Goal: Task Accomplishment & Management: Complete application form

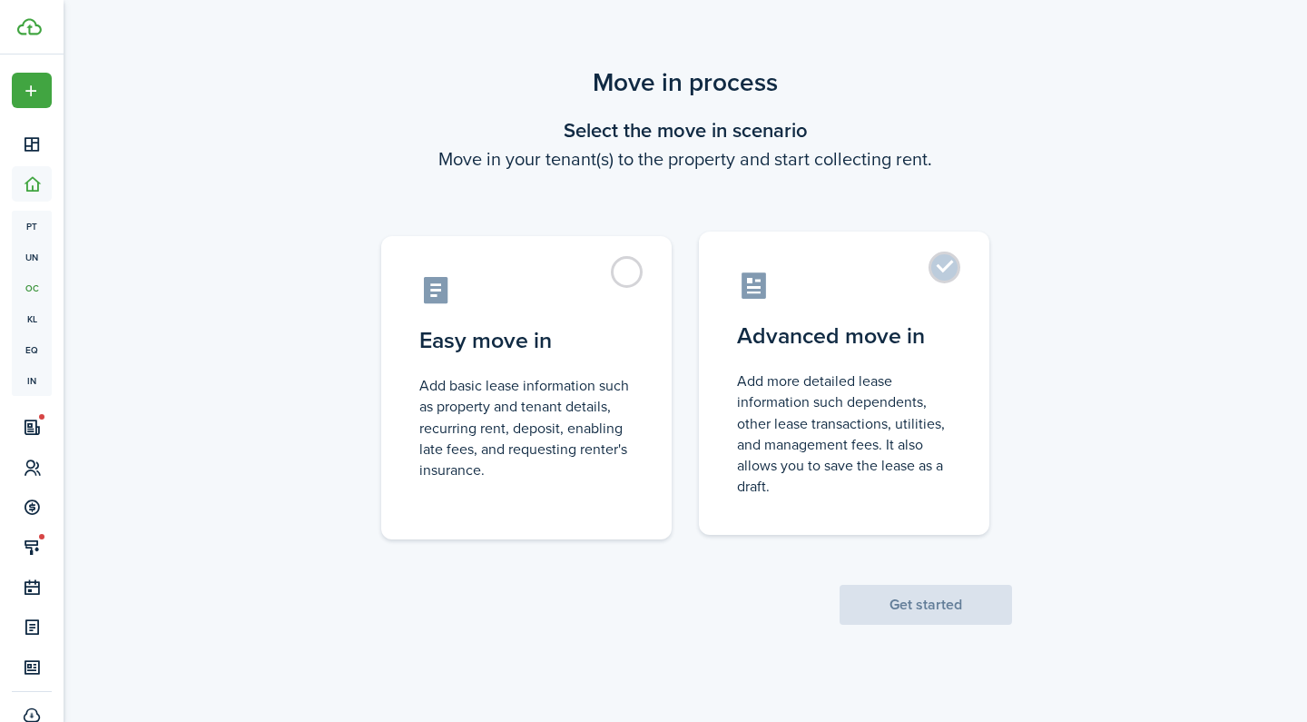
click at [890, 384] on control-radio-card-description "Add more detailed lease information such dependents, other lease transactions, …" at bounding box center [844, 433] width 214 height 126
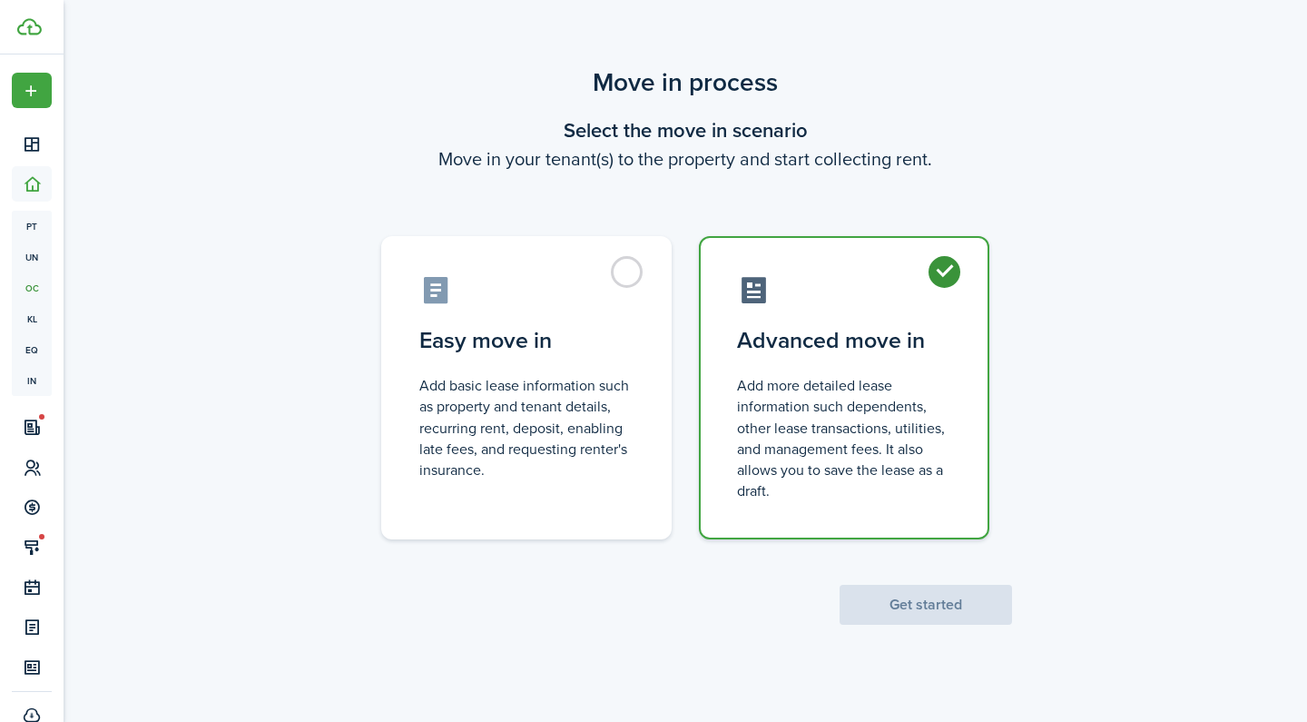
radio input "true"
click at [959, 616] on button "Get started" at bounding box center [926, 605] width 172 height 40
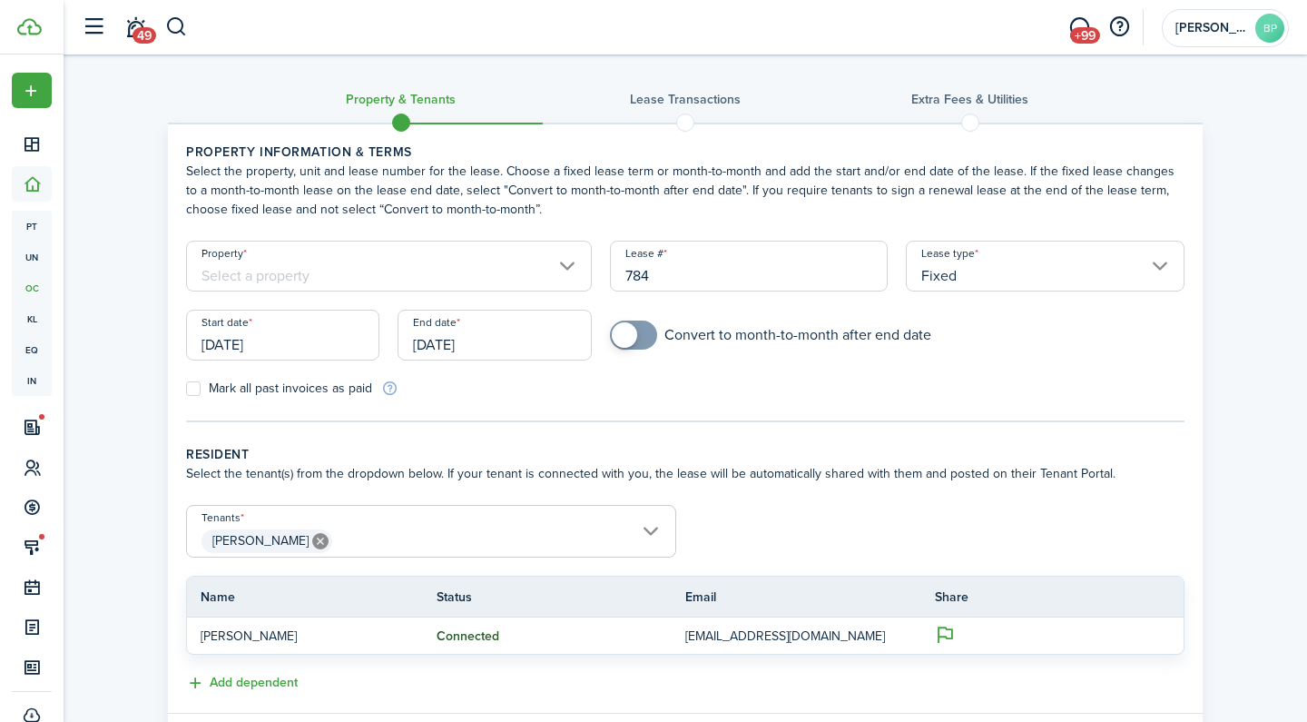
click at [437, 259] on input "Property" at bounding box center [389, 266] width 406 height 51
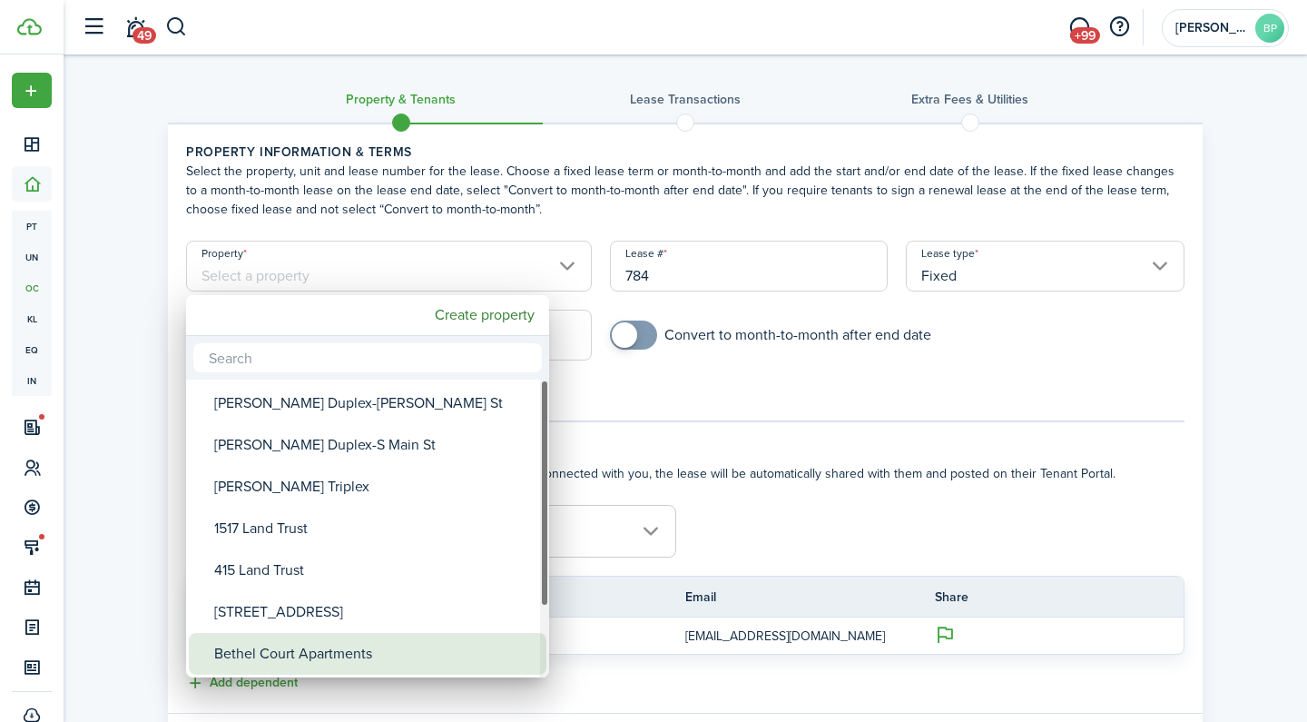
click at [418, 663] on div "Bethel Court Apartments" at bounding box center [374, 654] width 321 height 42
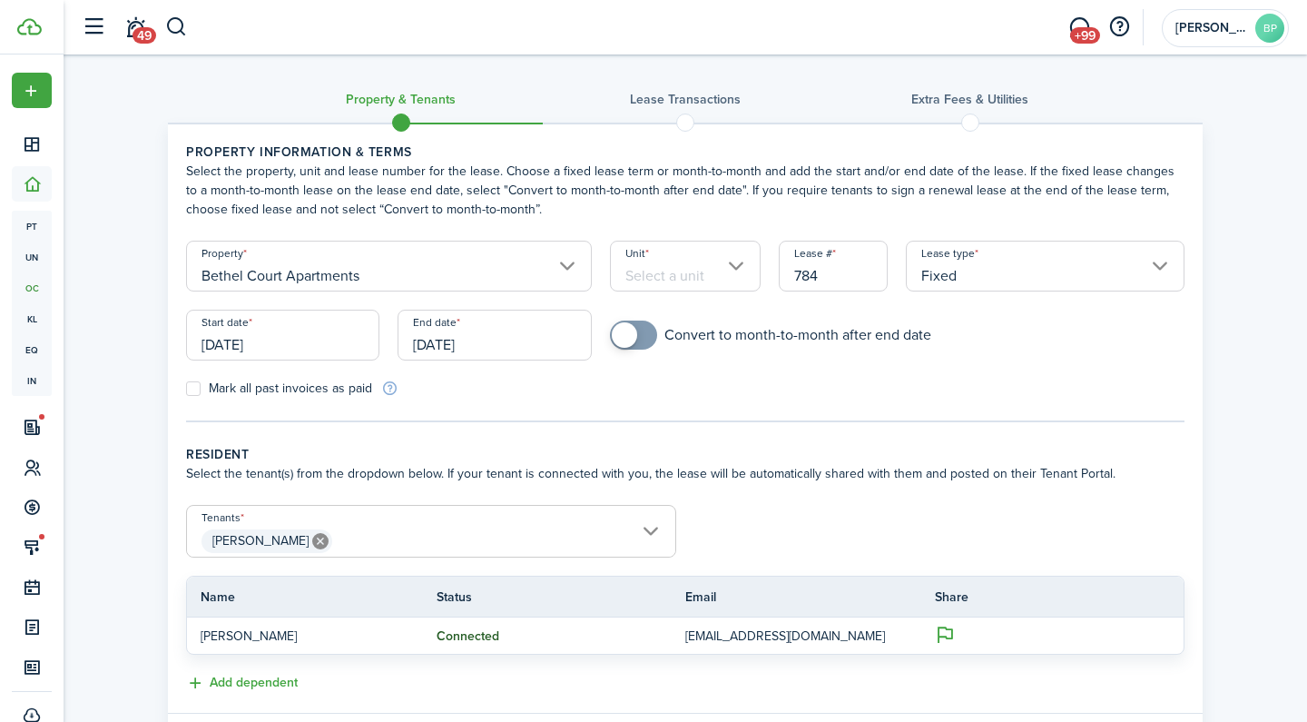
click at [715, 258] on input "Unit" at bounding box center [686, 266] width 152 height 51
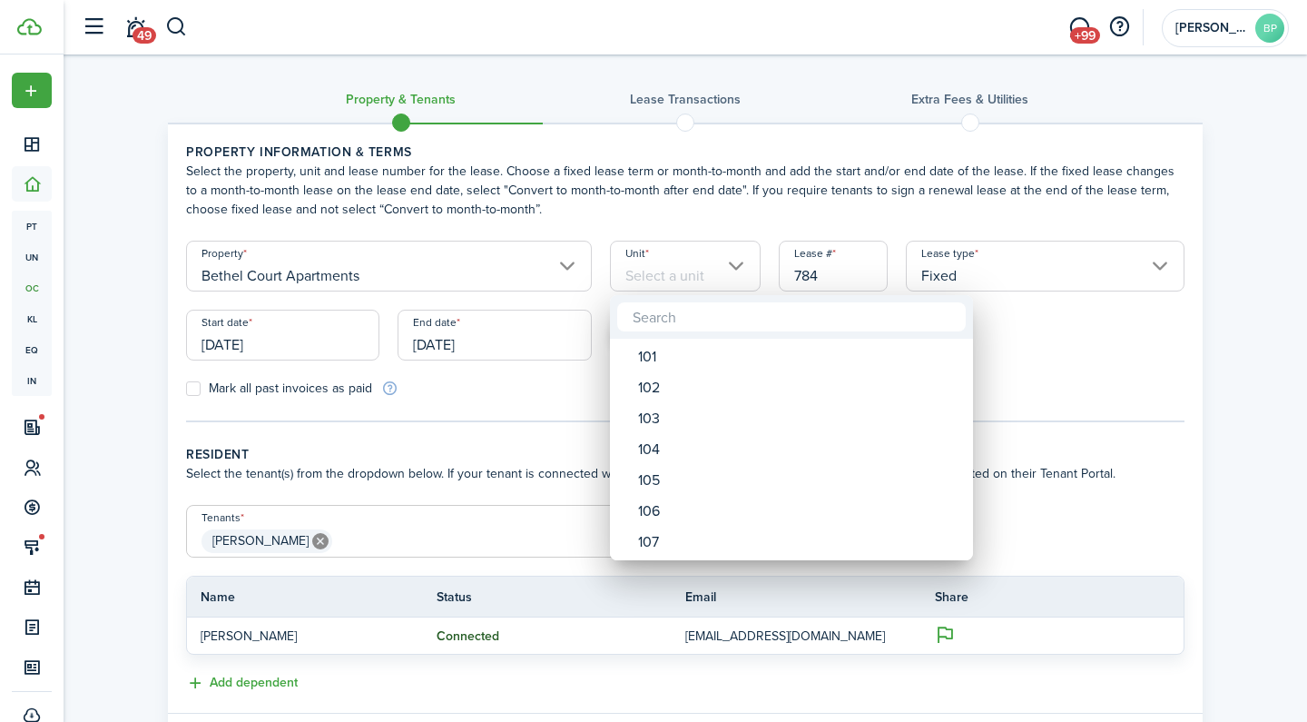
click at [559, 272] on div at bounding box center [653, 361] width 1597 height 1012
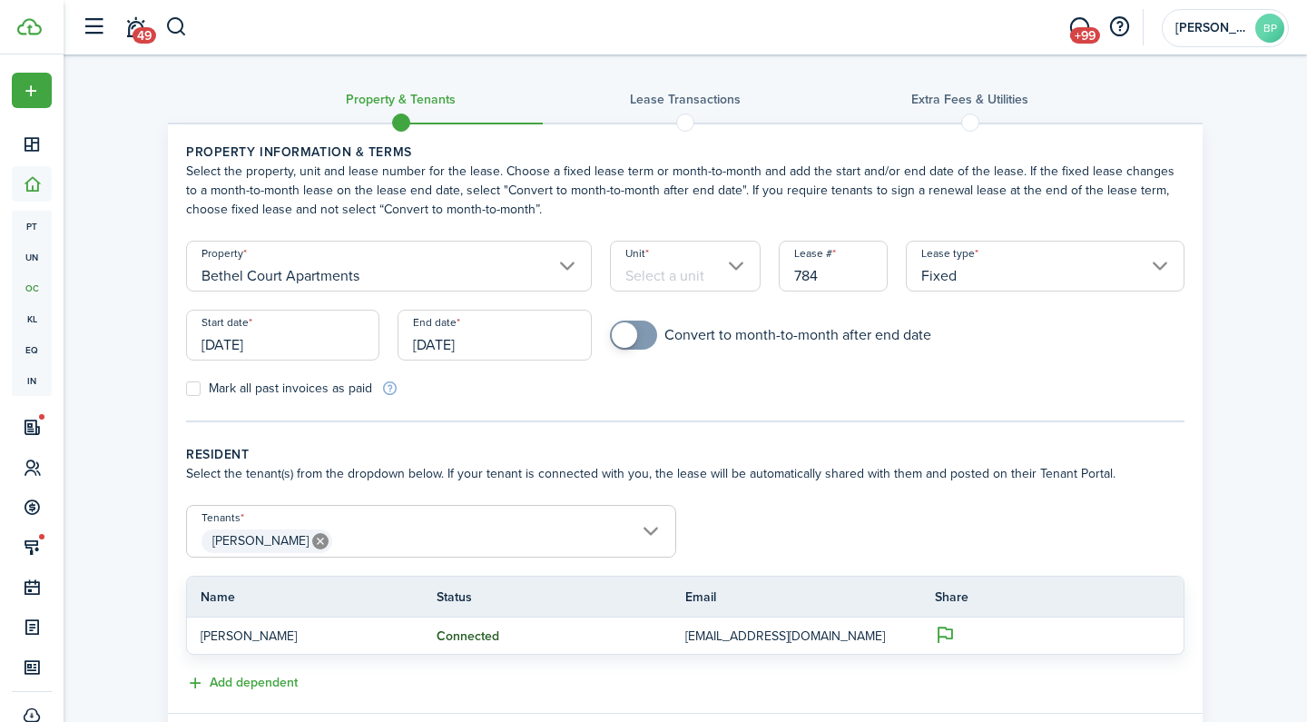
click at [559, 272] on input "Bethel Court Apartments" at bounding box center [389, 266] width 406 height 51
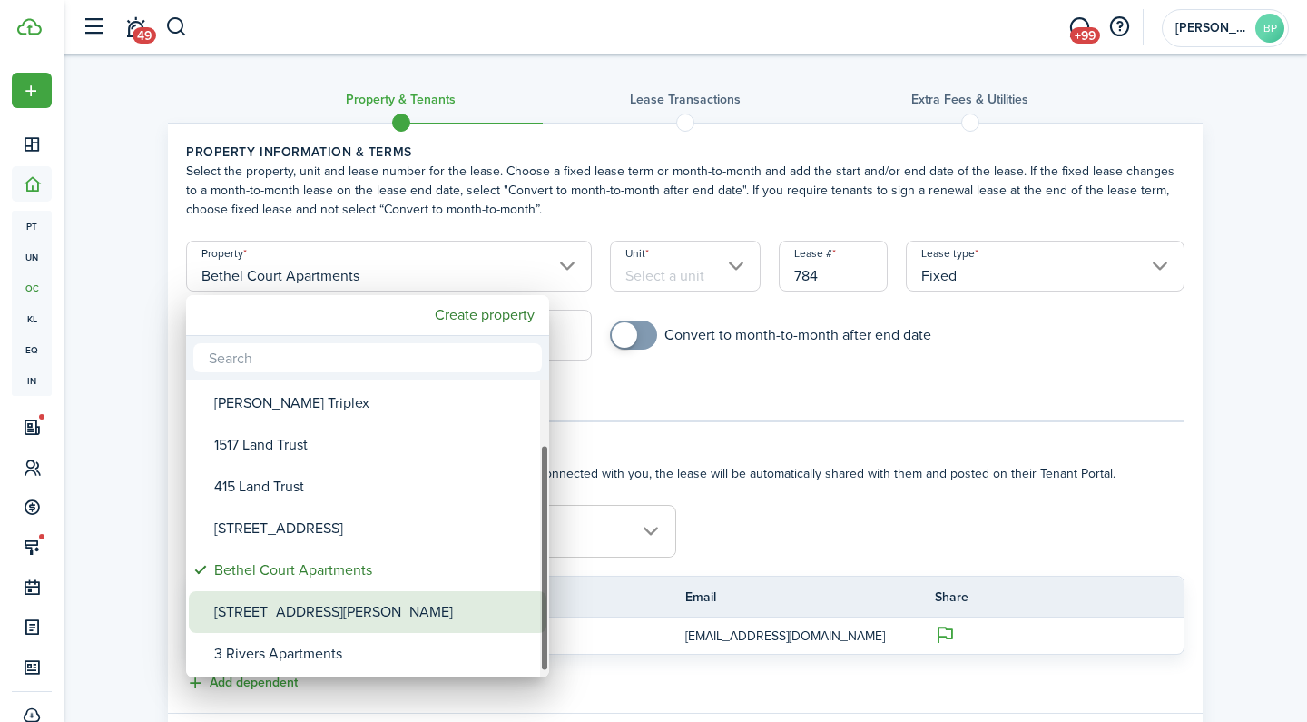
click at [464, 606] on div "[STREET_ADDRESS][PERSON_NAME]" at bounding box center [374, 612] width 321 height 42
type input "[STREET_ADDRESS][PERSON_NAME]"
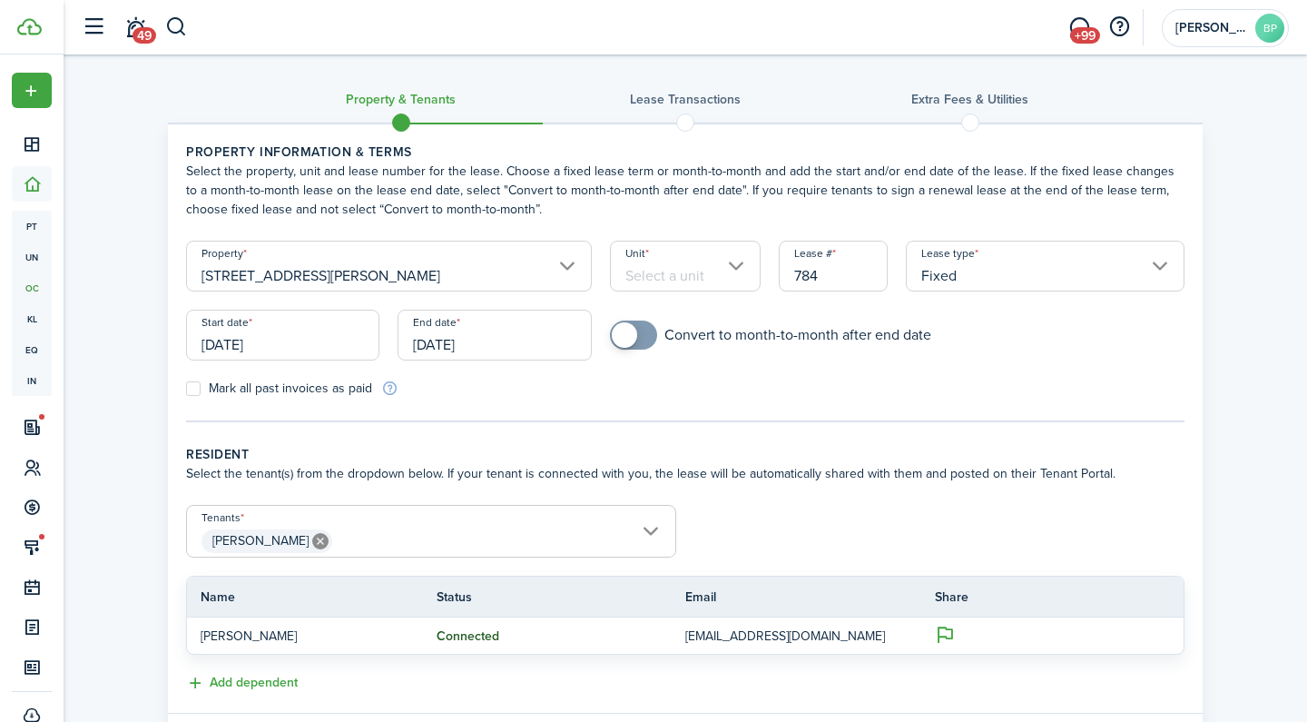
click at [694, 279] on input "Unit" at bounding box center [686, 266] width 152 height 51
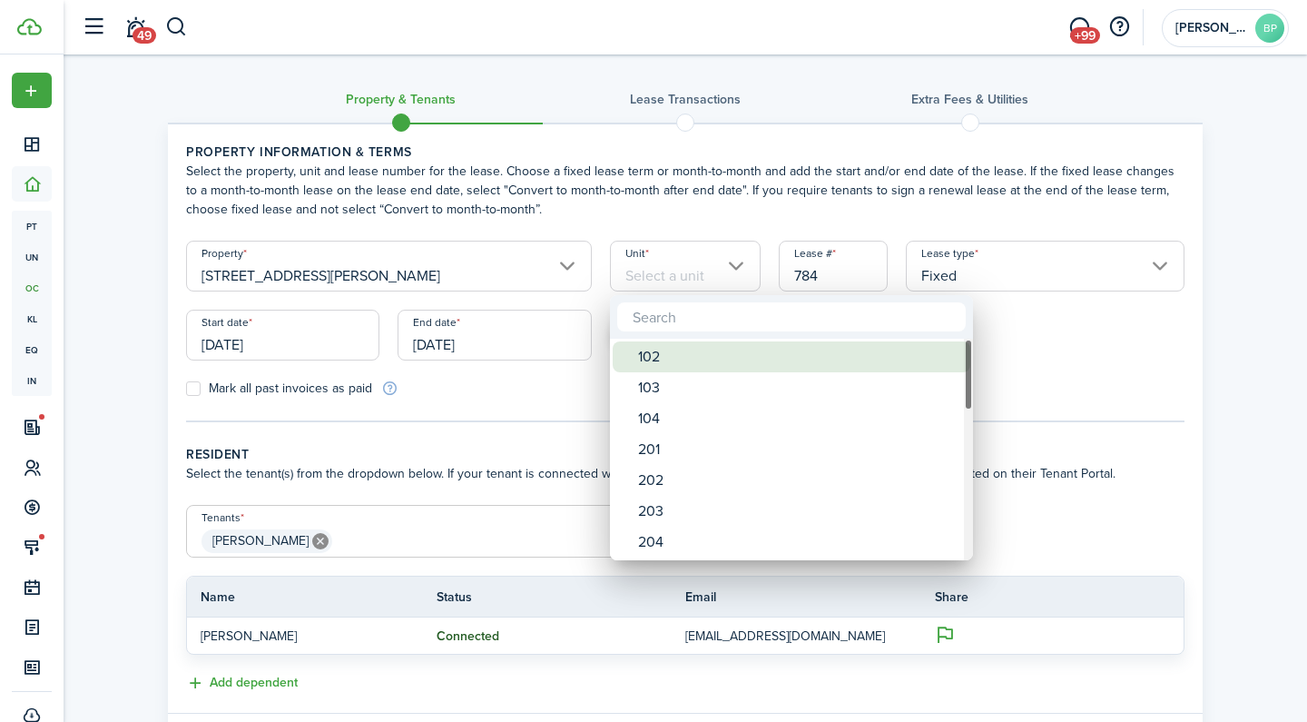
click at [698, 360] on div "102" at bounding box center [798, 356] width 321 height 31
type input "102"
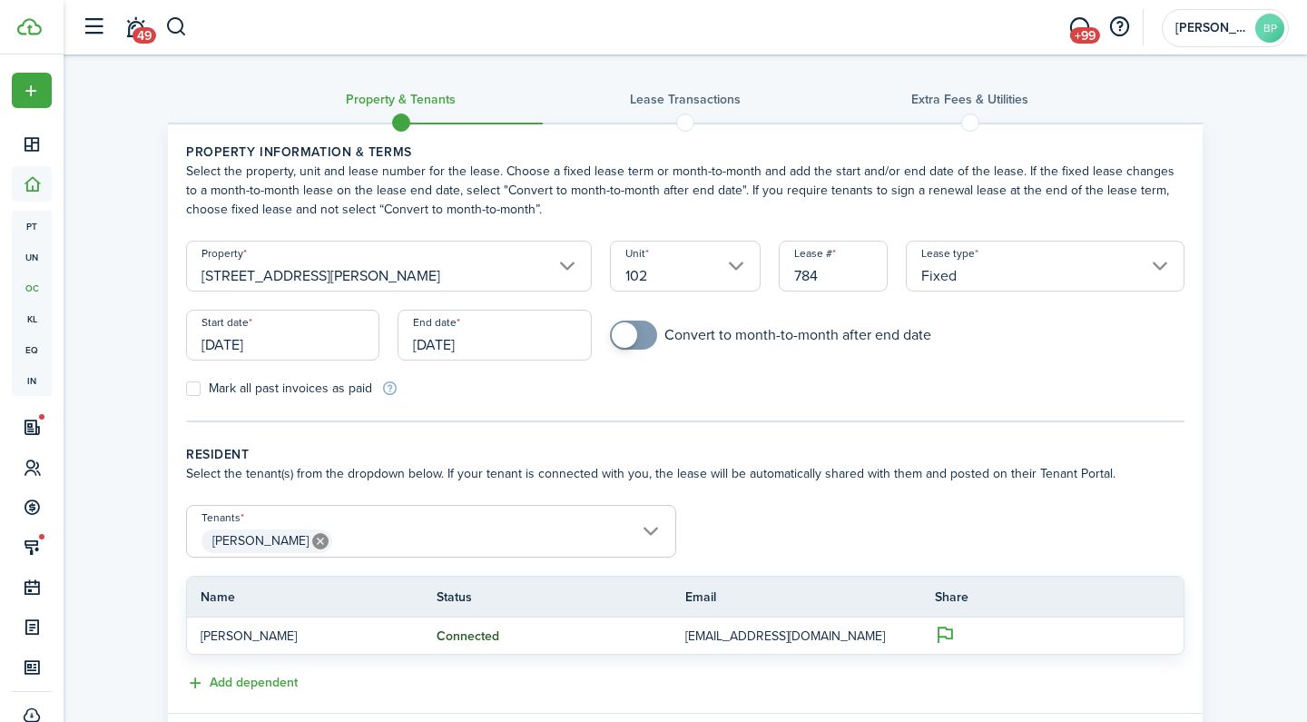
click at [313, 350] on input "[DATE]" at bounding box center [282, 335] width 193 height 51
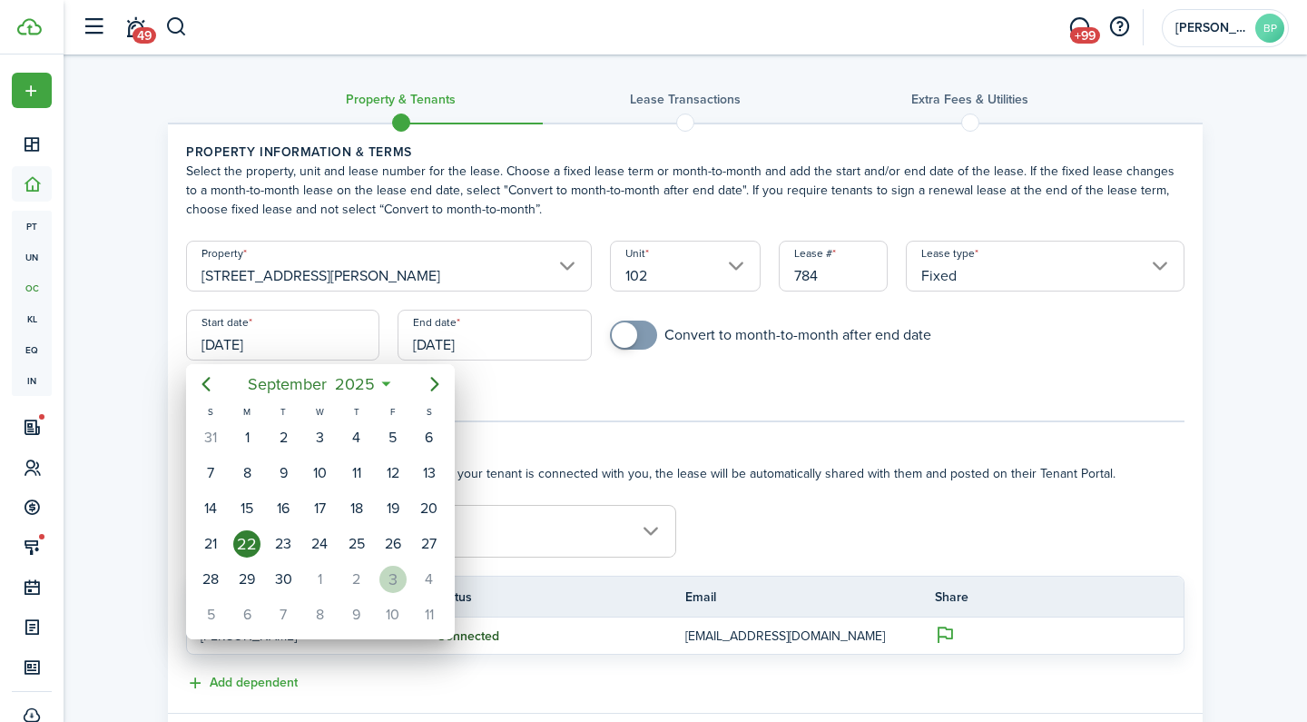
click at [398, 575] on div "3" at bounding box center [392, 578] width 27 height 27
type input "[DATE]"
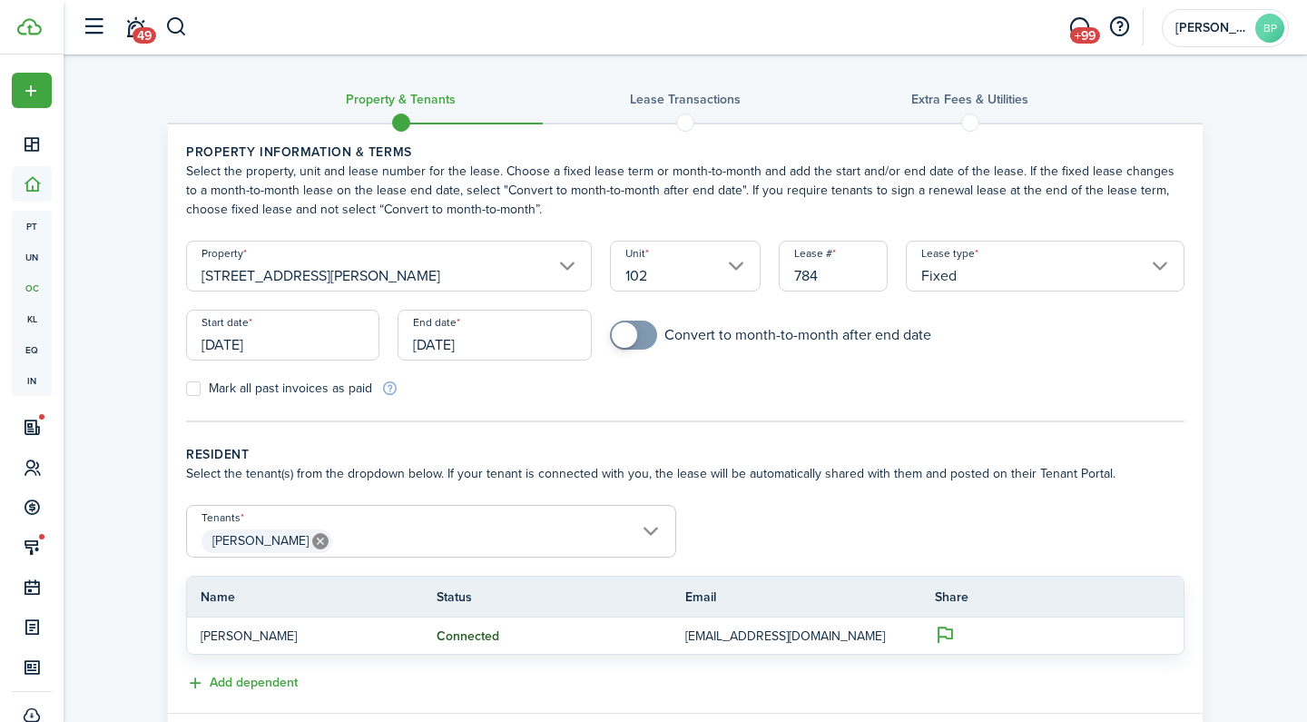
click at [526, 329] on input "[DATE]" at bounding box center [494, 335] width 193 height 51
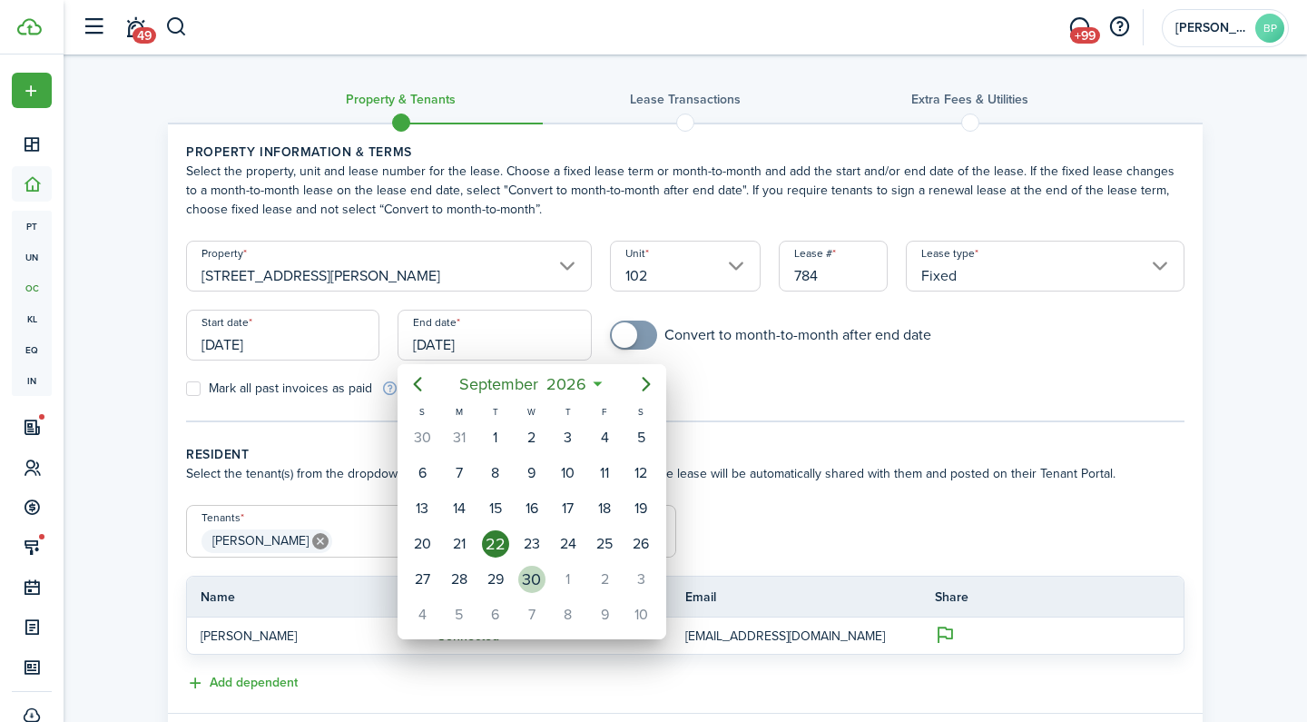
click at [526, 568] on div "30" at bounding box center [531, 578] width 27 height 27
type input "[DATE]"
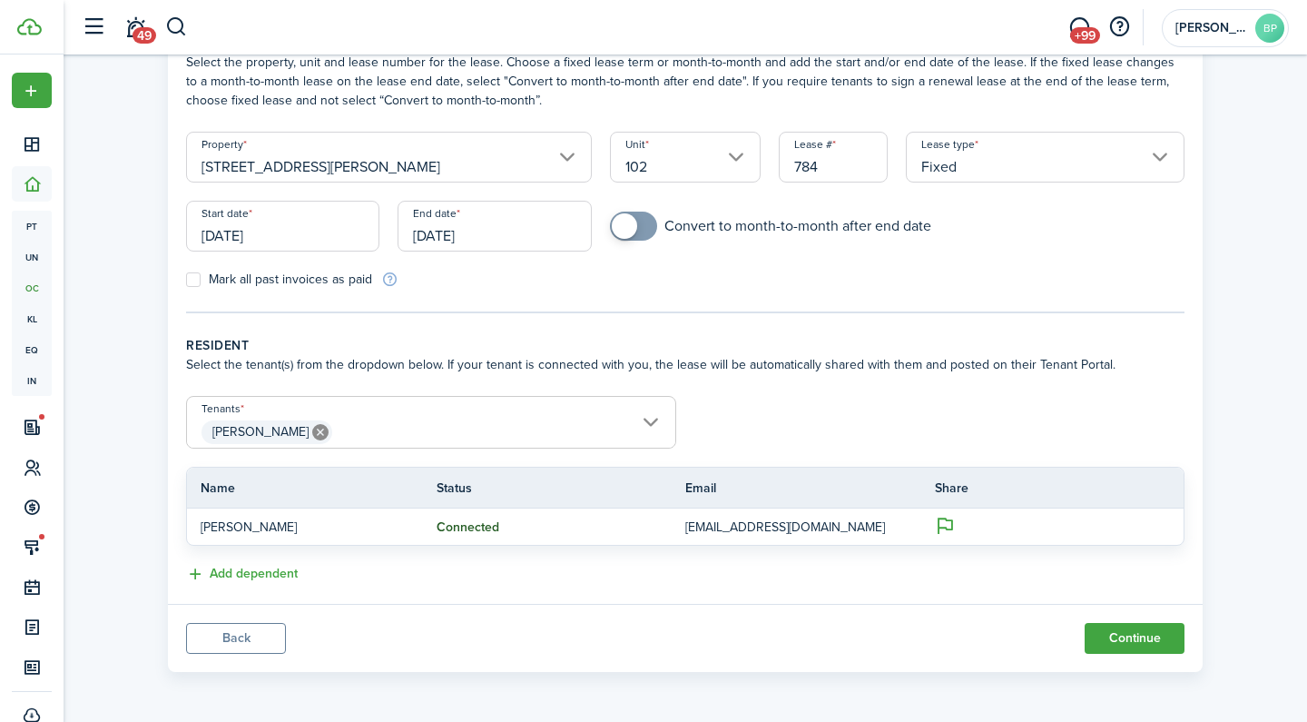
scroll to position [109, 0]
click at [1129, 631] on button "Continue" at bounding box center [1135, 638] width 100 height 31
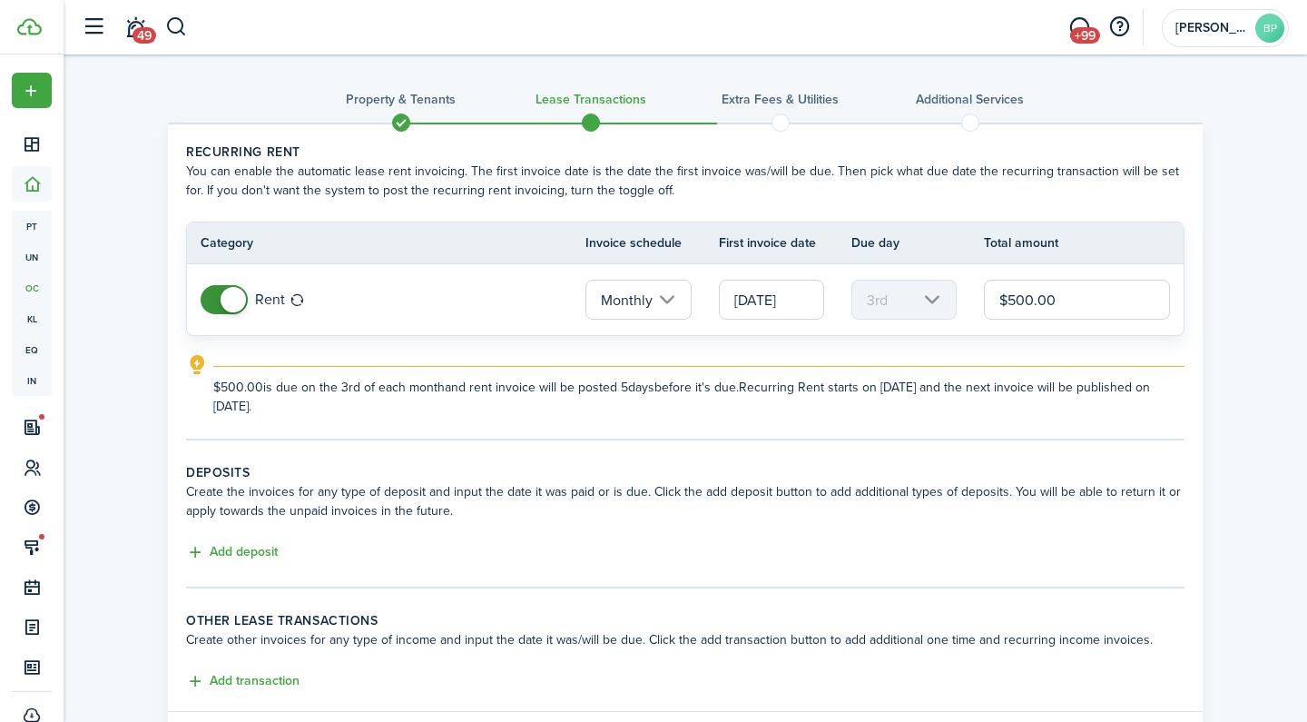
click at [1026, 300] on input "$500.00" at bounding box center [1077, 300] width 186 height 40
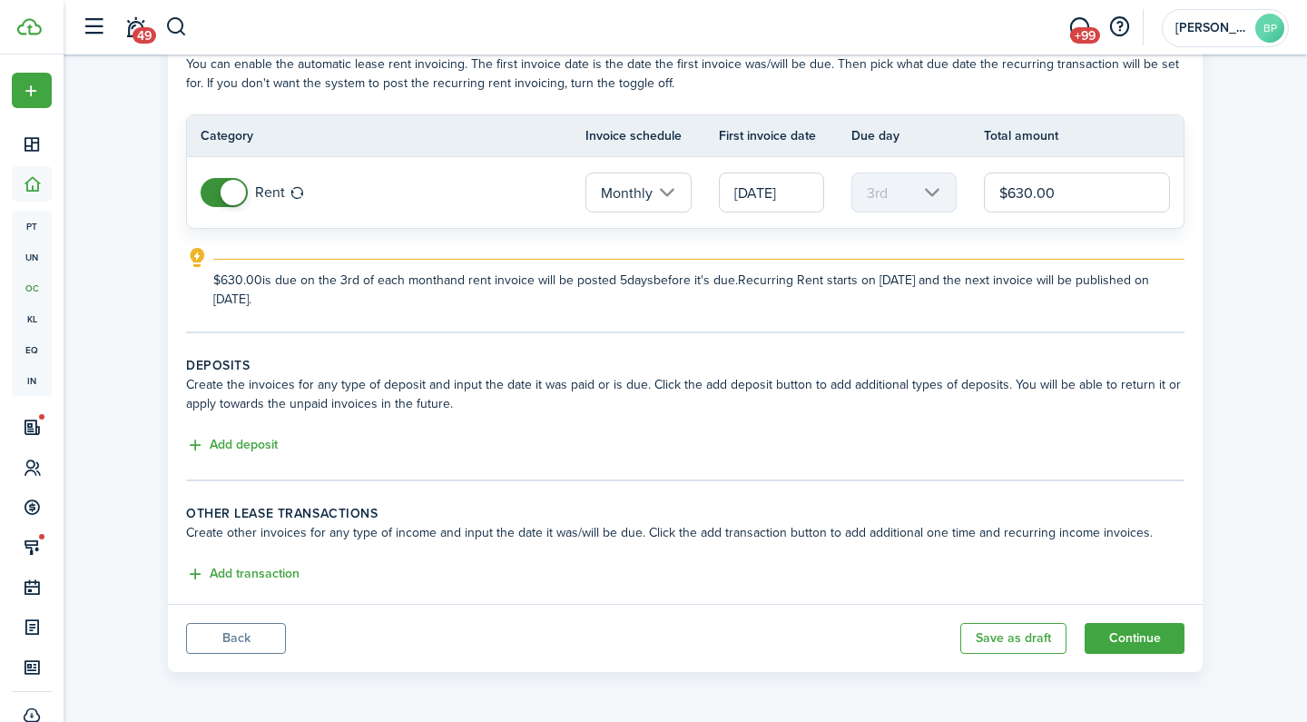
scroll to position [107, 0]
type input "$630.00"
click at [247, 439] on button "Add deposit" at bounding box center [232, 445] width 92 height 21
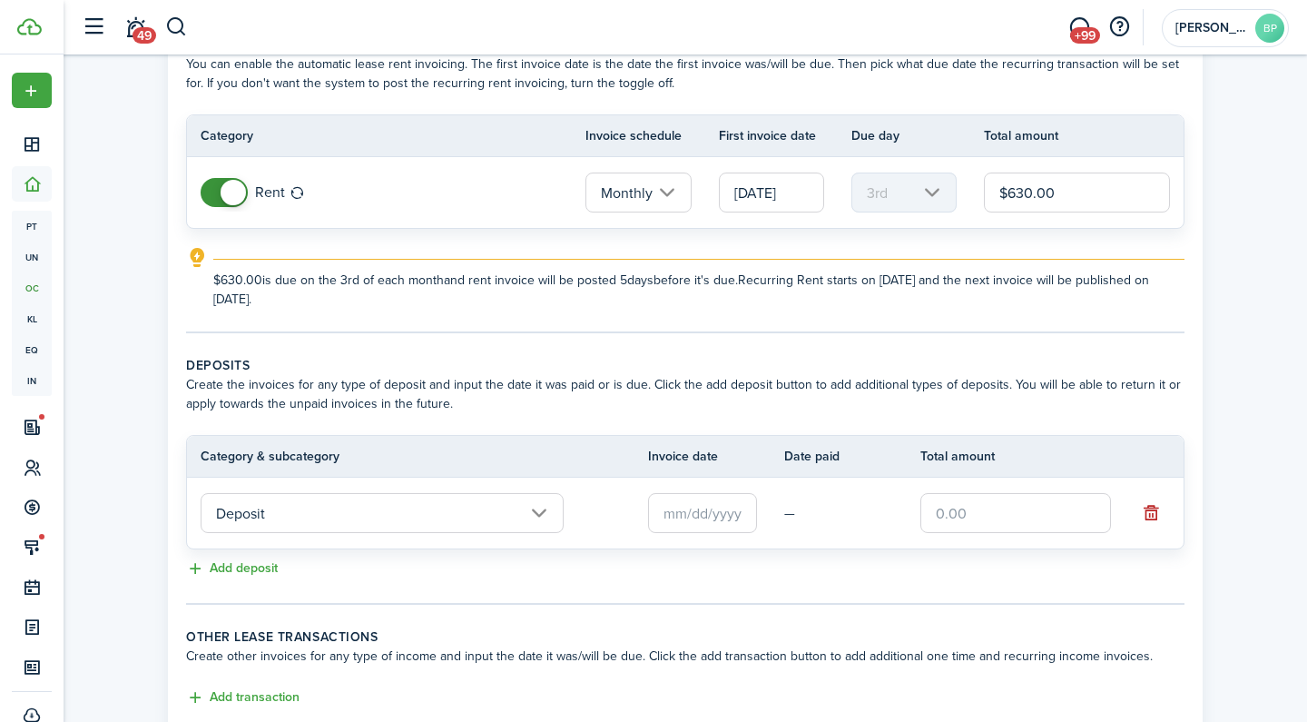
click at [714, 524] on input "text" at bounding box center [702, 513] width 109 height 40
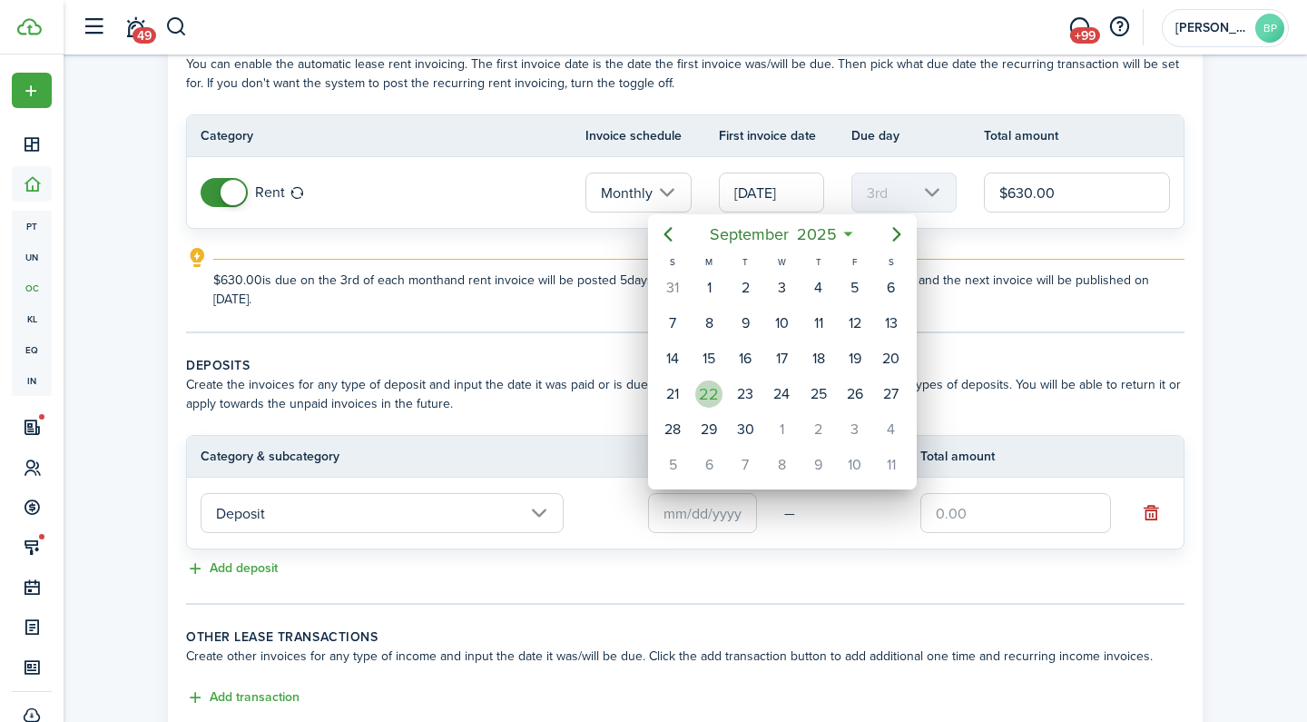
click at [717, 391] on div "22" at bounding box center [708, 393] width 27 height 27
type input "[DATE]"
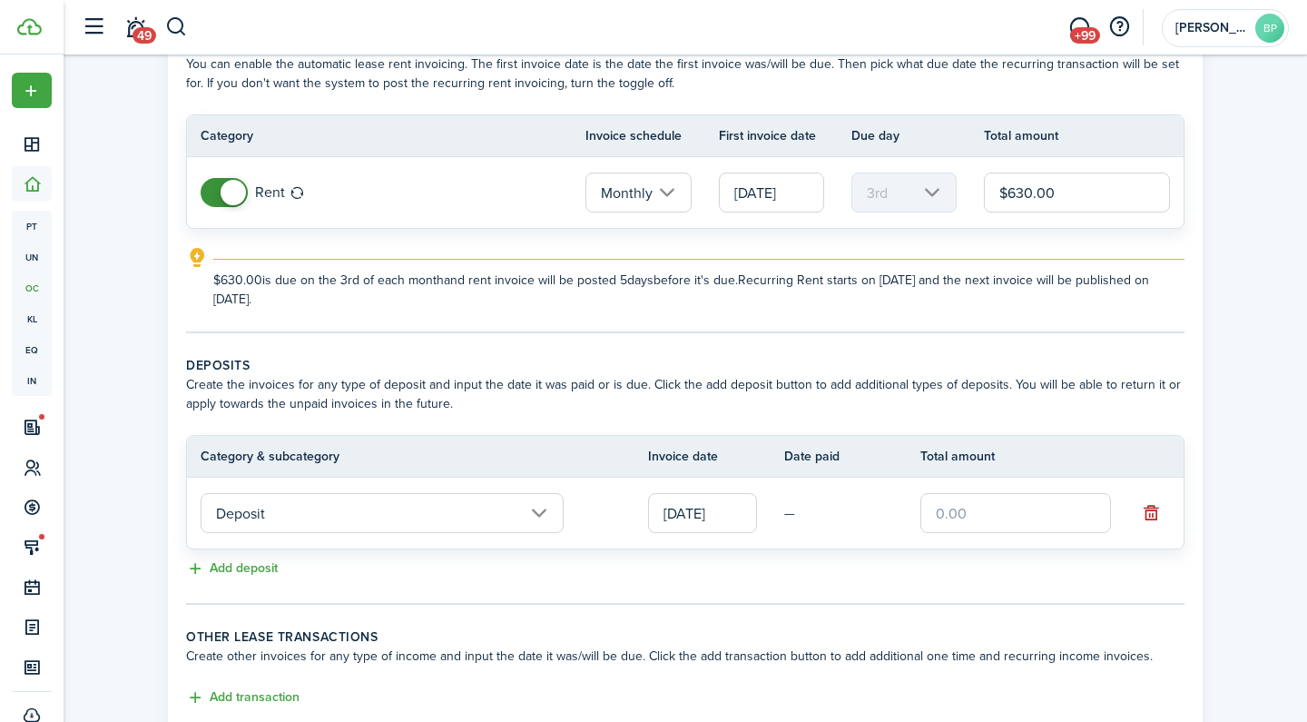
click at [979, 516] on input "text" at bounding box center [1015, 513] width 191 height 40
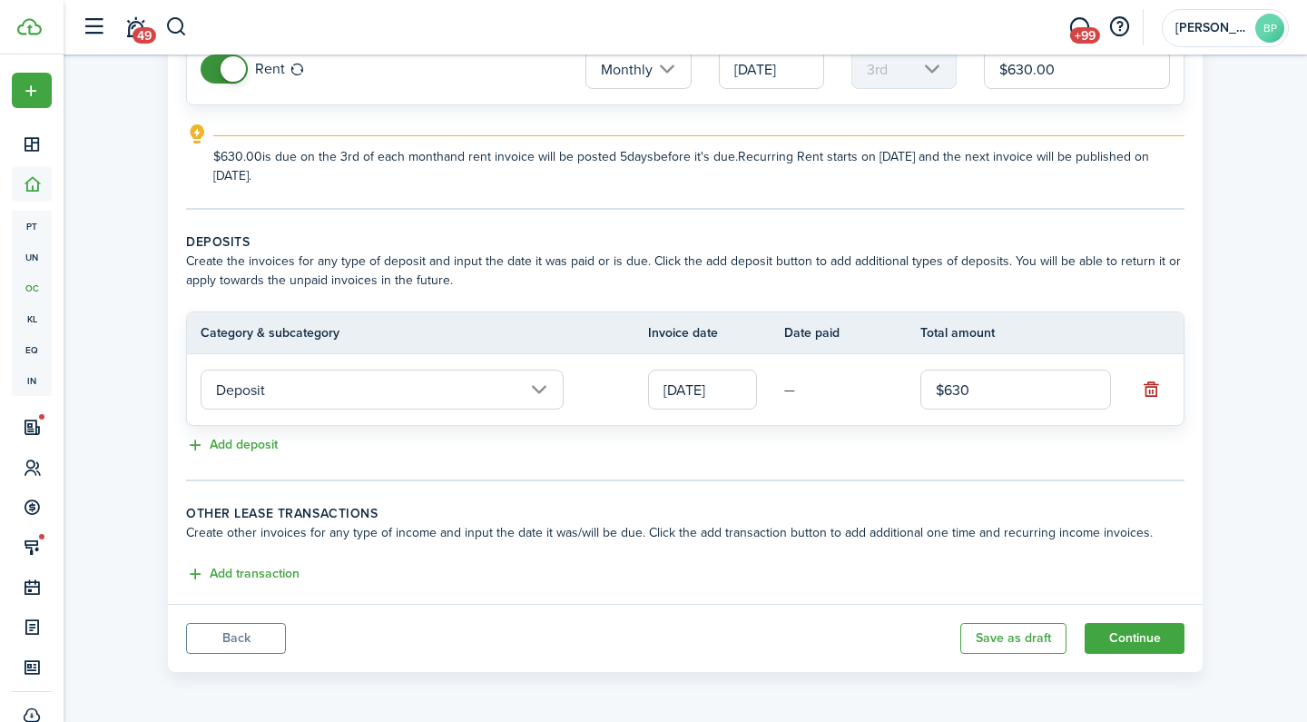
scroll to position [231, 0]
type input "$630.00"
click at [265, 574] on button "Add transaction" at bounding box center [242, 574] width 113 height 21
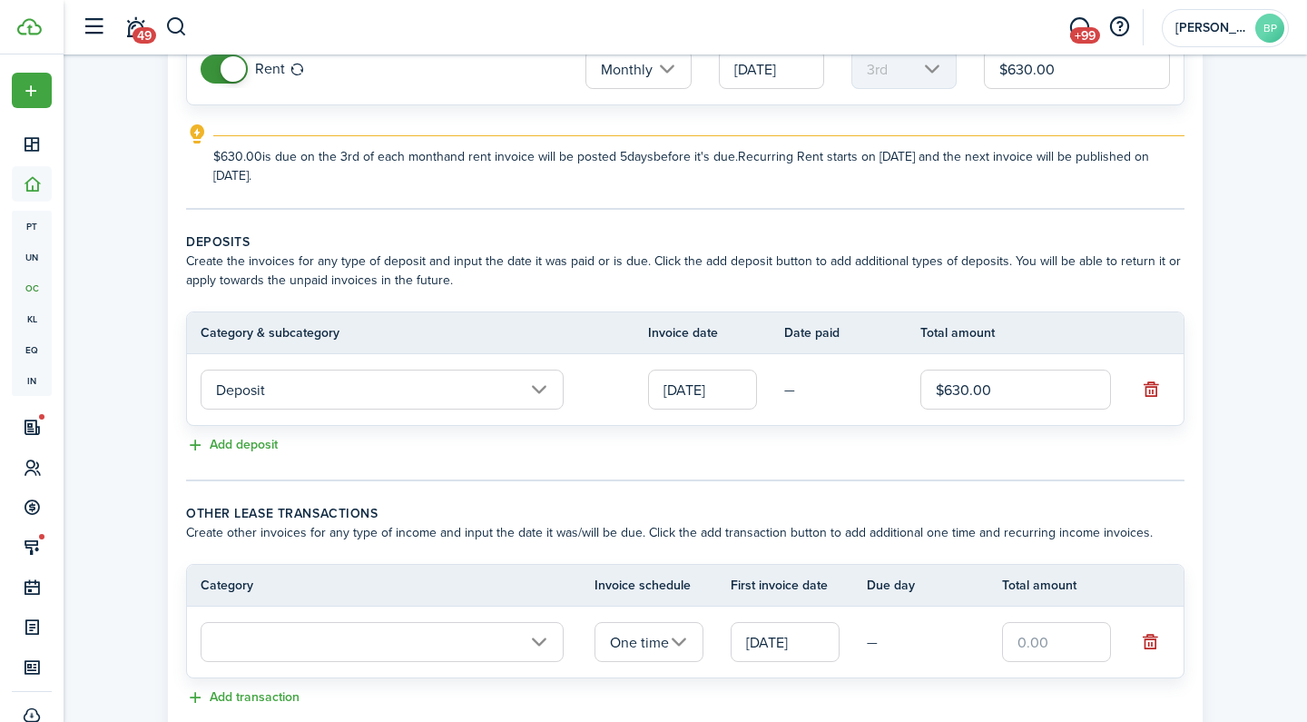
click at [327, 634] on input "text" at bounding box center [382, 642] width 363 height 40
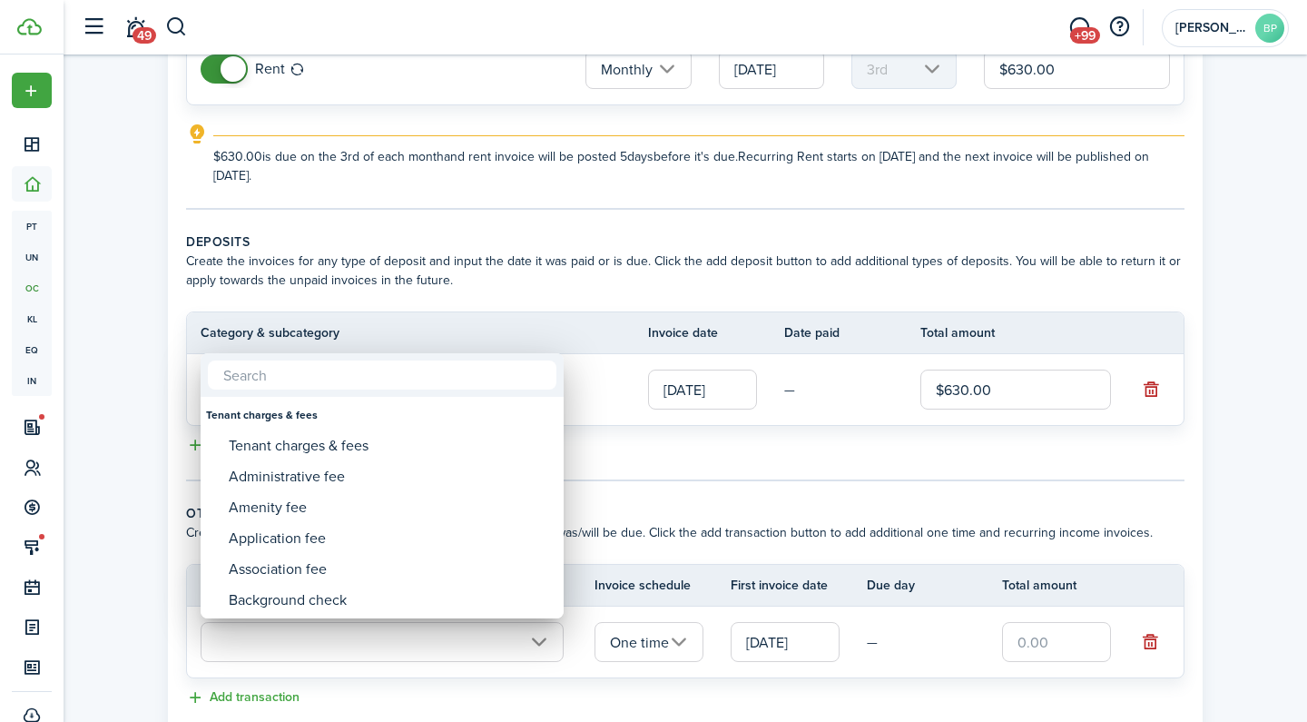
click at [585, 349] on div at bounding box center [653, 361] width 1597 height 1012
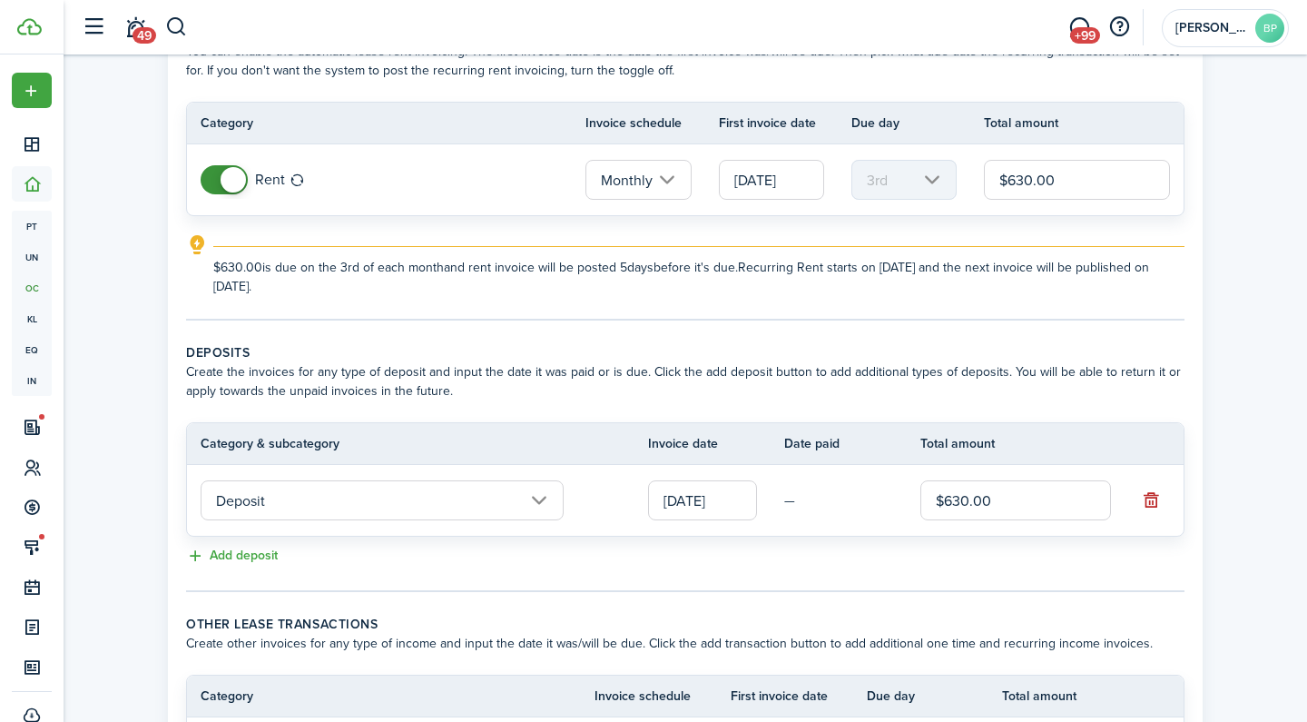
scroll to position [103, 0]
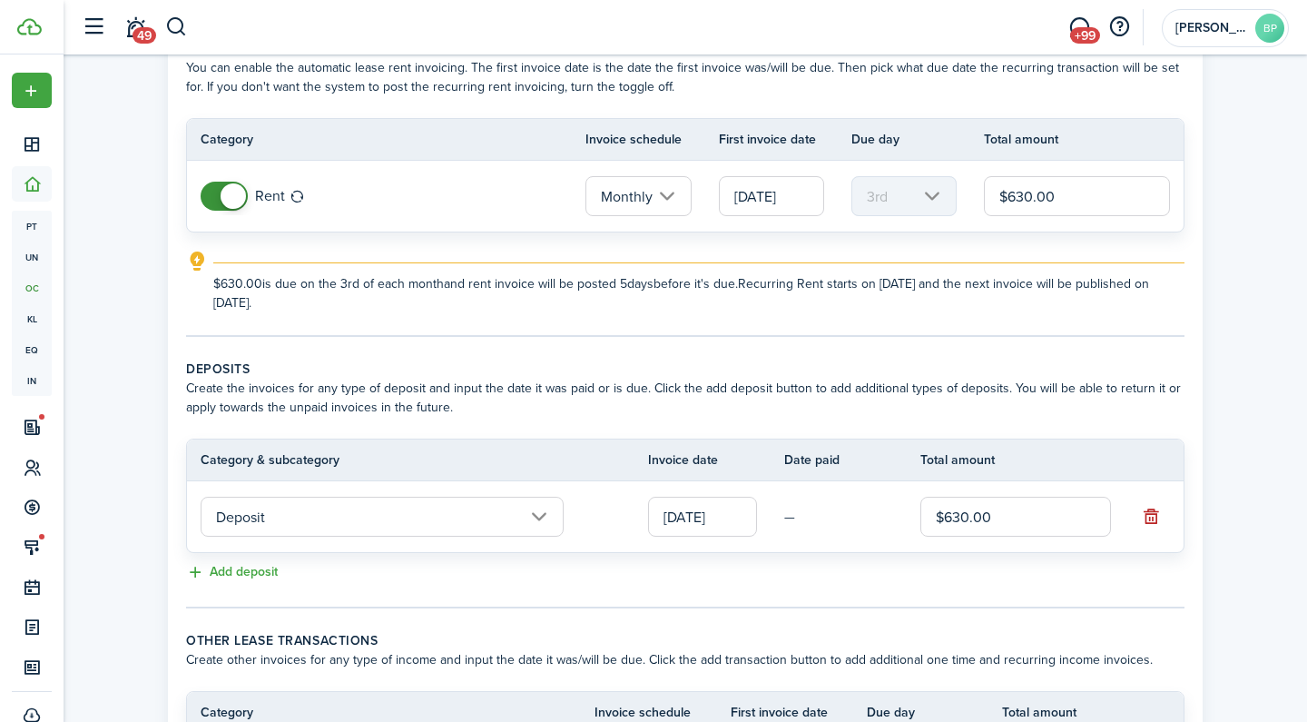
click at [811, 192] on input "[DATE]" at bounding box center [771, 196] width 105 height 40
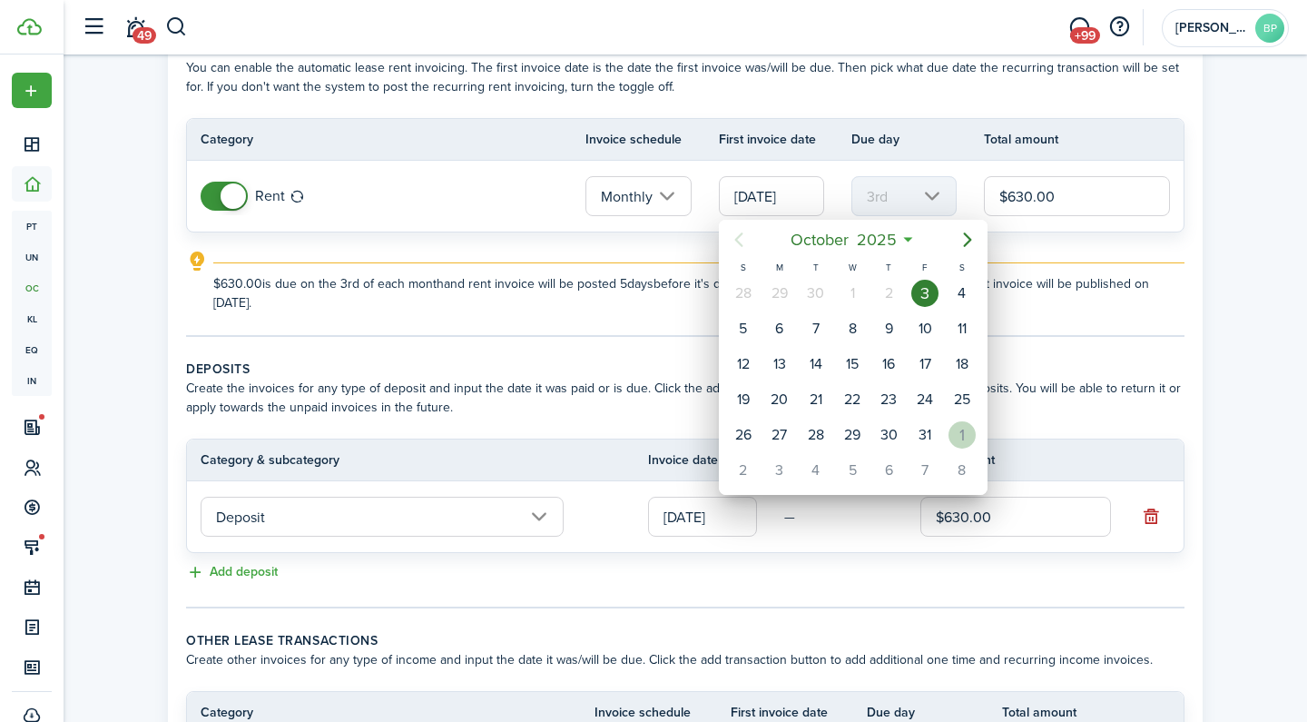
click at [971, 440] on div "1" at bounding box center [961, 434] width 27 height 27
type input "[DATE]"
type input "1st"
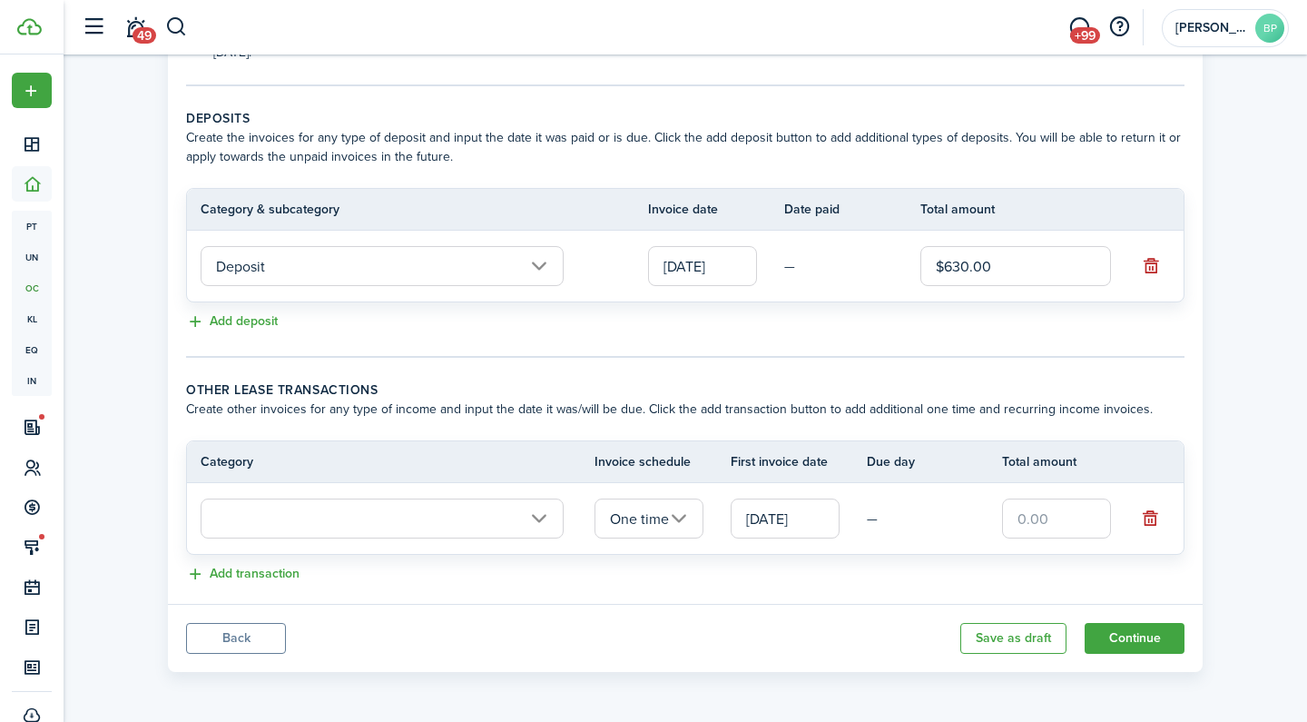
scroll to position [354, 0]
click at [402, 516] on input "text" at bounding box center [382, 518] width 363 height 40
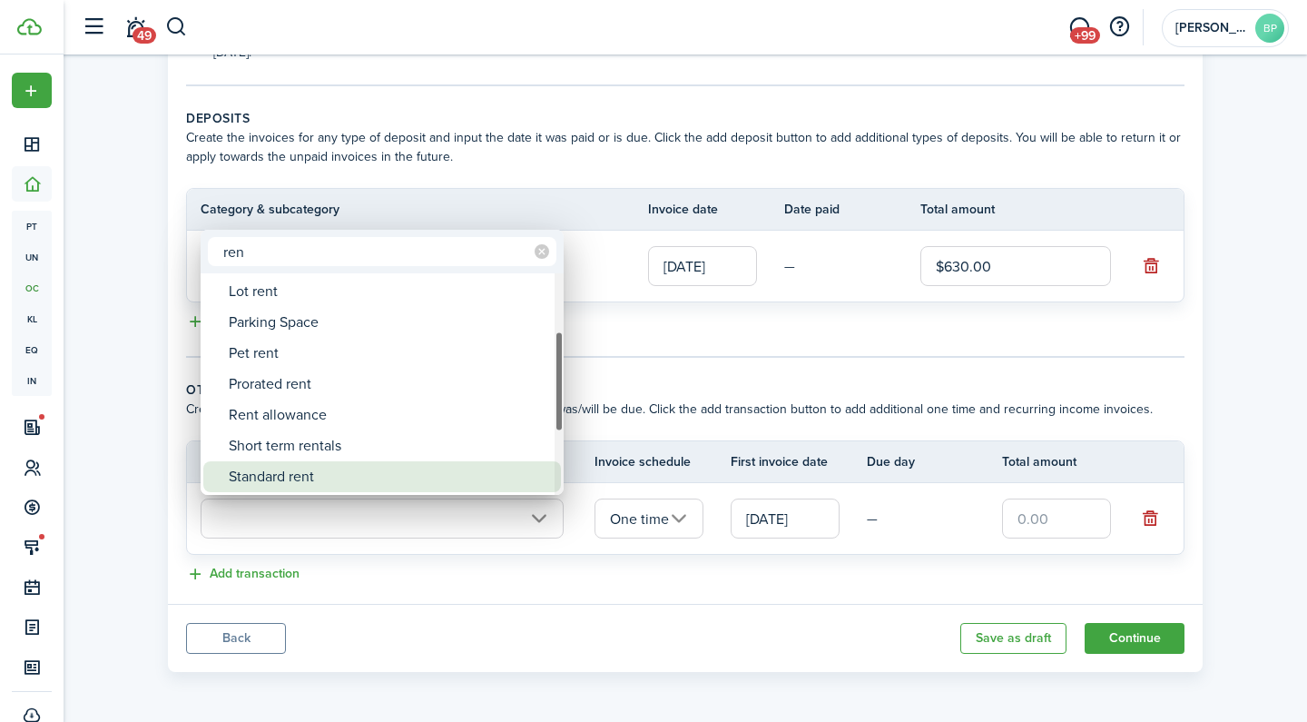
type input "ren"
click at [340, 472] on div "Standard rent" at bounding box center [389, 476] width 321 height 31
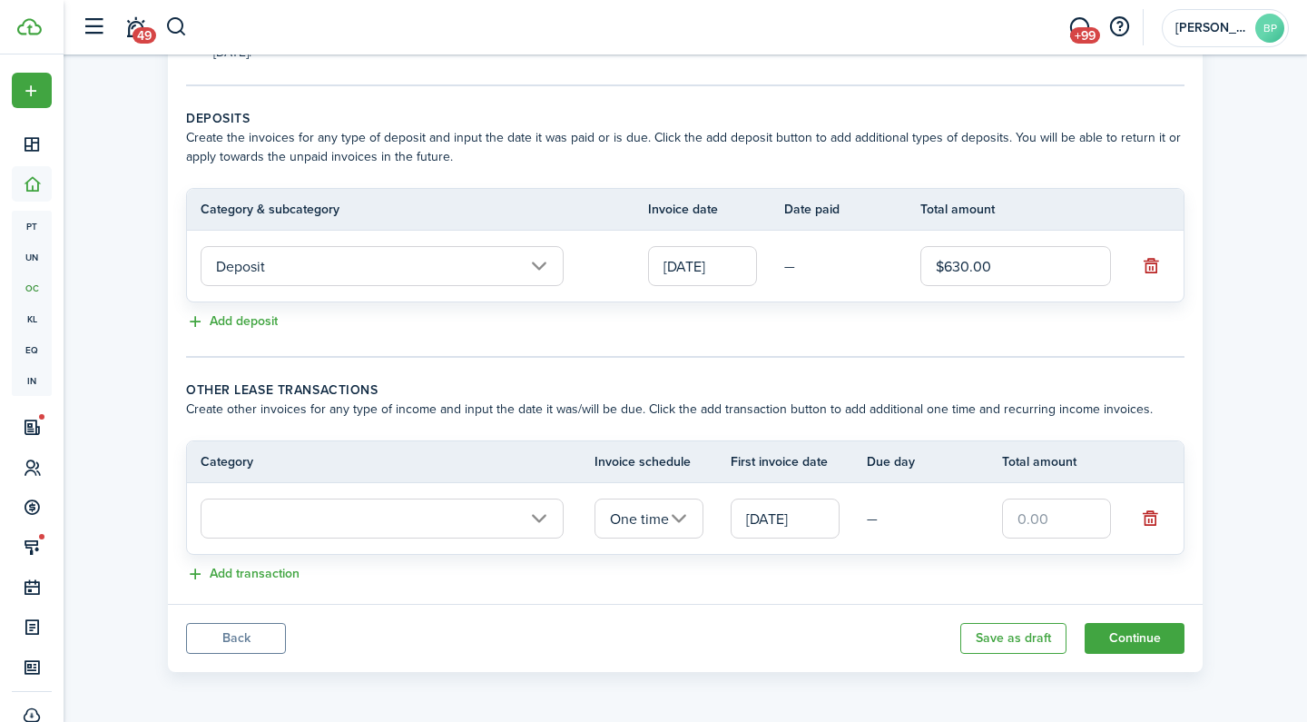
type input "Rent / Standard rent"
click at [1080, 520] on input "text" at bounding box center [1056, 518] width 109 height 40
type input "$630.00"
click at [1123, 632] on button "Continue" at bounding box center [1135, 638] width 100 height 31
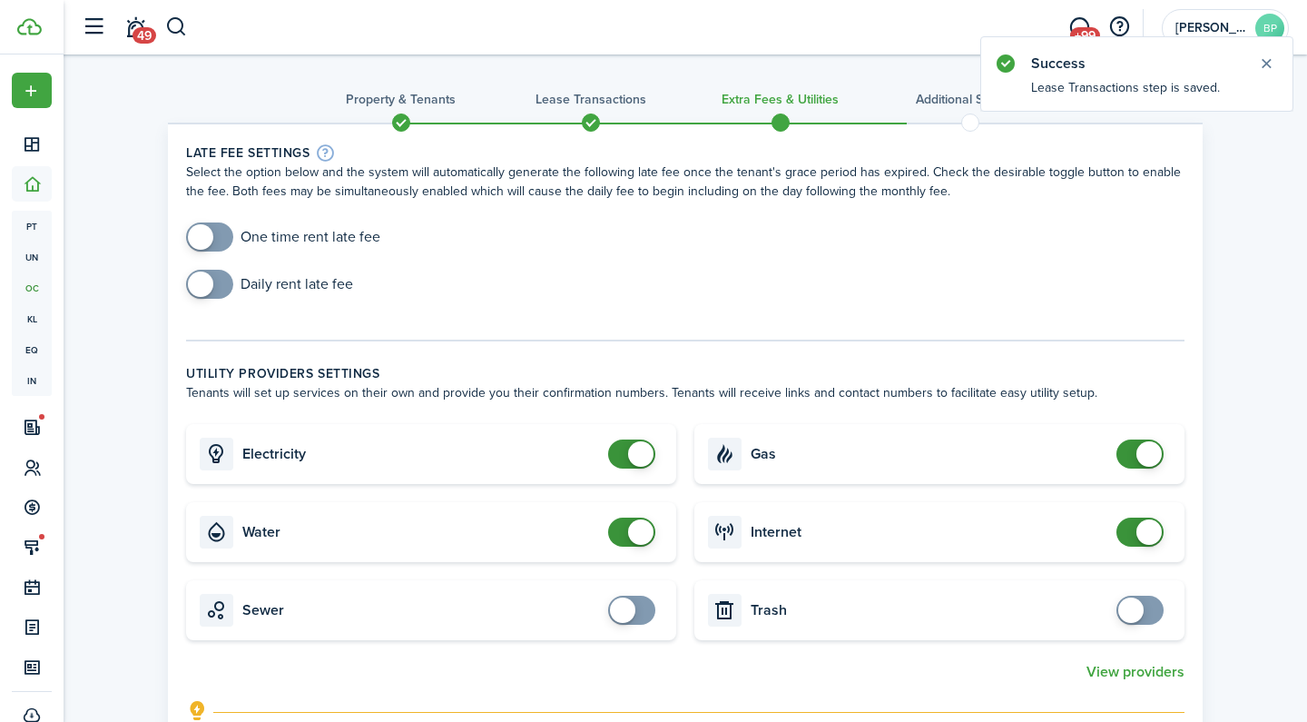
checkbox input "true"
click at [219, 241] on span at bounding box center [210, 236] width 18 height 29
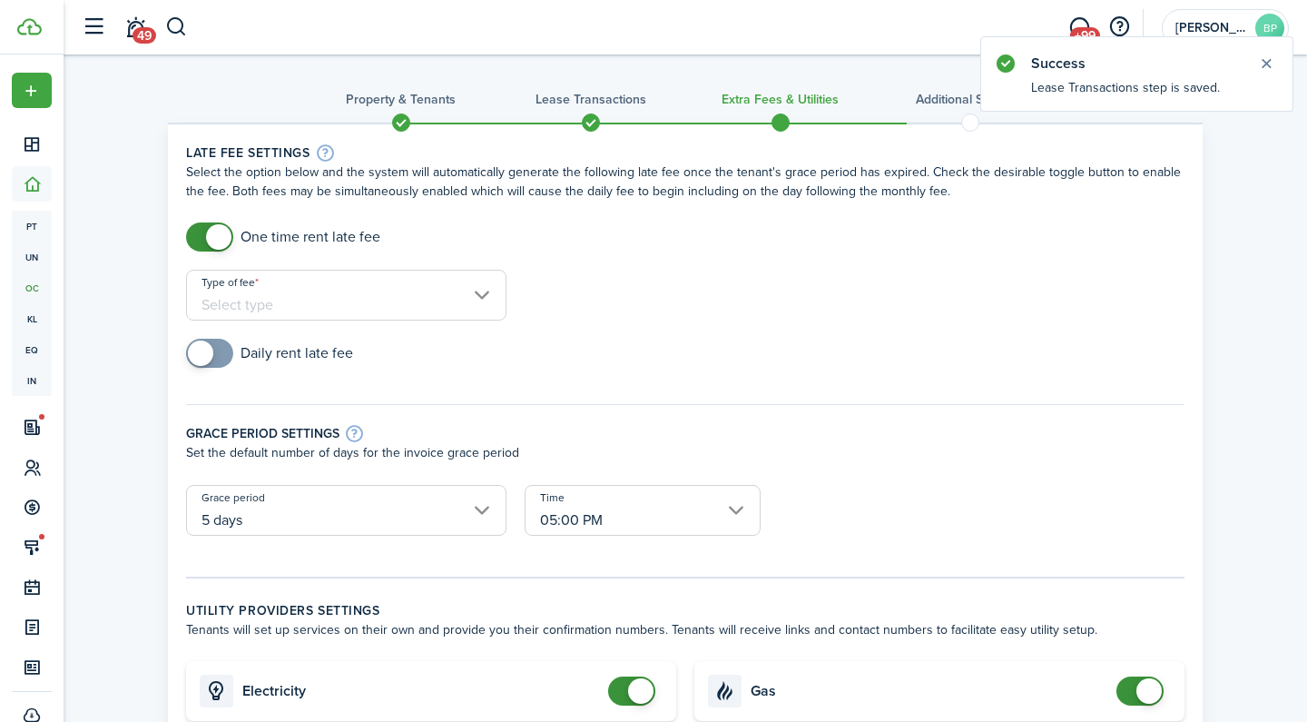
click at [349, 301] on input "Type of fee" at bounding box center [346, 295] width 320 height 51
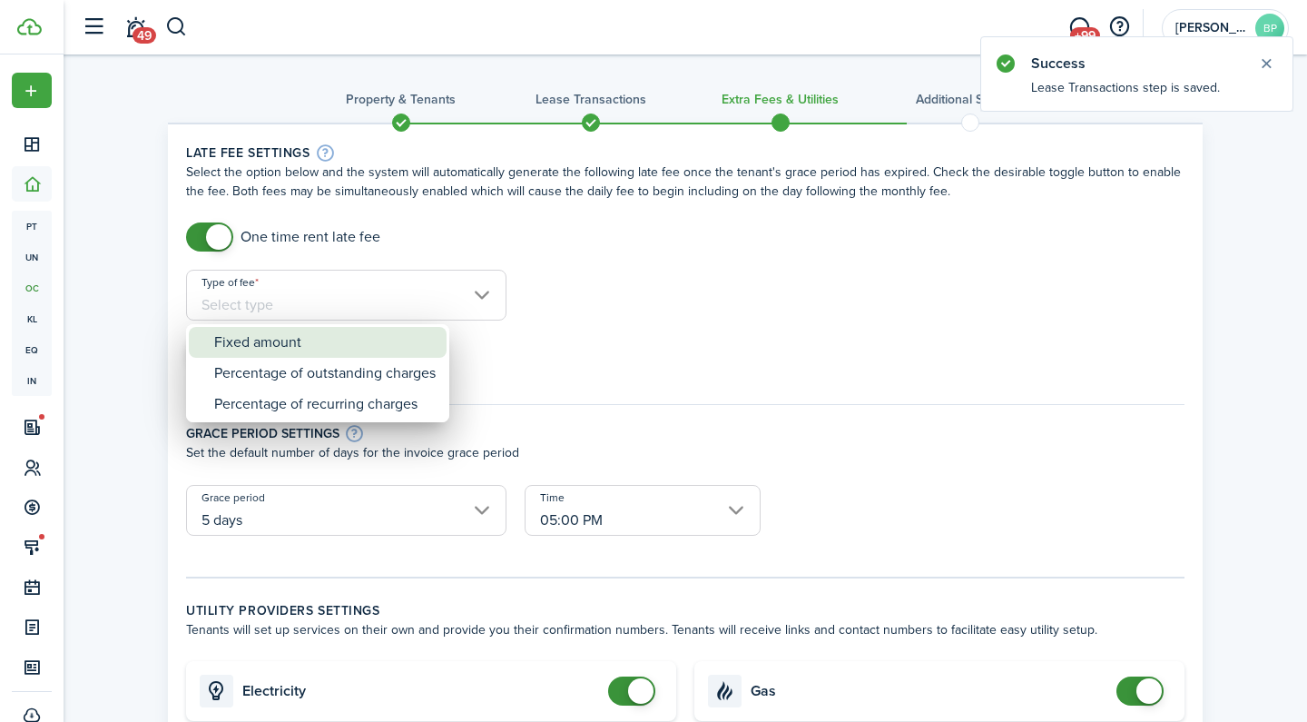
click at [365, 343] on div "Fixed amount" at bounding box center [324, 342] width 221 height 31
type input "Fixed amount"
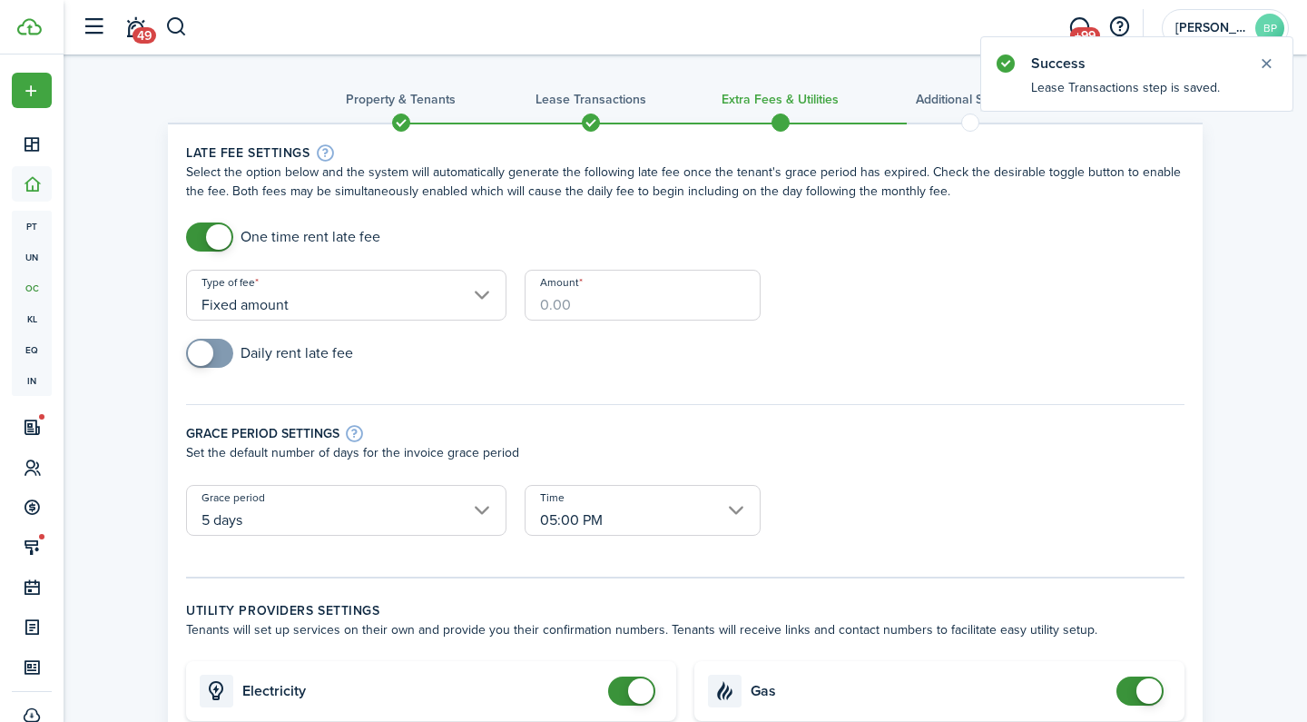
click at [587, 310] on input "Amount" at bounding box center [643, 295] width 236 height 51
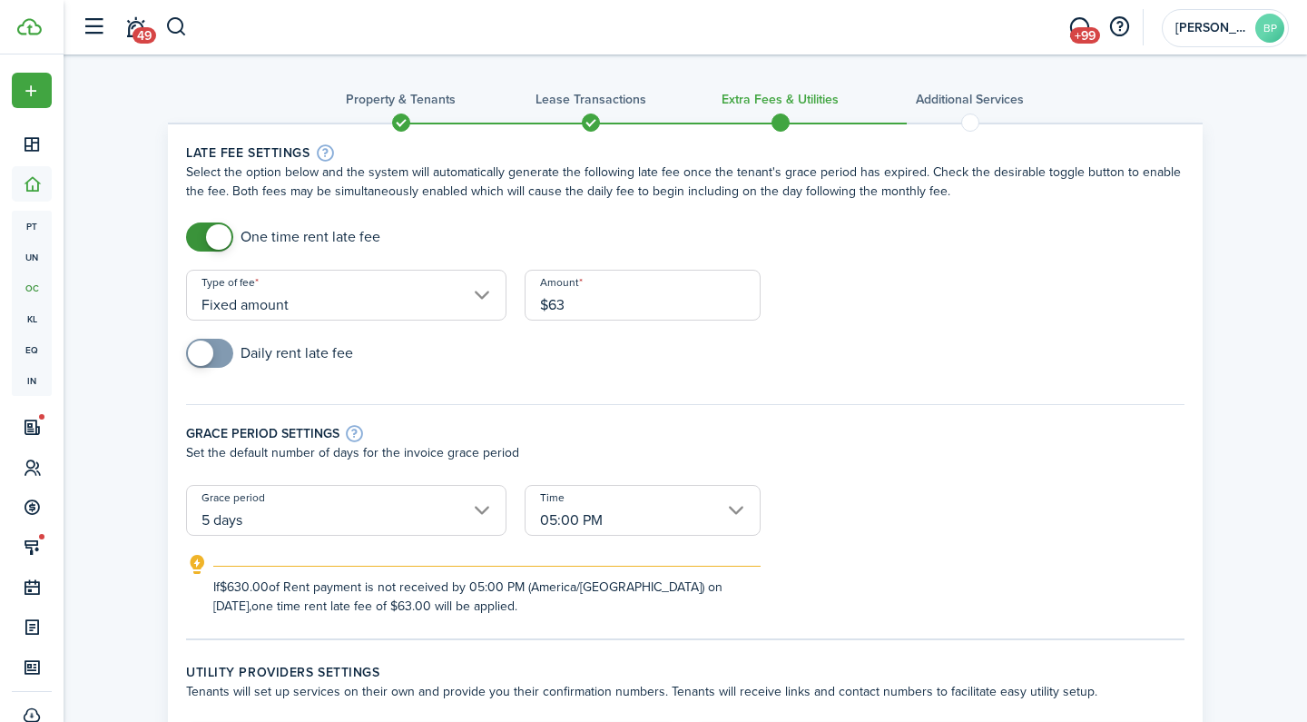
click at [925, 339] on div "Daily rent late fee" at bounding box center [685, 362] width 1017 height 47
type input "$63.00"
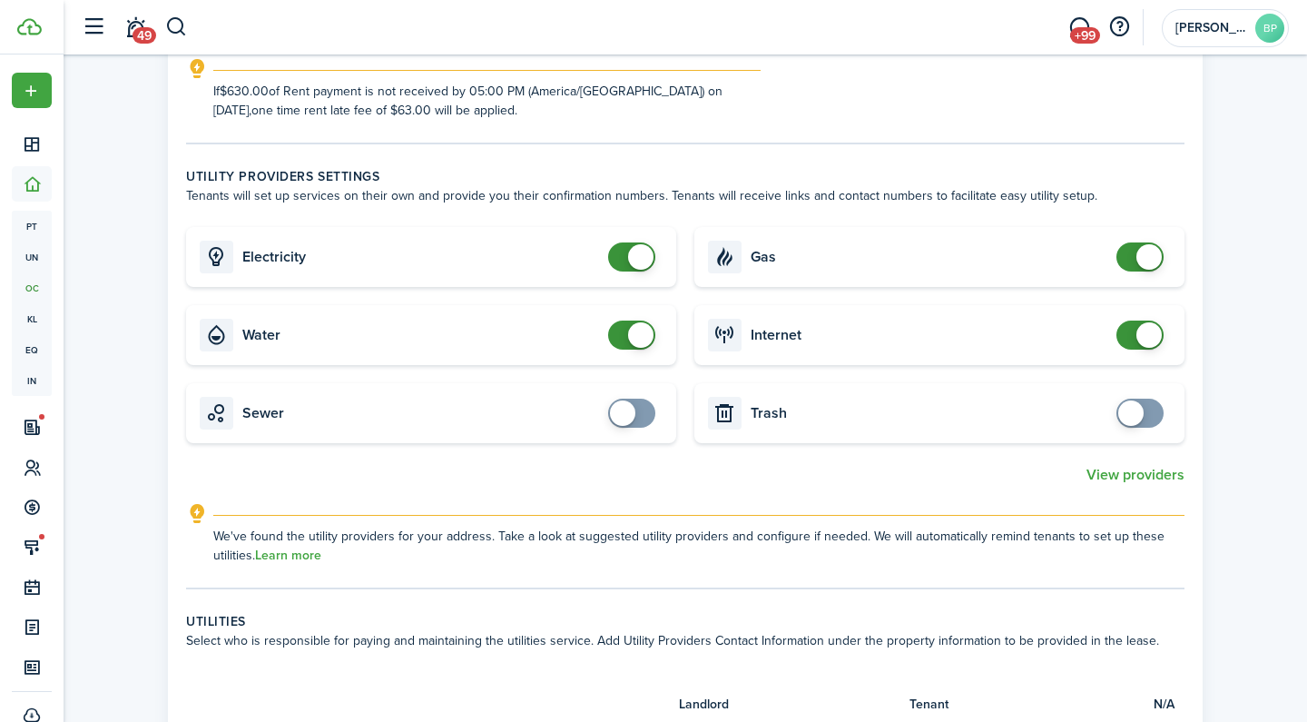
scroll to position [505, 0]
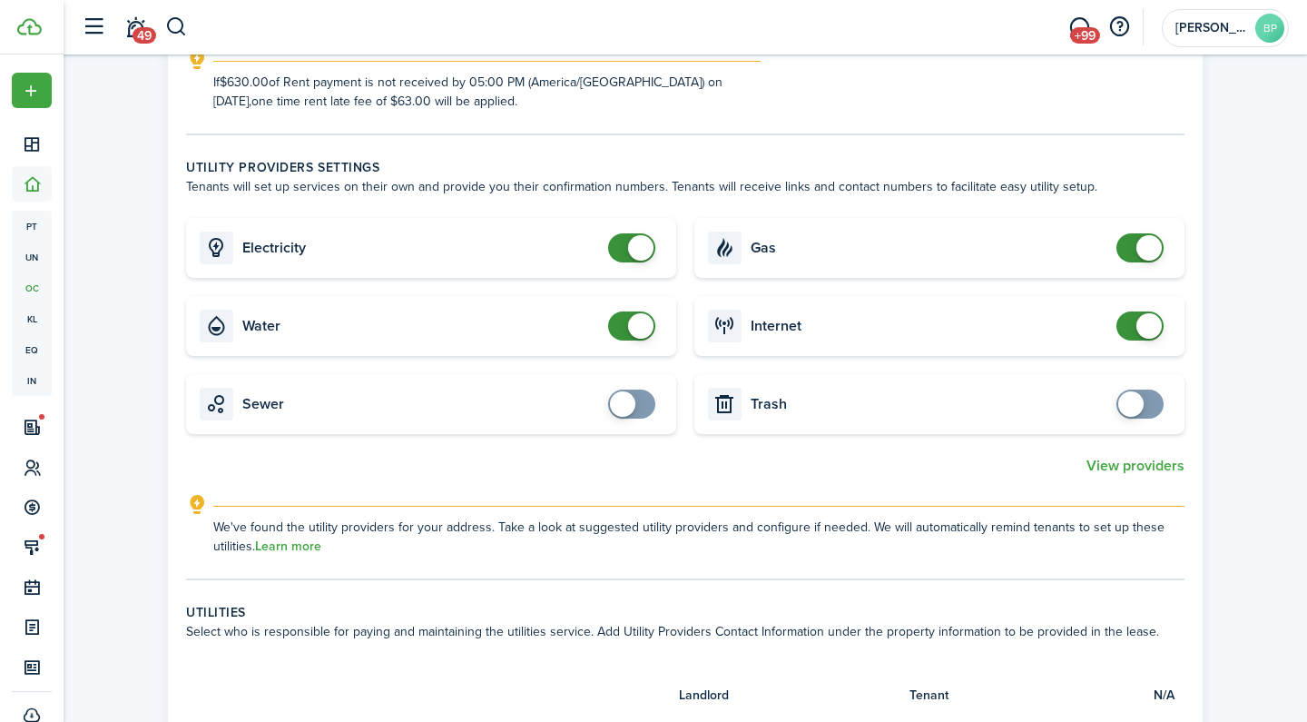
checkbox input "false"
click at [629, 247] on span at bounding box center [640, 247] width 25 height 25
checkbox input "false"
click at [623, 328] on span at bounding box center [632, 325] width 18 height 29
checkbox input "false"
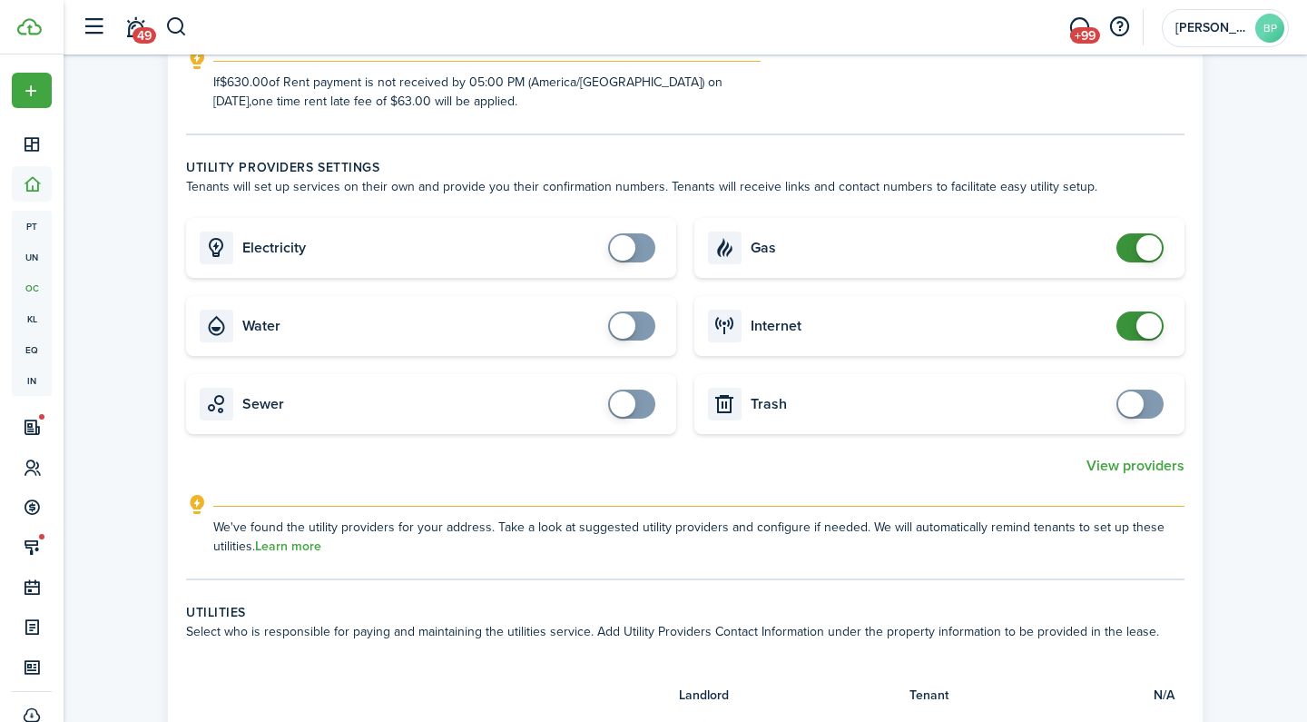
click at [1131, 247] on span at bounding box center [1140, 247] width 18 height 29
checkbox input "false"
click at [1131, 320] on span at bounding box center [1140, 325] width 18 height 29
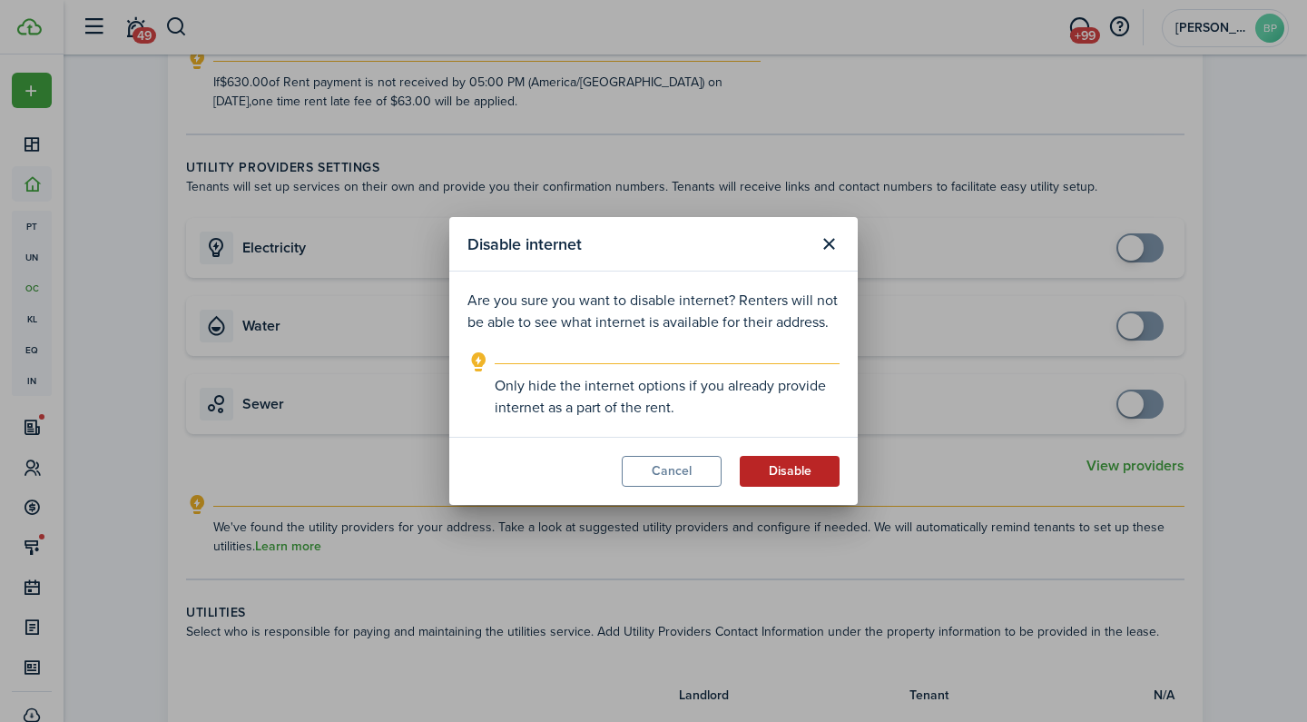
click at [817, 466] on button "Disable" at bounding box center [790, 471] width 100 height 31
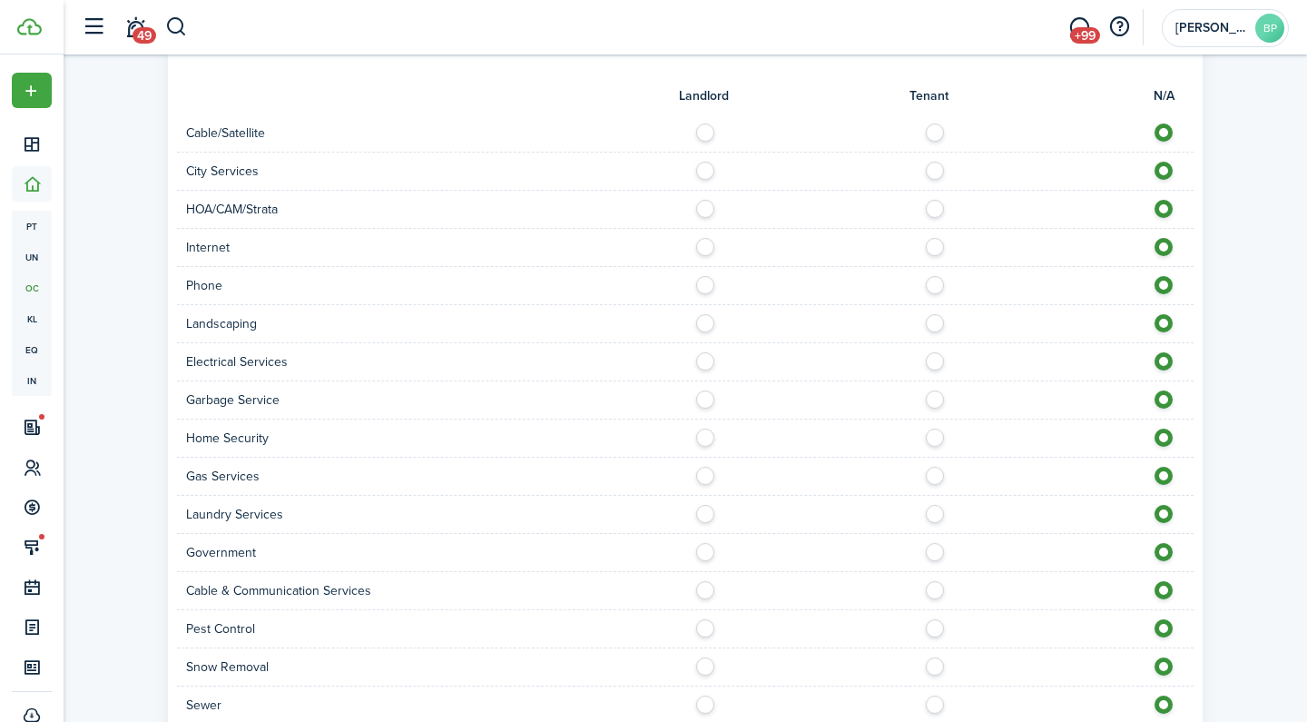
scroll to position [1110, 0]
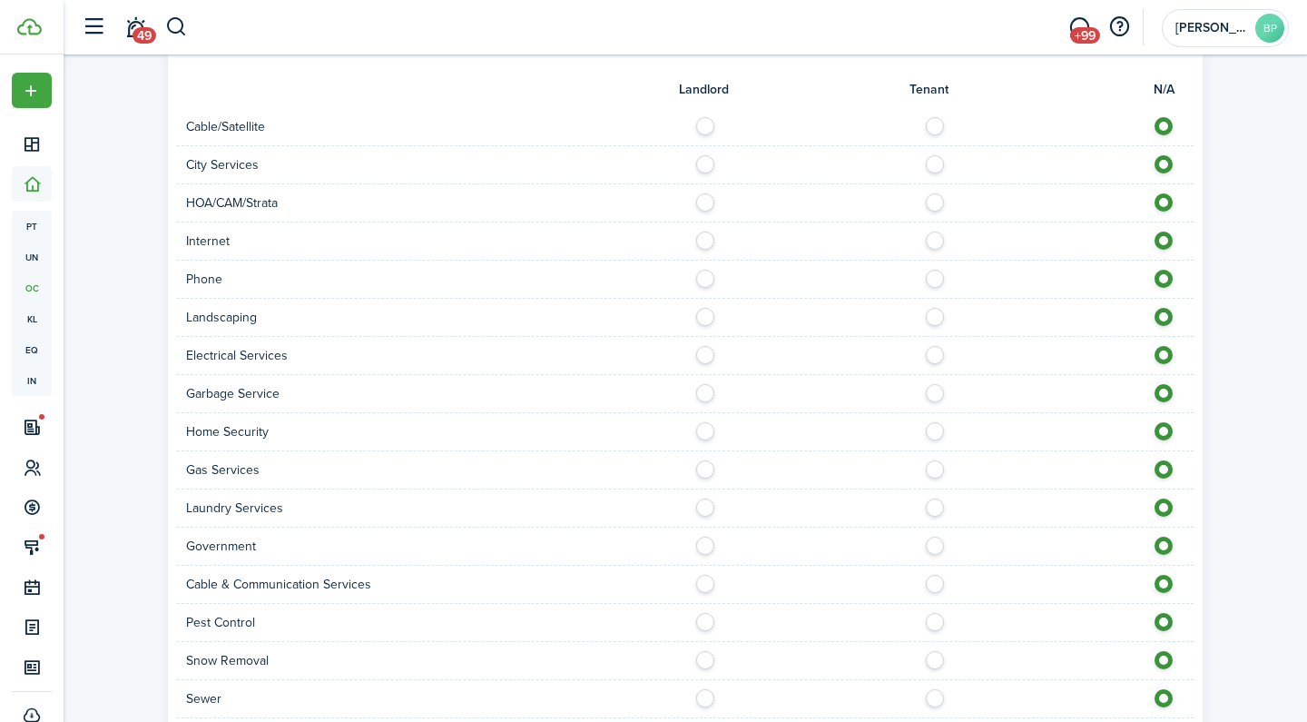
click at [937, 126] on label at bounding box center [940, 121] width 32 height 9
radio input "true"
click at [935, 241] on label at bounding box center [940, 235] width 32 height 9
radio input "true"
click at [934, 355] on label at bounding box center [940, 350] width 32 height 9
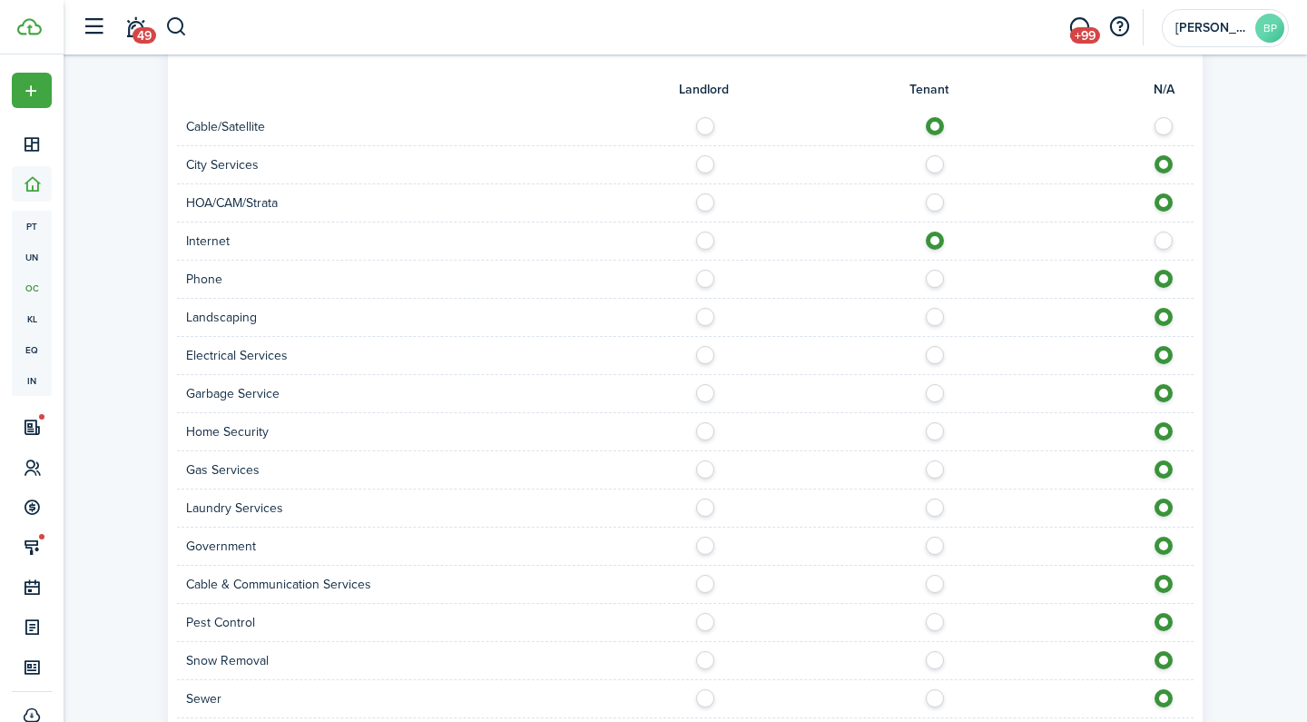
radio input "true"
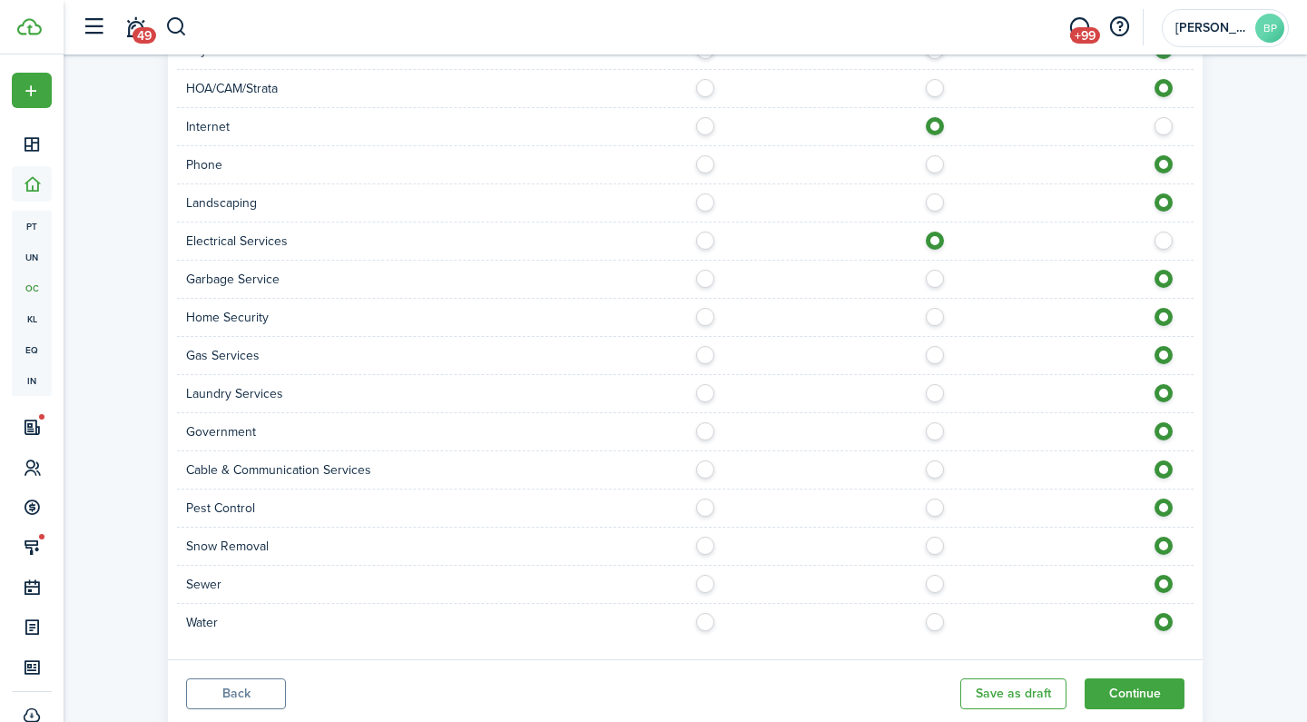
scroll to position [1232, 0]
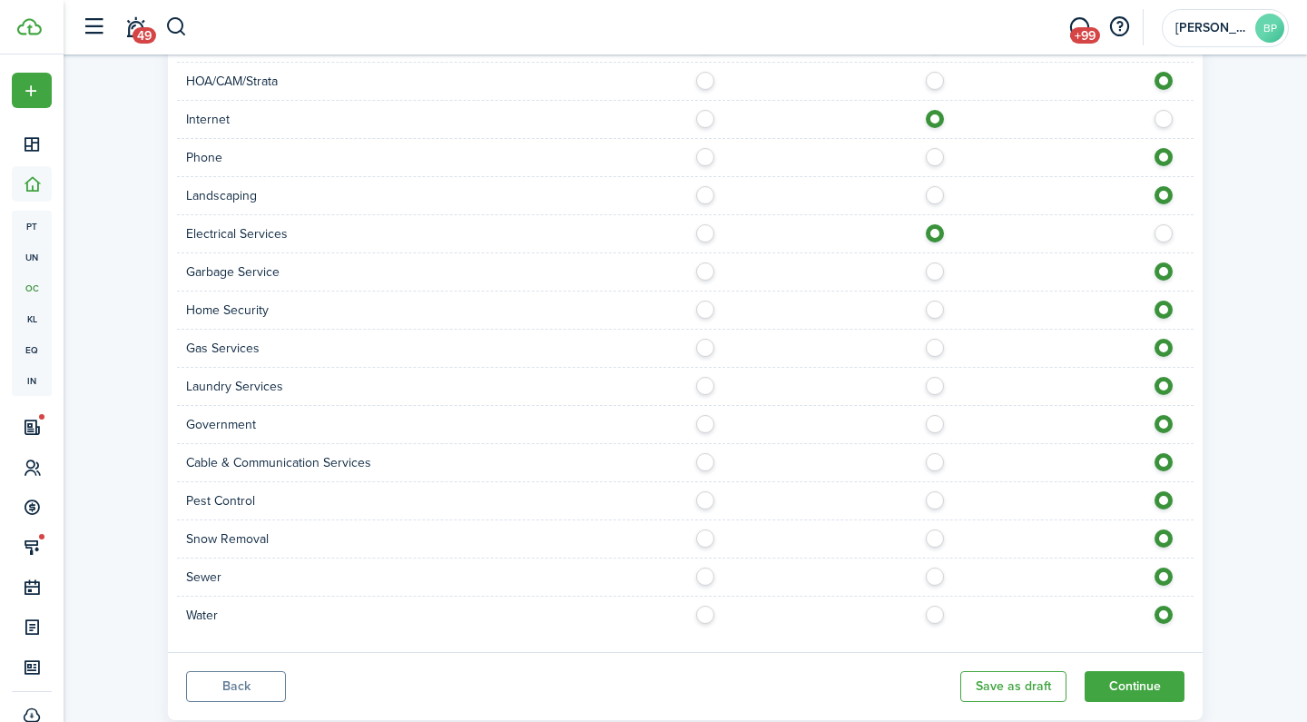
click at [931, 493] on label at bounding box center [940, 495] width 32 height 9
radio input "true"
click at [712, 612] on label at bounding box center [710, 609] width 32 height 9
radio input "true"
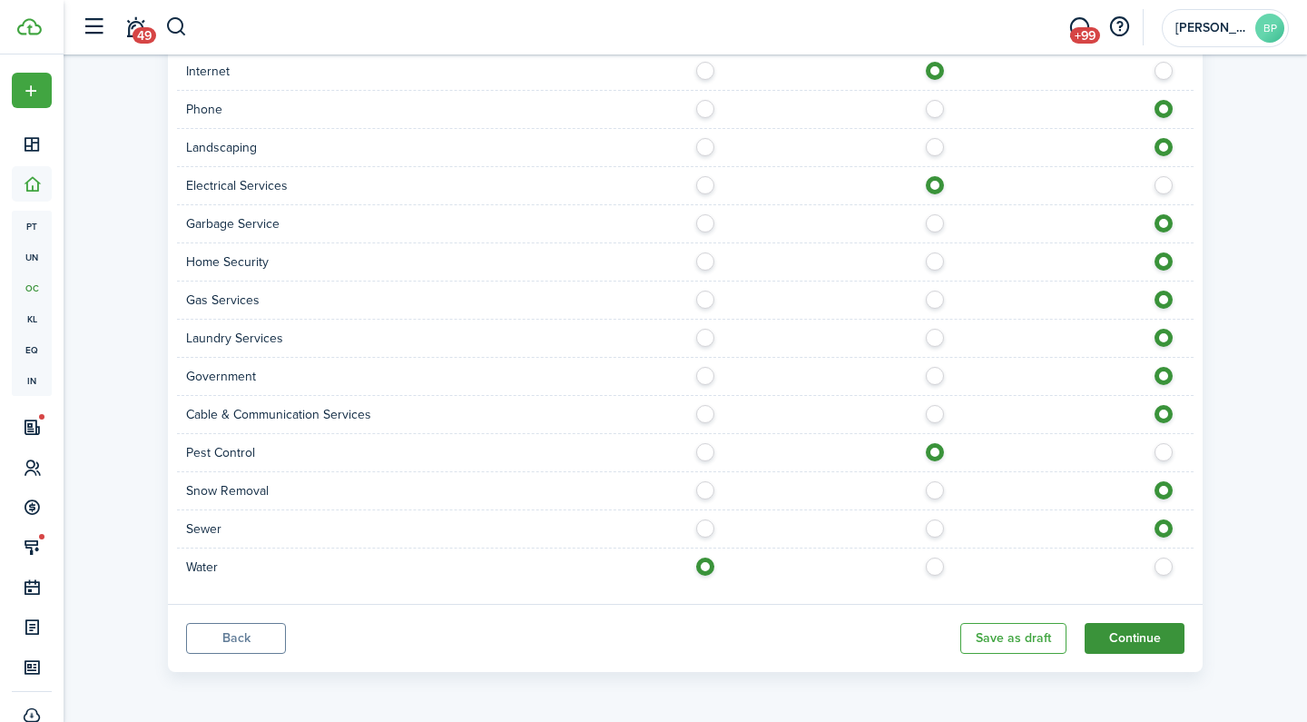
scroll to position [1280, 0]
click at [1152, 638] on button "Continue" at bounding box center [1135, 638] width 100 height 31
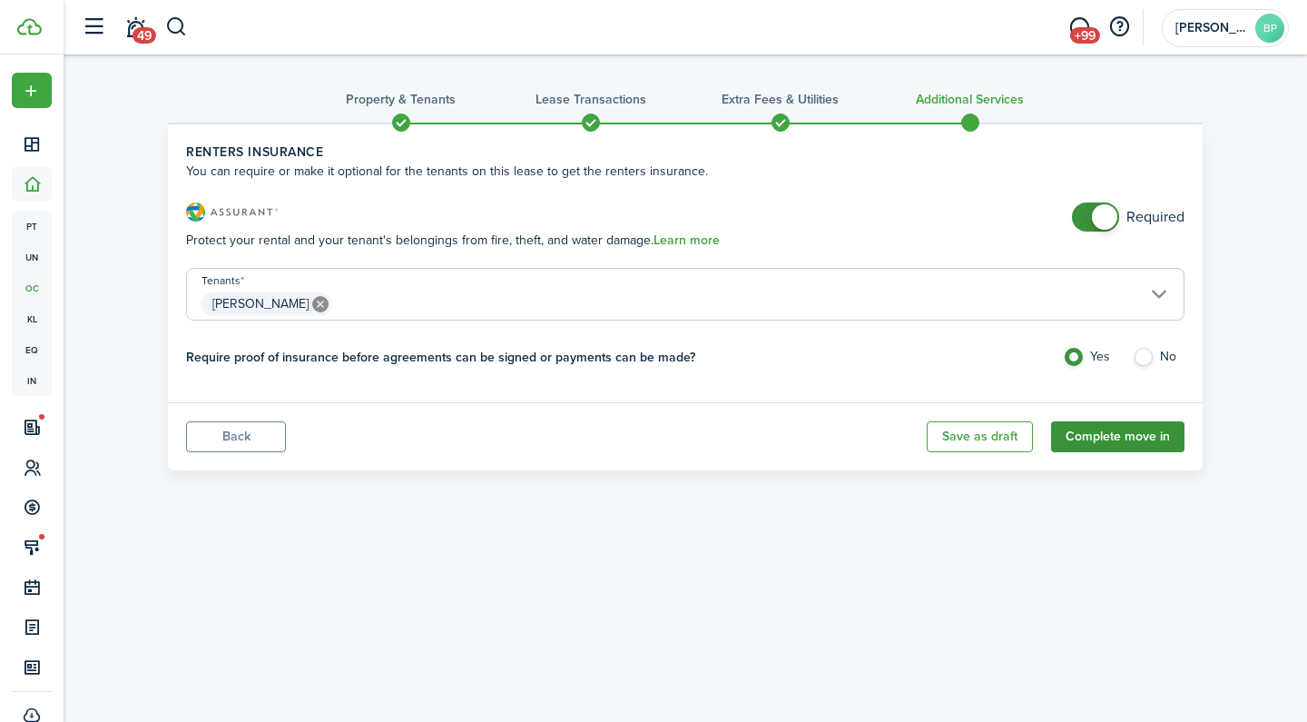
click at [1143, 433] on button "Complete move in" at bounding box center [1117, 436] width 133 height 31
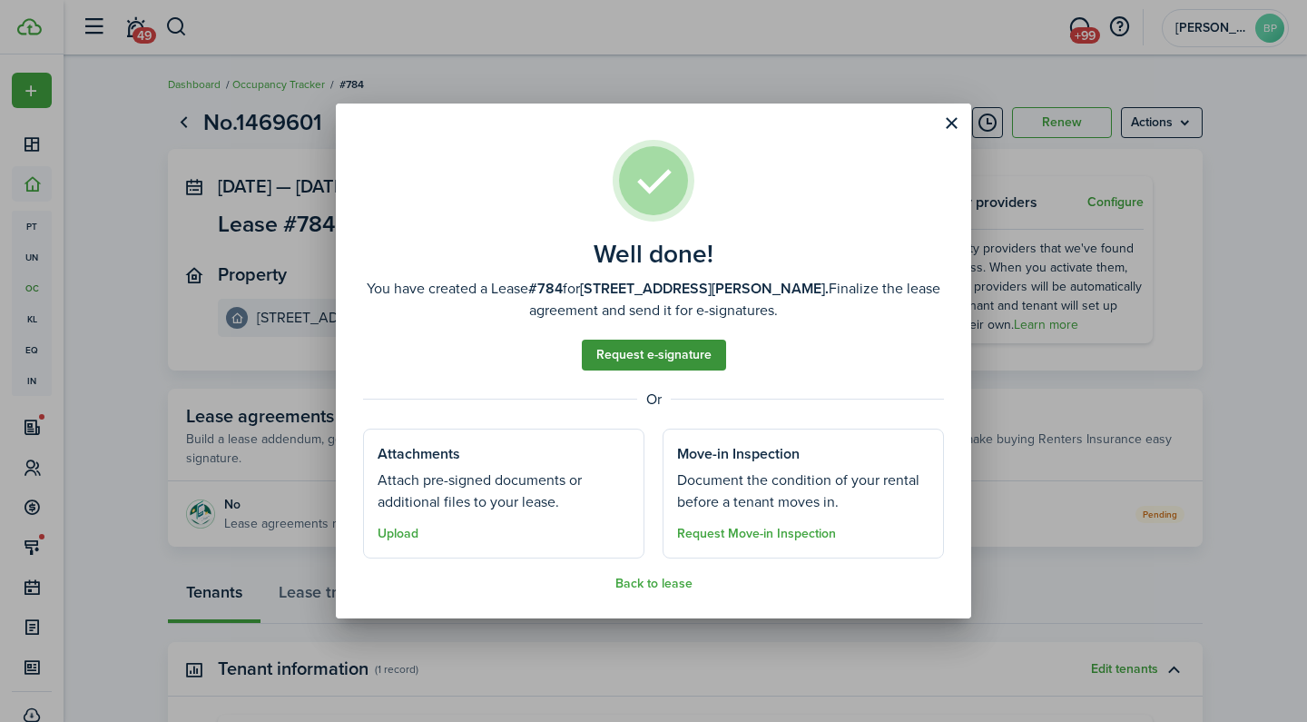
click at [676, 365] on link "Request e-signature" at bounding box center [654, 354] width 144 height 31
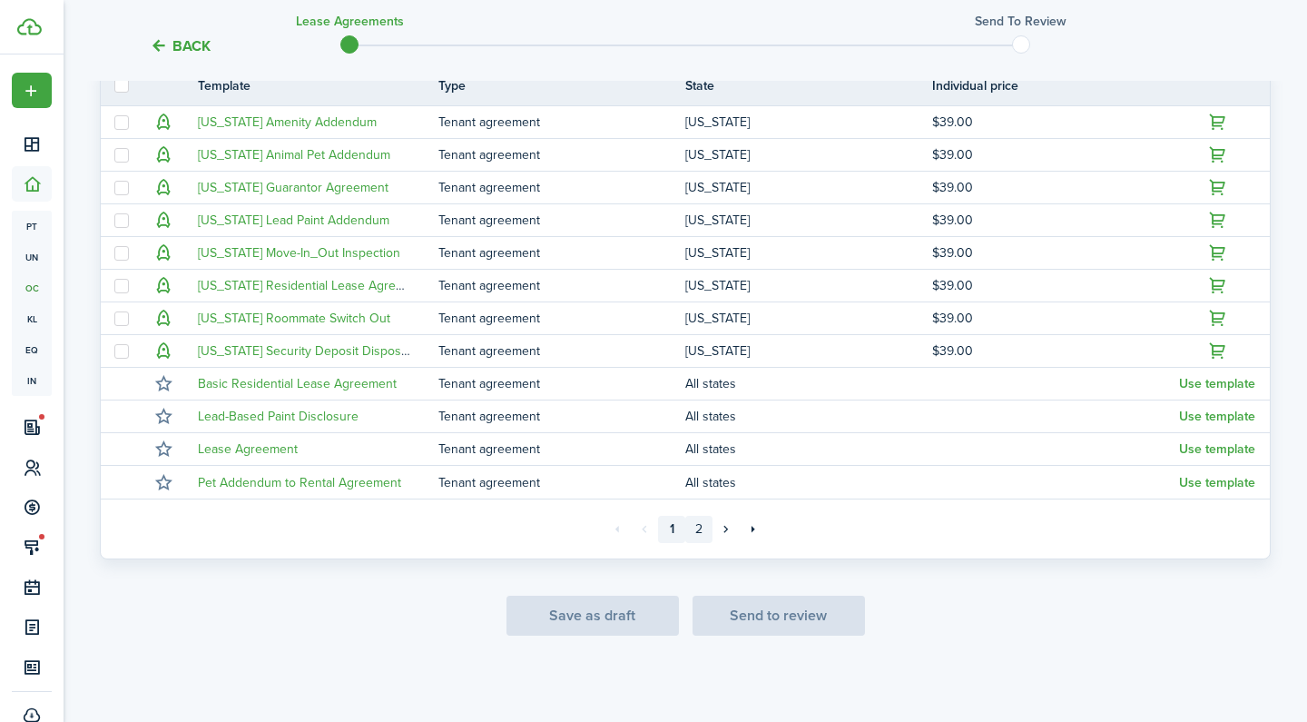
click at [696, 529] on link "2" at bounding box center [698, 529] width 27 height 27
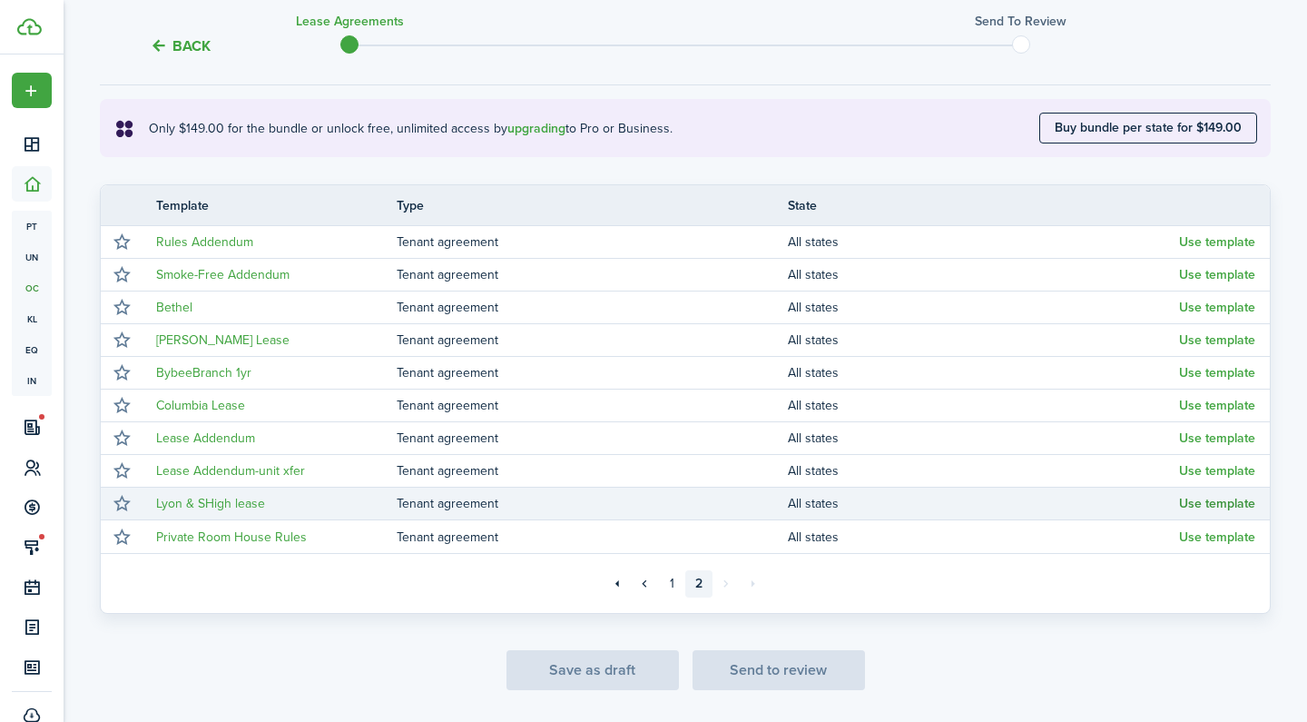
click at [1235, 500] on button "Use template" at bounding box center [1217, 503] width 76 height 15
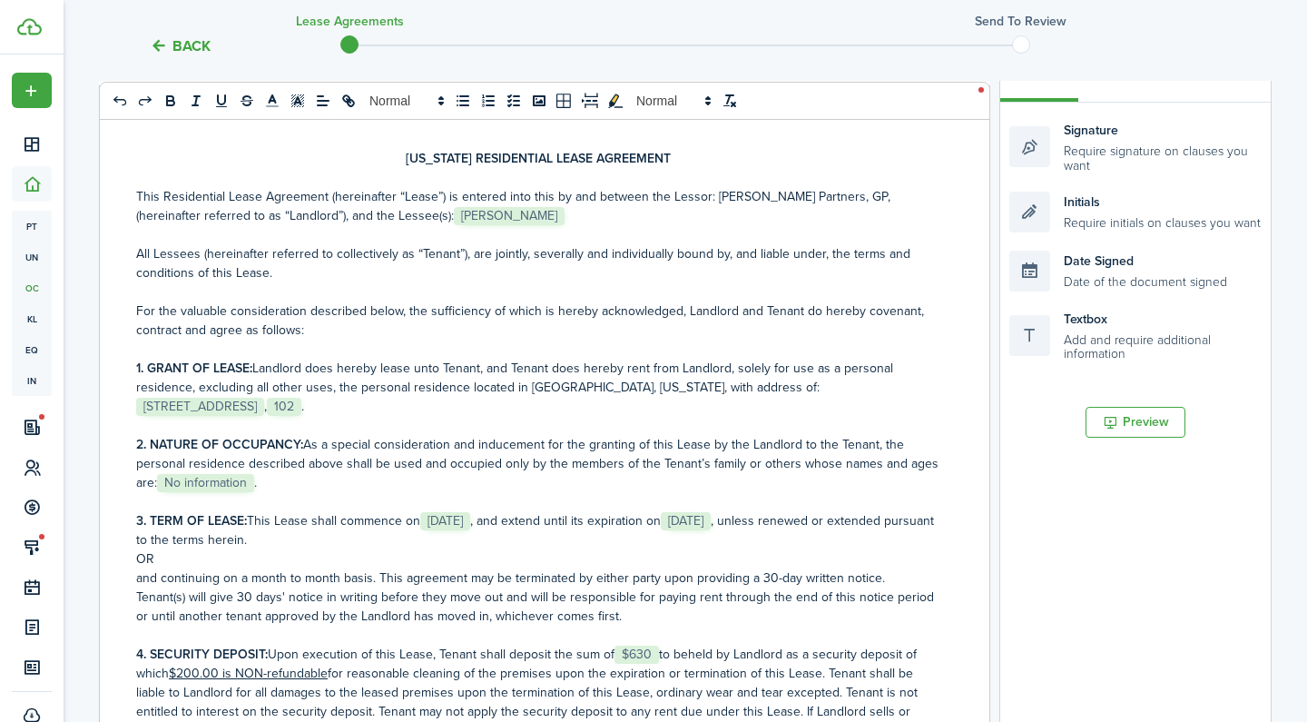
click at [410, 407] on p "1. GRANT OF LEASE: Landlord does hereby lease unto Tenant, and Tenant does here…" at bounding box center [537, 387] width 803 height 57
click at [379, 542] on p "3. TERM OF LEASE: This Lease shall commence on ﻿ [DATE] ﻿, and extend until its…" at bounding box center [537, 530] width 803 height 38
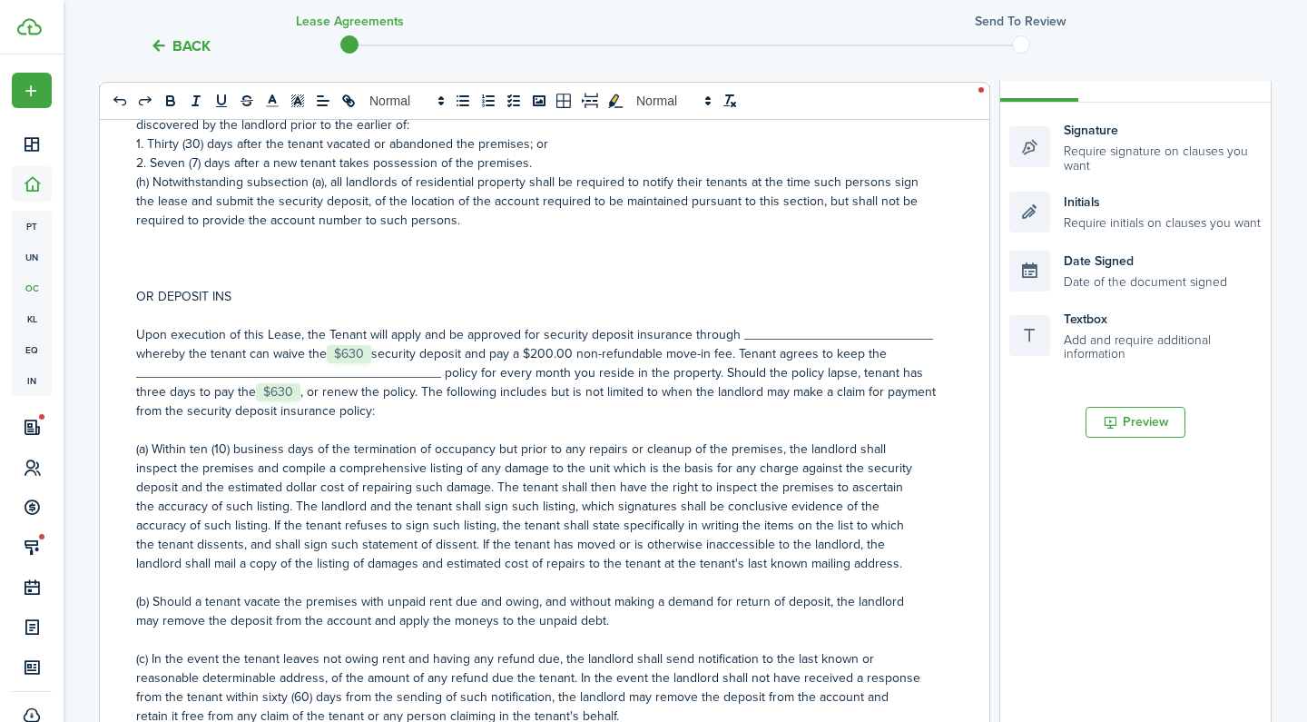
scroll to position [1131, 0]
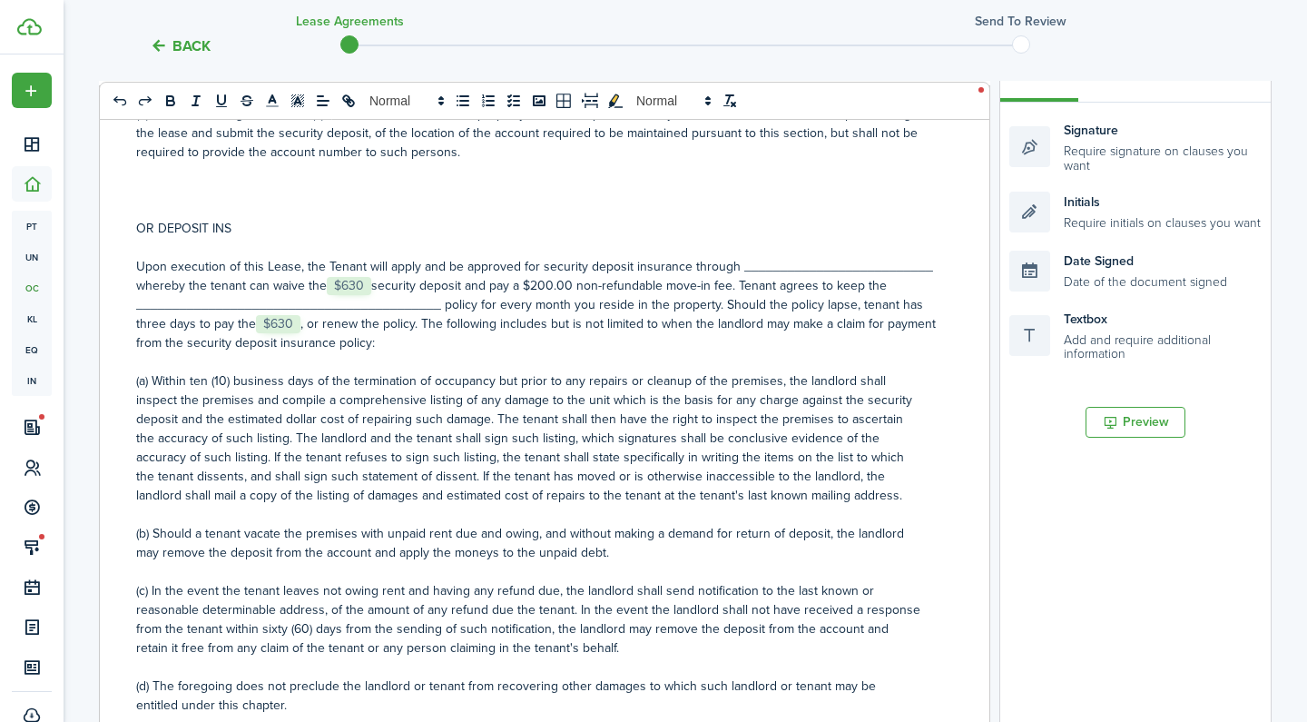
click at [157, 192] on p at bounding box center [537, 190] width 803 height 19
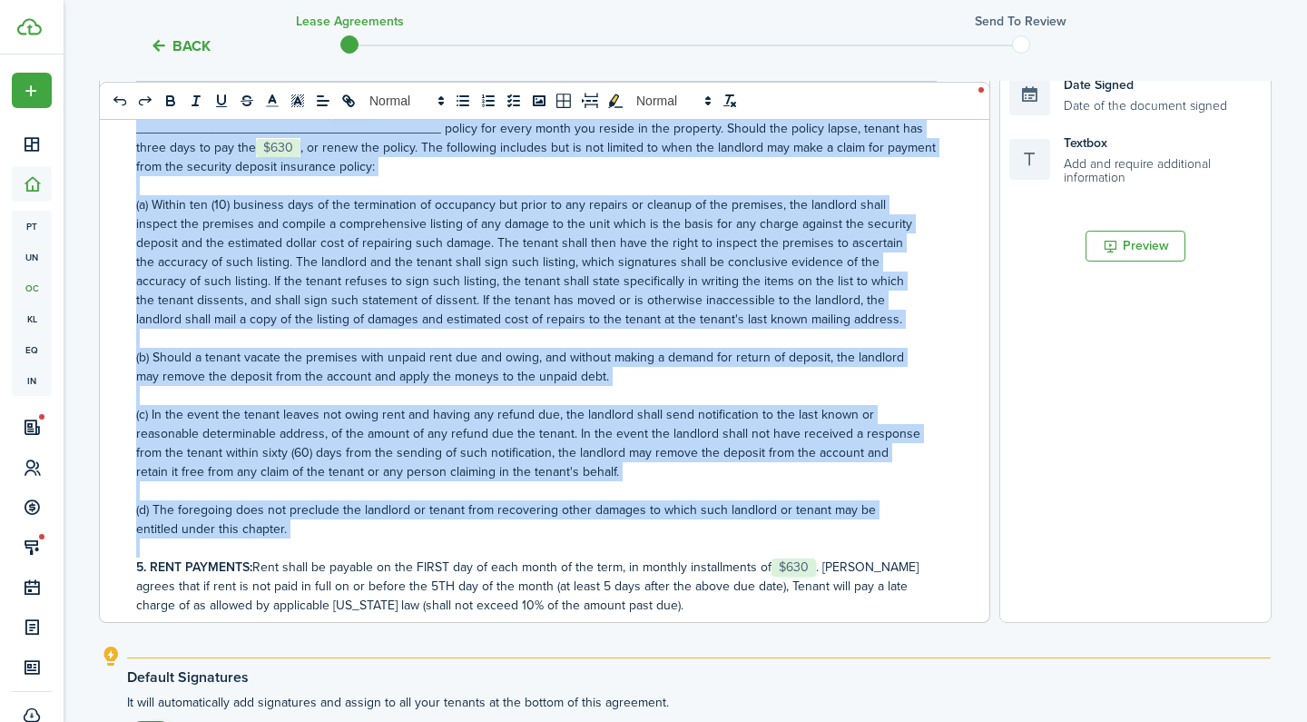
scroll to position [58, 0]
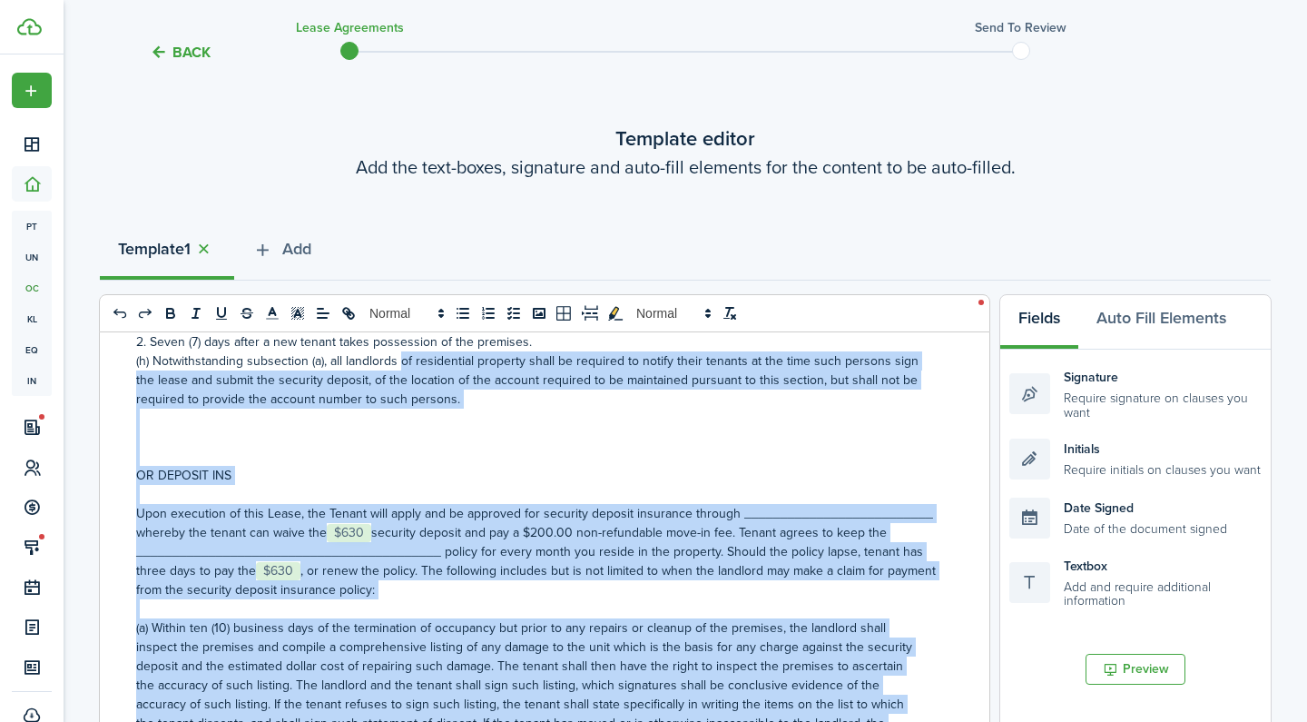
click at [467, 379] on p "(h) Notwithstanding subsection (a), all landlords of residential property shall…" at bounding box center [537, 379] width 803 height 57
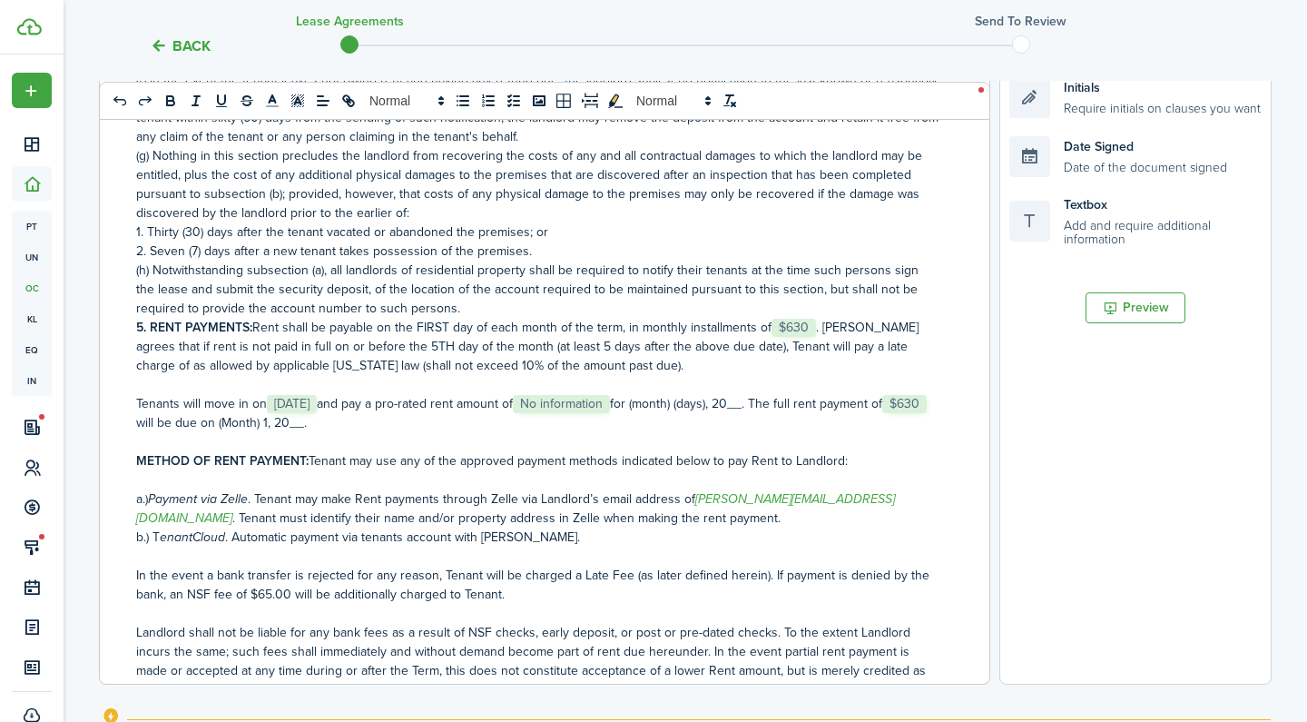
scroll to position [859, 0]
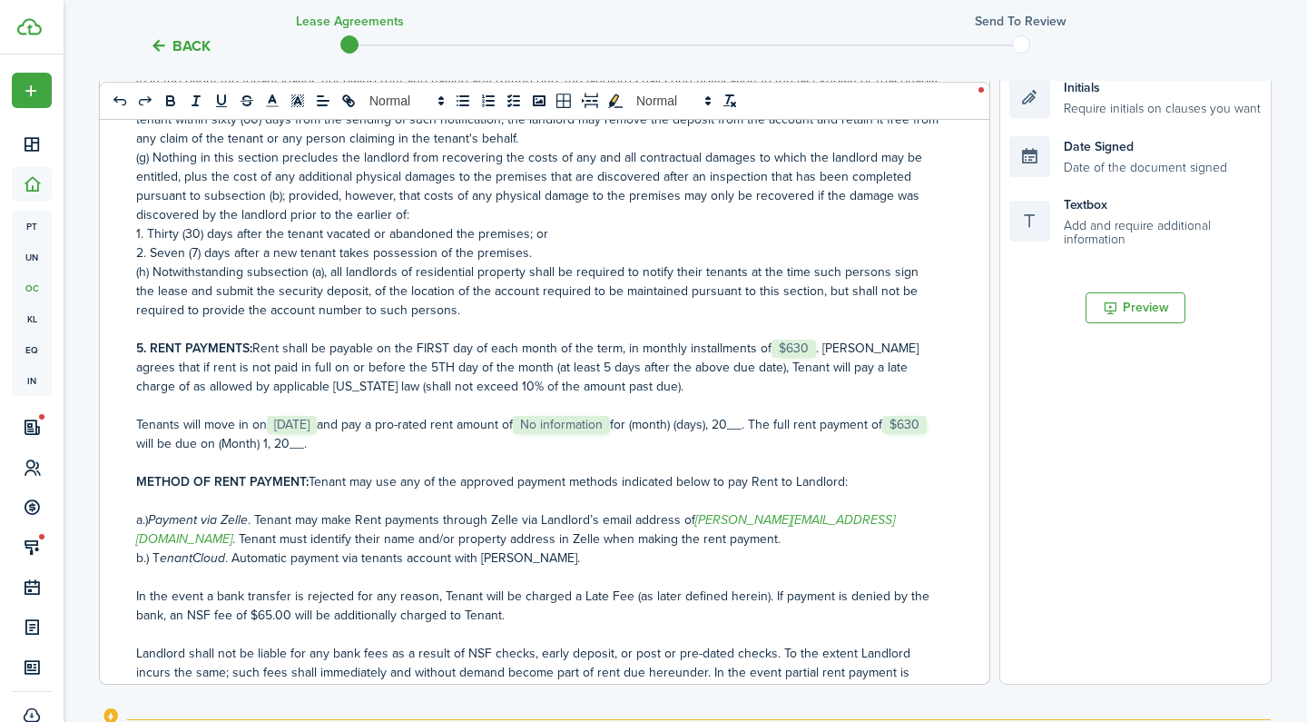
click at [879, 367] on p "5. RENT PAYMENTS: Rent shall be payable on the FIRST day of each month of the t…" at bounding box center [537, 367] width 803 height 57
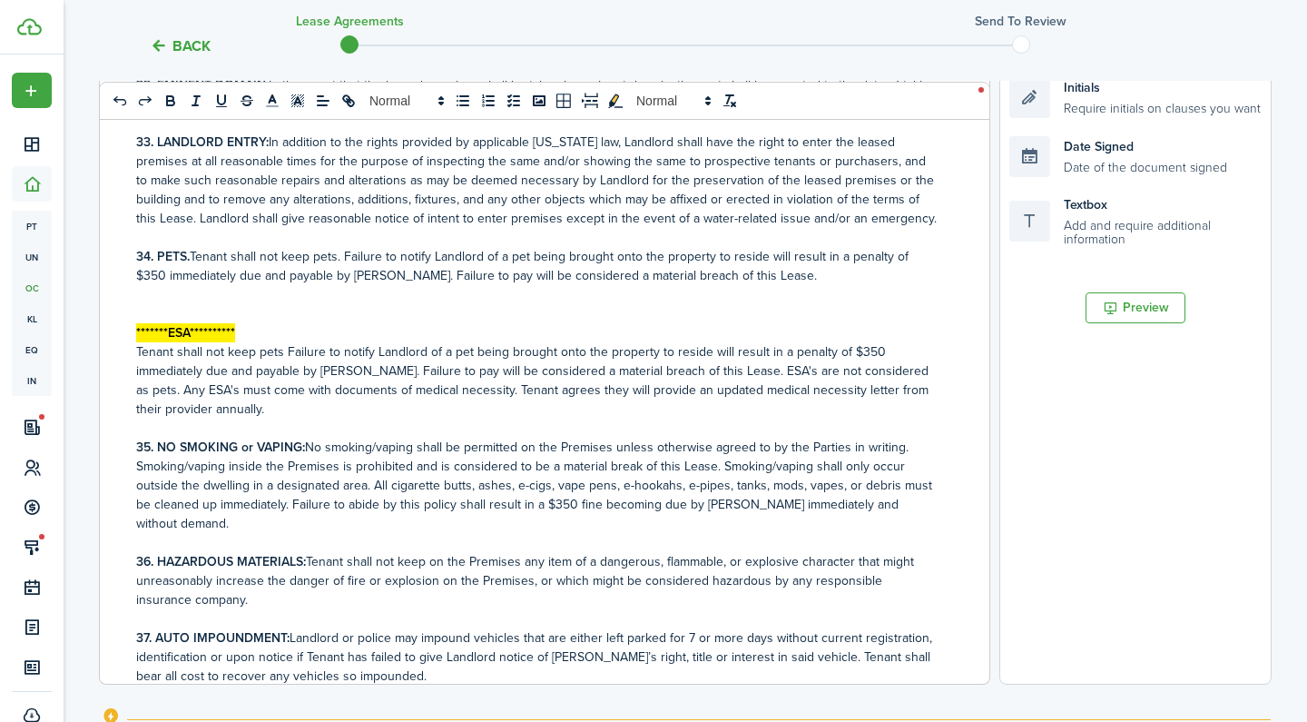
scroll to position [7302, 0]
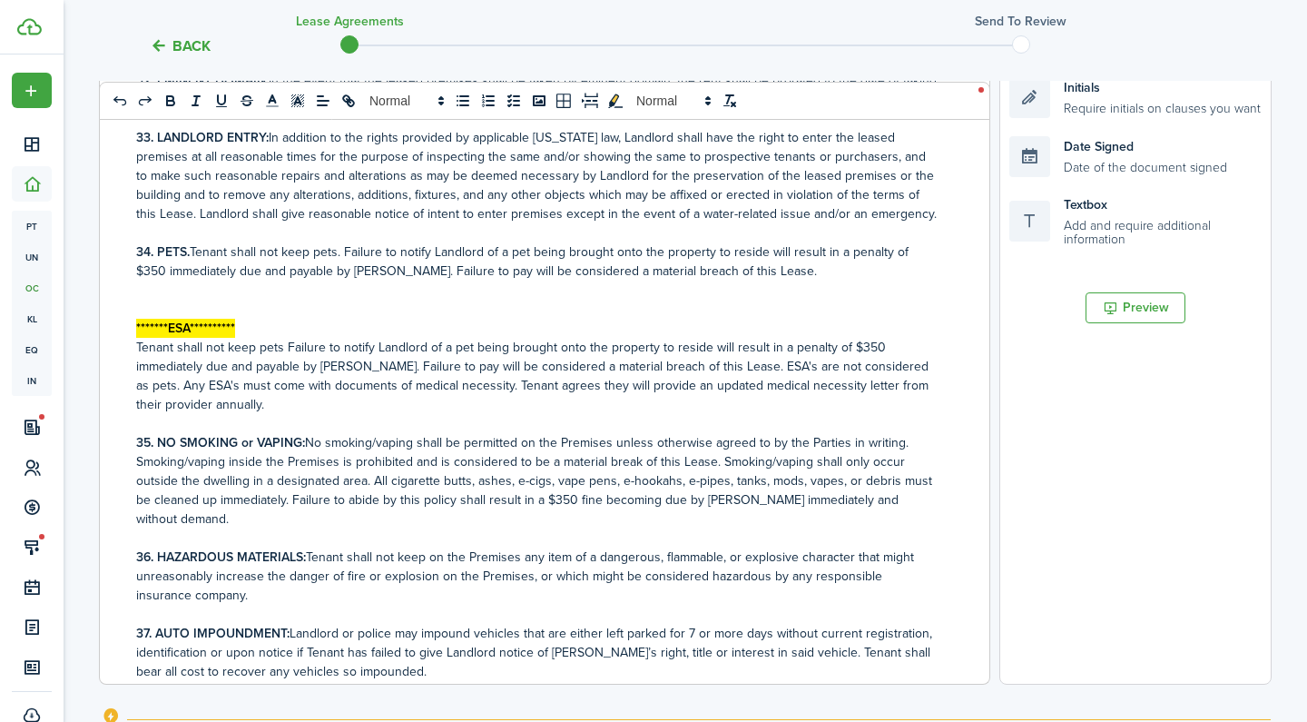
click at [151, 280] on p at bounding box center [537, 289] width 803 height 19
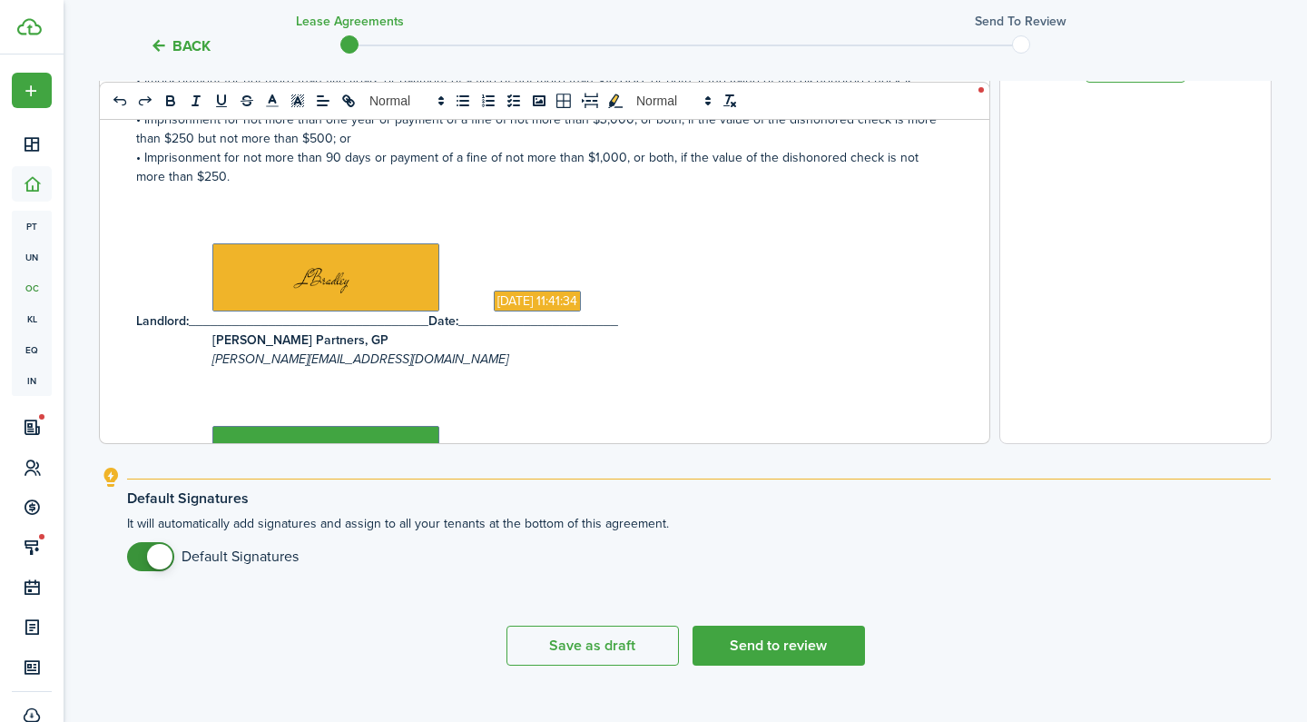
scroll to position [667, 0]
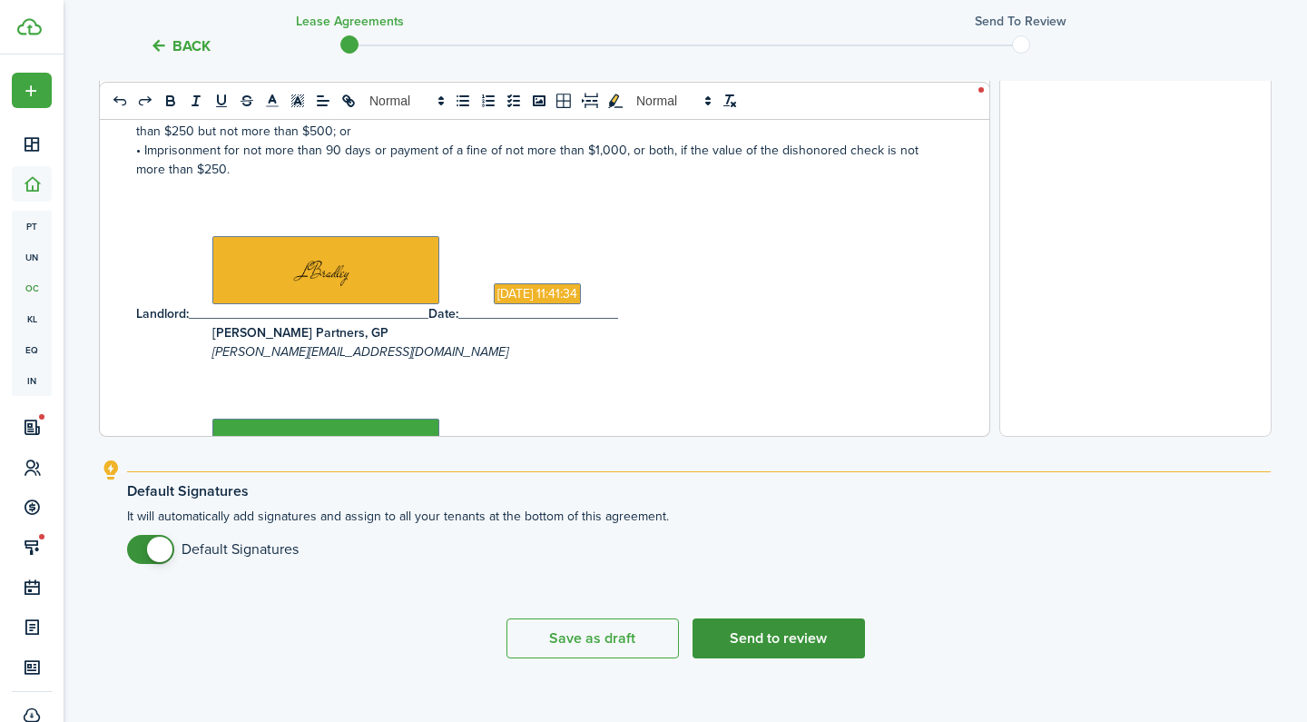
click at [794, 637] on button "Send to review" at bounding box center [779, 638] width 172 height 40
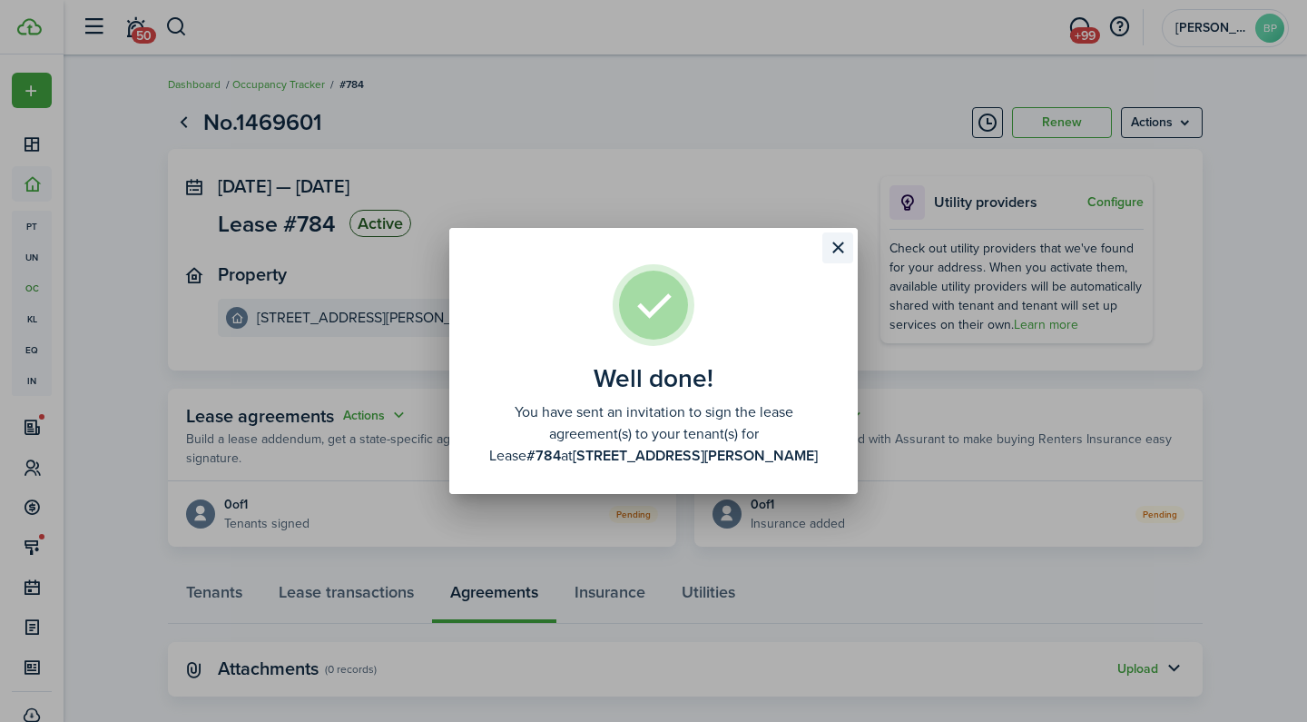
click at [834, 250] on button "Close modal" at bounding box center [837, 247] width 31 height 31
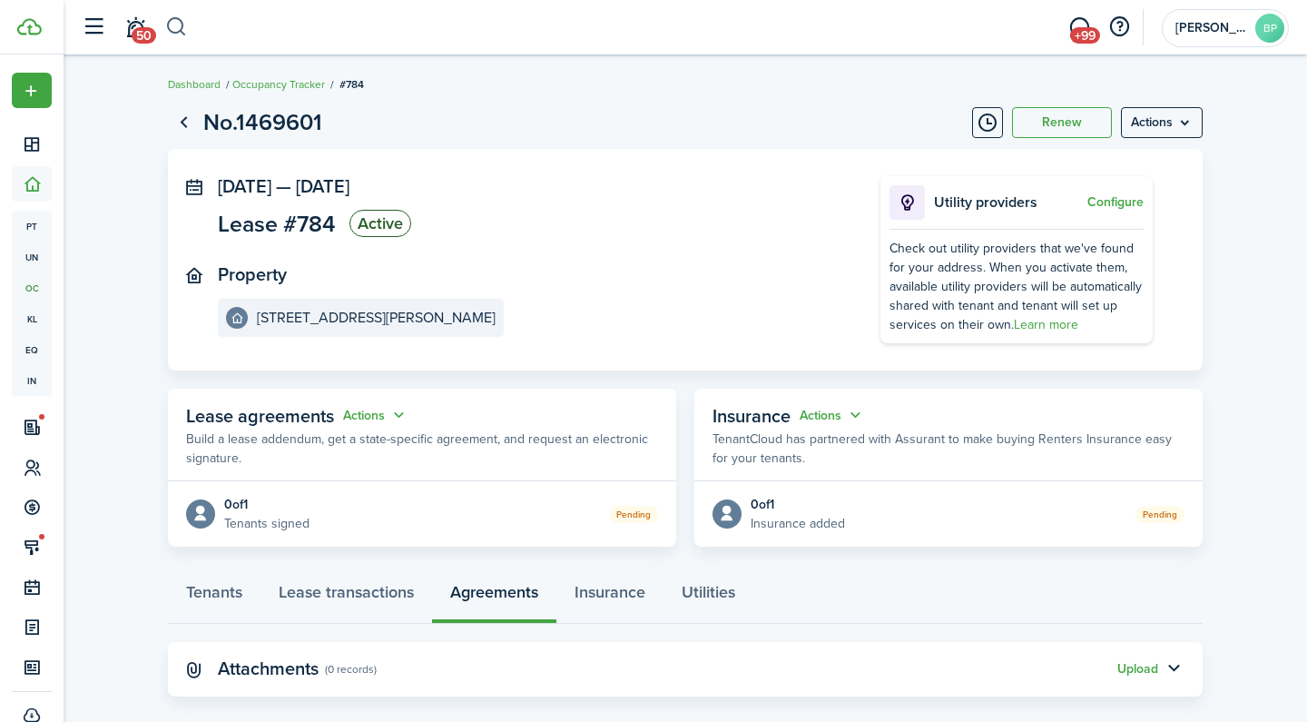
click at [184, 21] on button "button" at bounding box center [176, 27] width 23 height 31
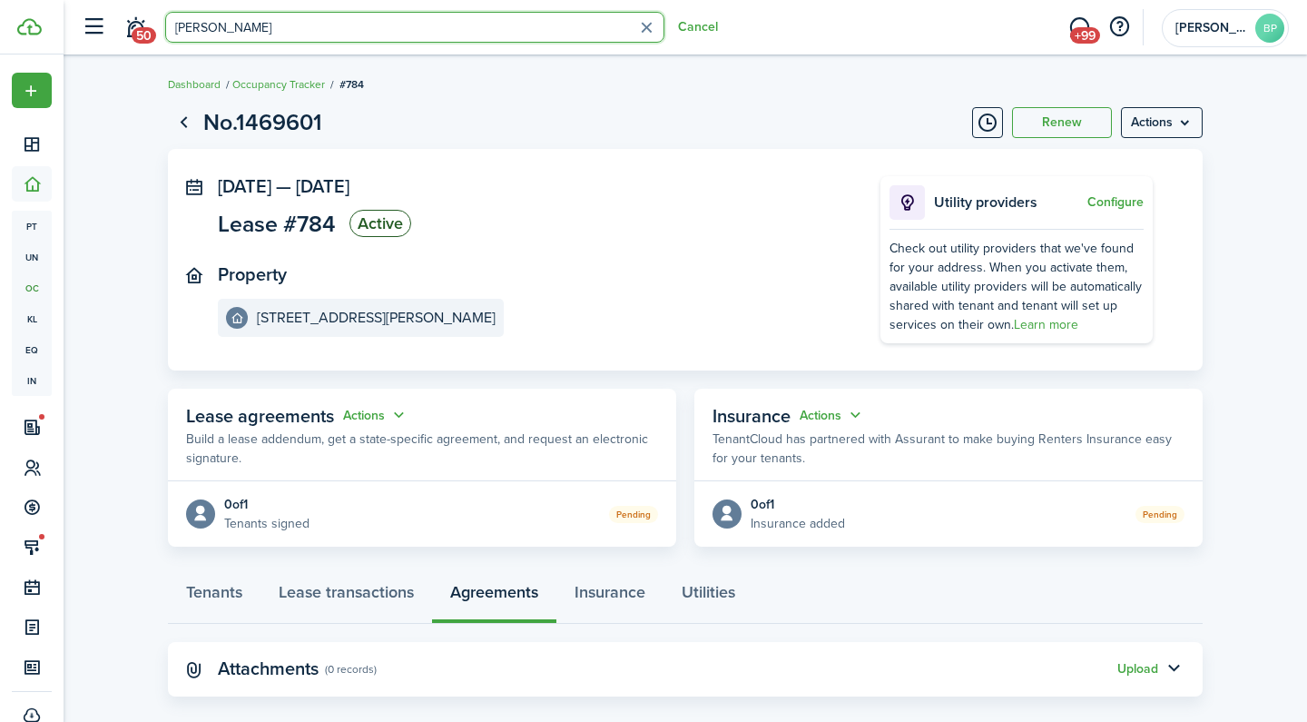
type input "[PERSON_NAME]"
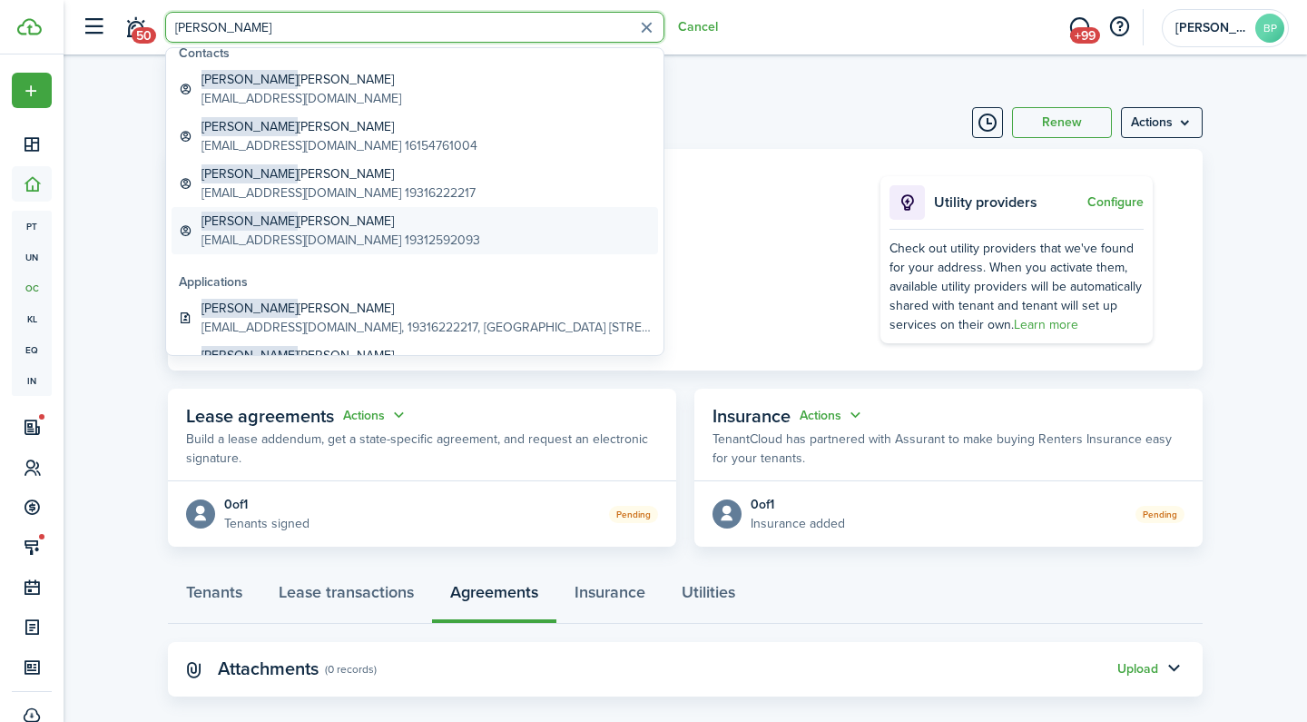
scroll to position [17, 0]
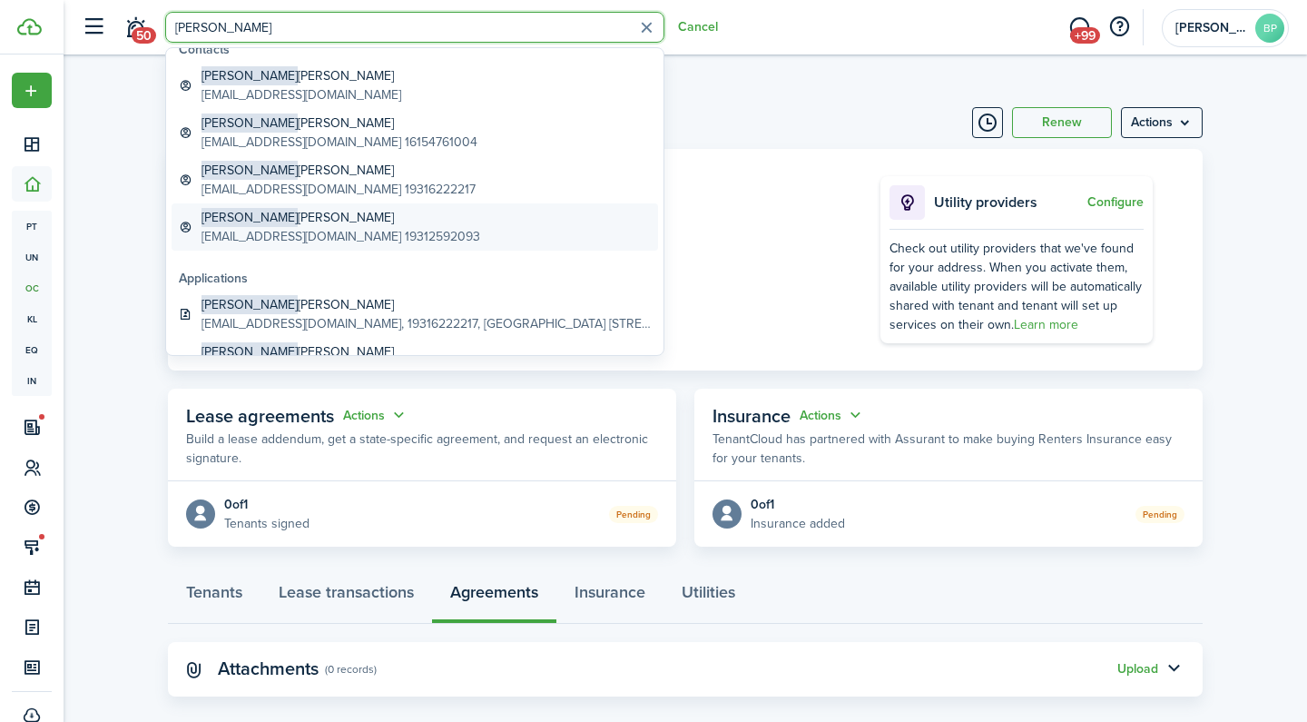
click at [456, 231] on link "[PERSON_NAME] [PERSON_NAME][EMAIL_ADDRESS][DOMAIN_NAME] 19312592093" at bounding box center [415, 226] width 486 height 47
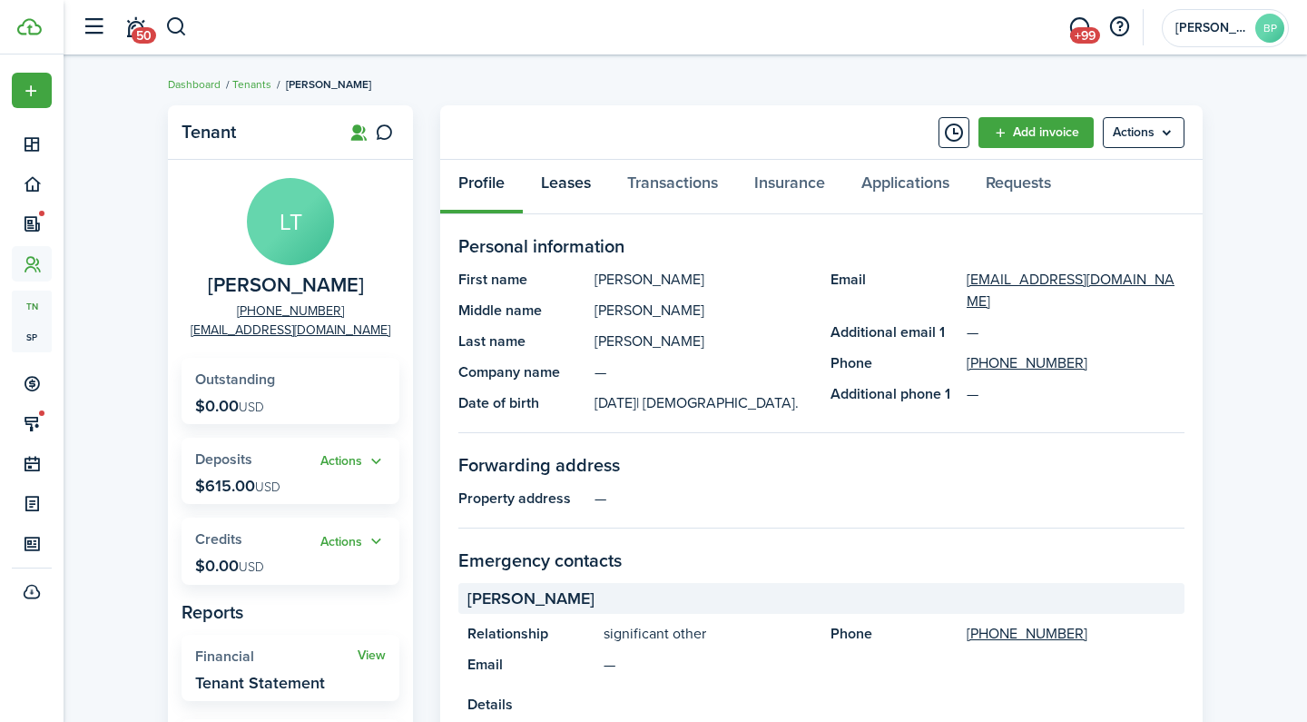
click at [598, 181] on link "Leases" at bounding box center [566, 187] width 86 height 54
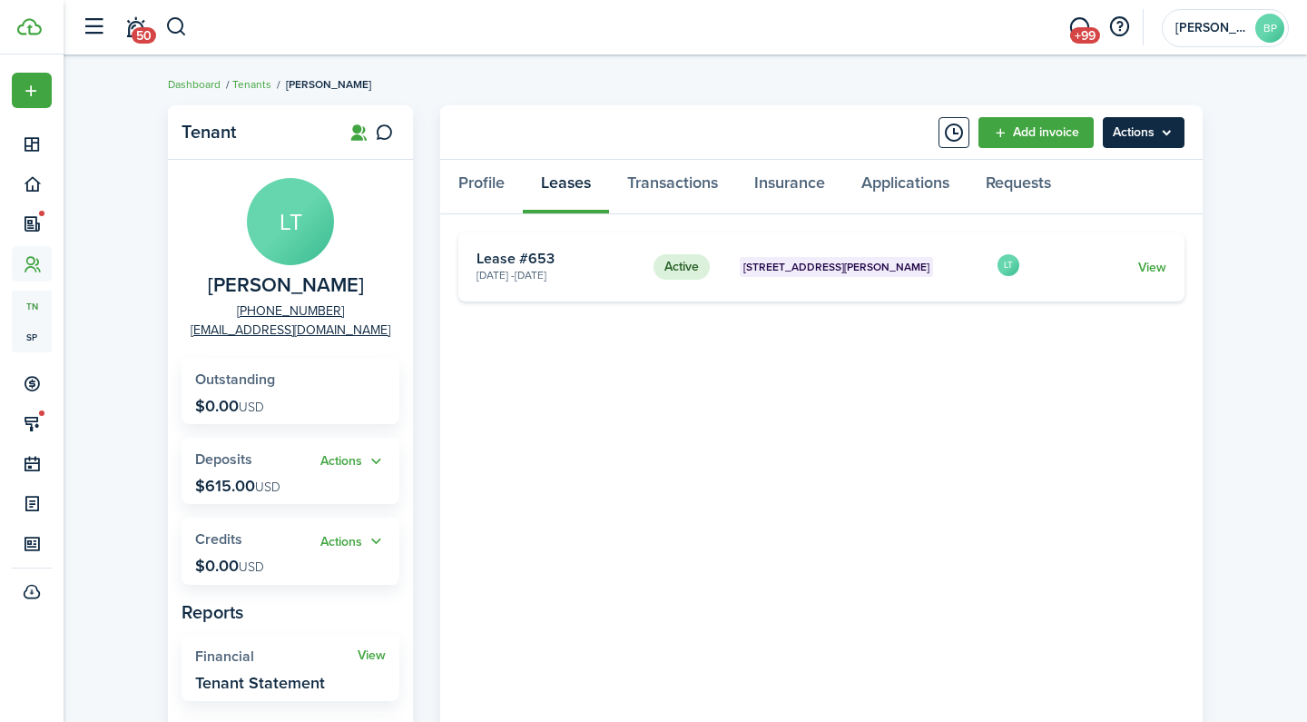
click at [1162, 131] on menu-btn "Actions" at bounding box center [1144, 132] width 82 height 31
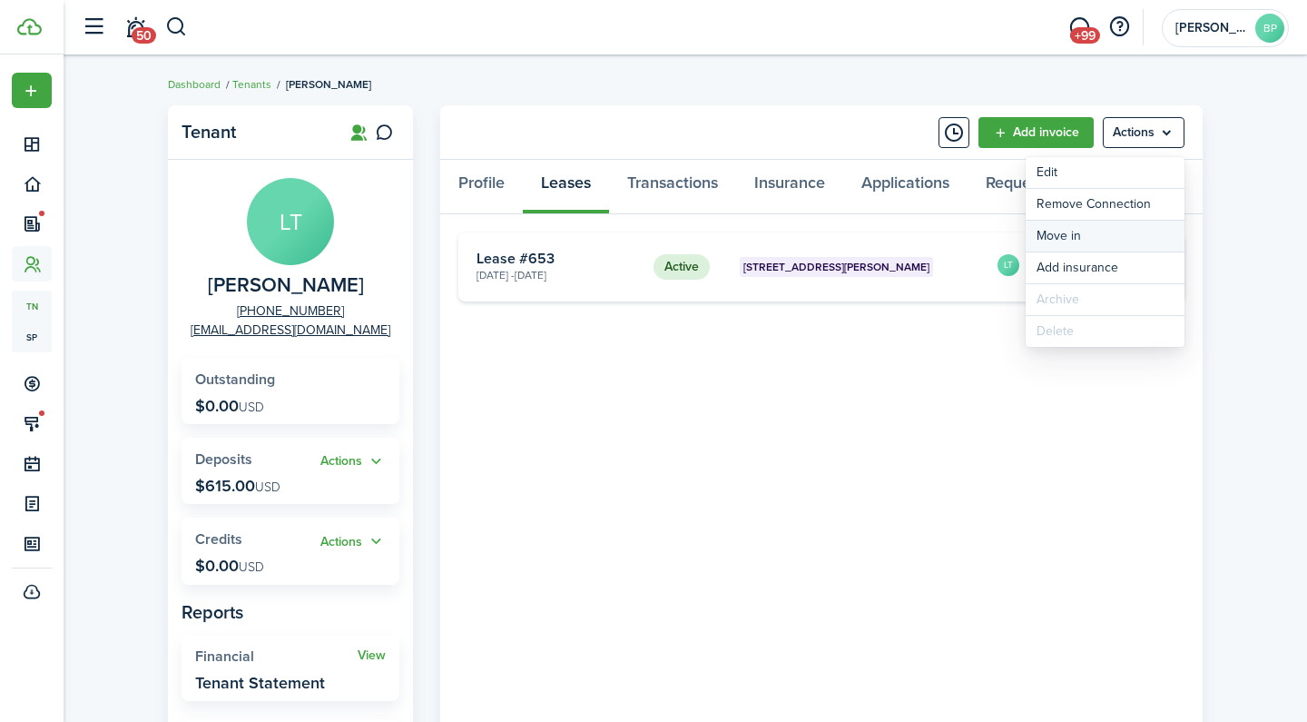
click at [1075, 233] on link "Move in" at bounding box center [1105, 236] width 159 height 31
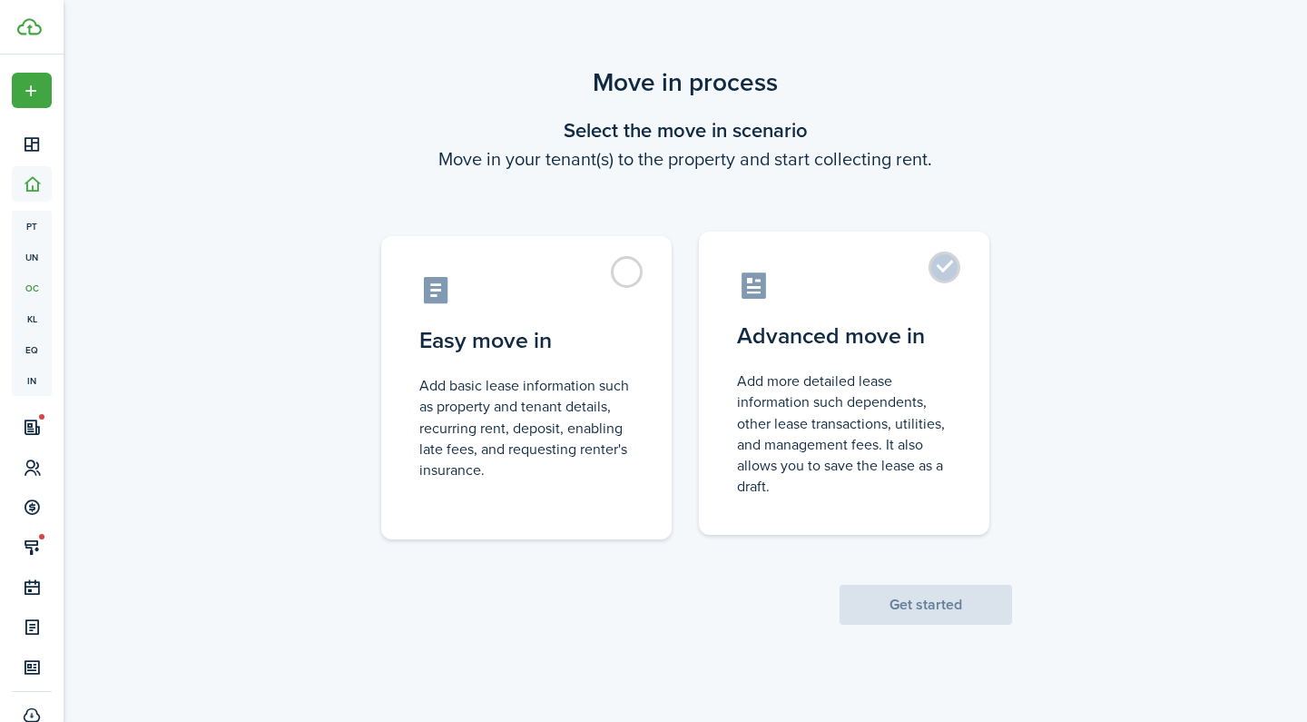
click at [935, 407] on control-radio-card-description "Add more detailed lease information such dependents, other lease transactions, …" at bounding box center [844, 433] width 214 height 126
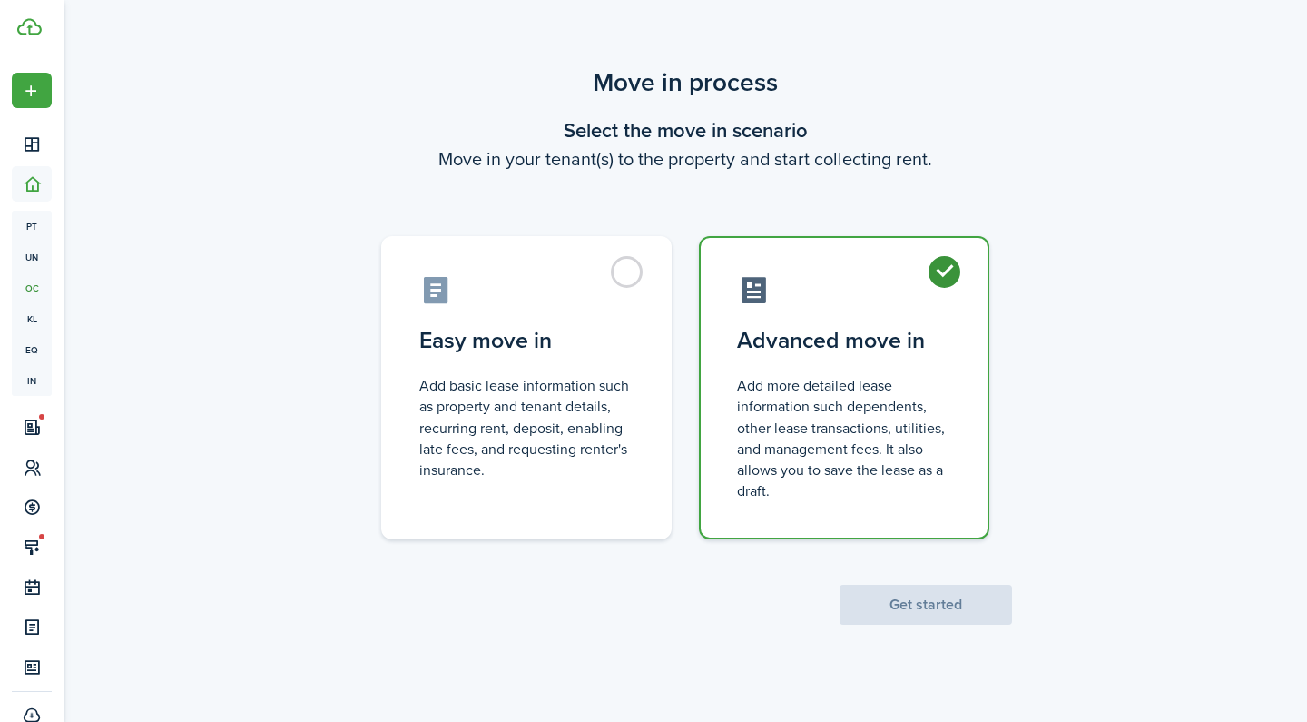
radio input "true"
click at [937, 607] on button "Get started" at bounding box center [926, 605] width 172 height 40
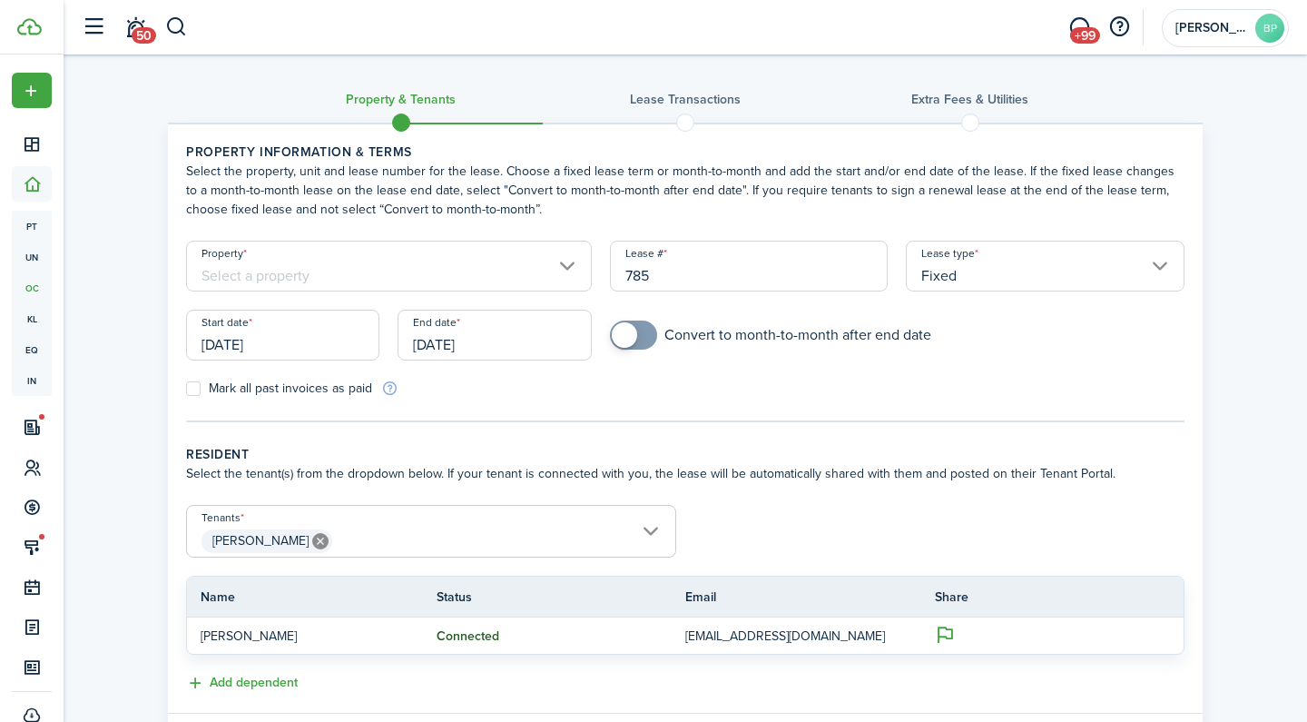
click at [464, 269] on input "Property" at bounding box center [389, 266] width 406 height 51
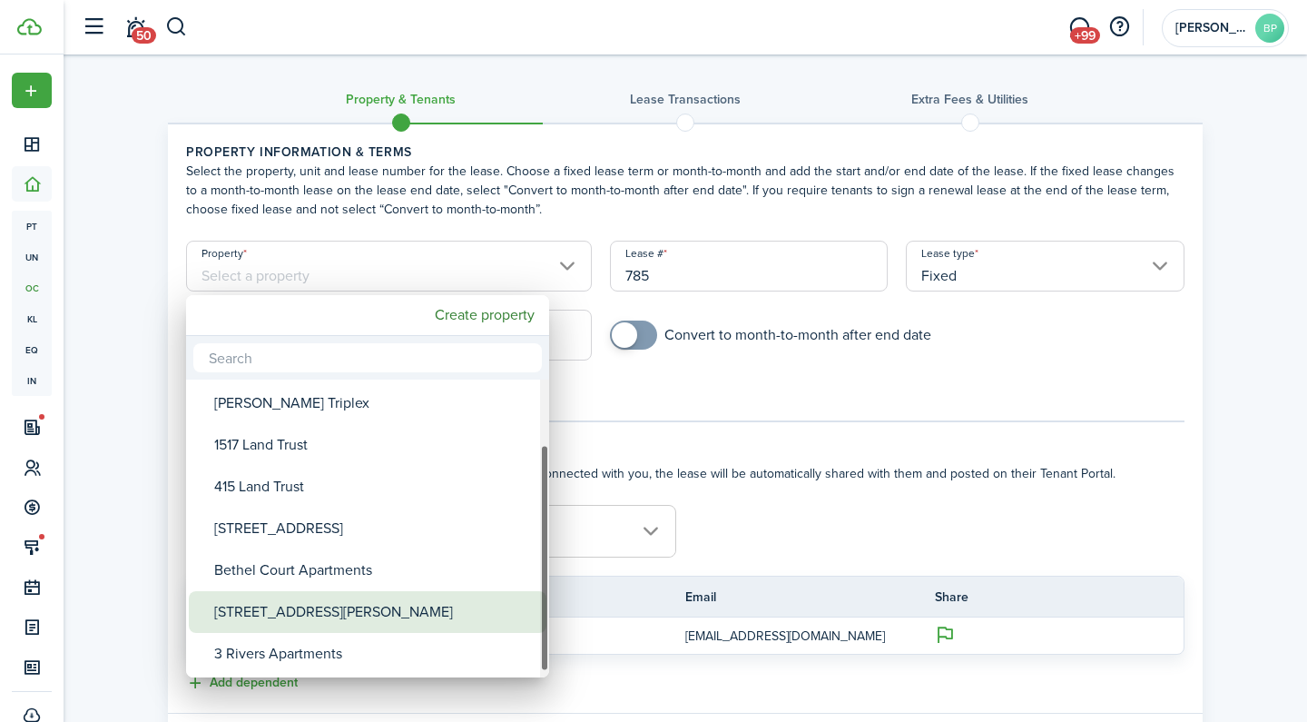
click at [321, 615] on div "[STREET_ADDRESS][PERSON_NAME]" at bounding box center [374, 612] width 321 height 42
type input "[STREET_ADDRESS][PERSON_NAME]"
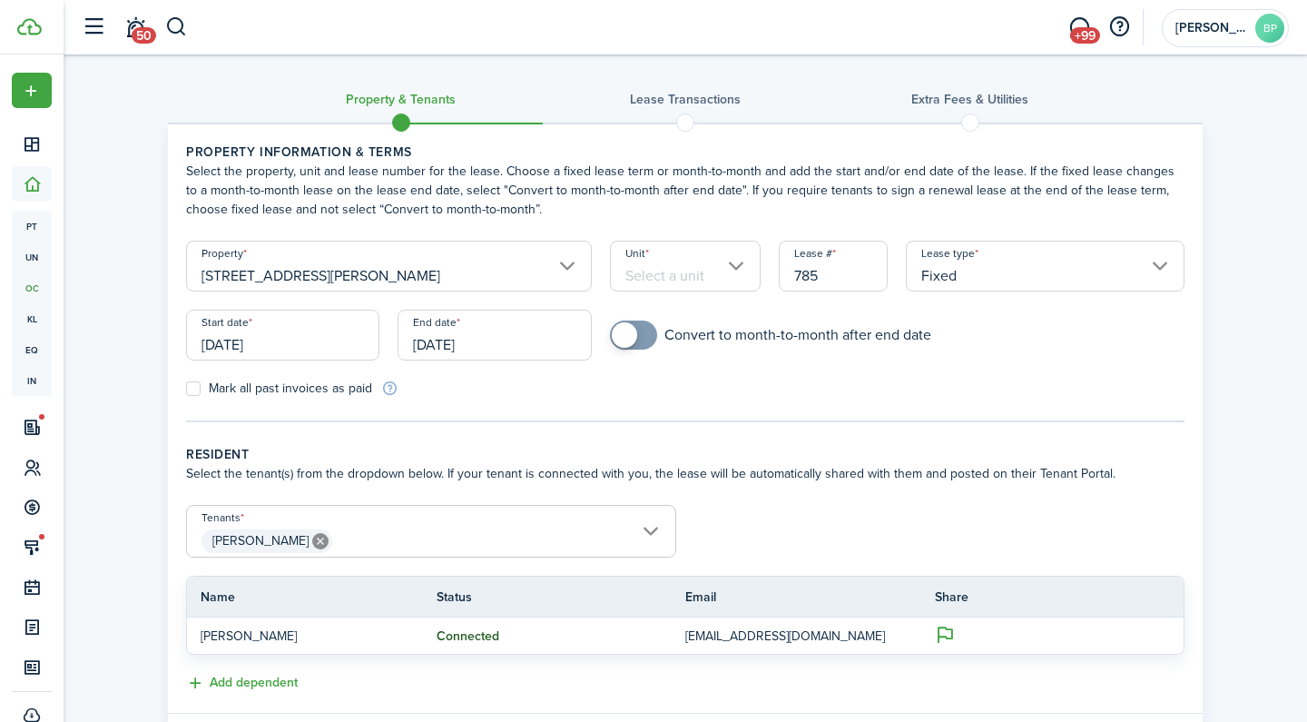
click at [671, 268] on input "Unit" at bounding box center [686, 266] width 152 height 51
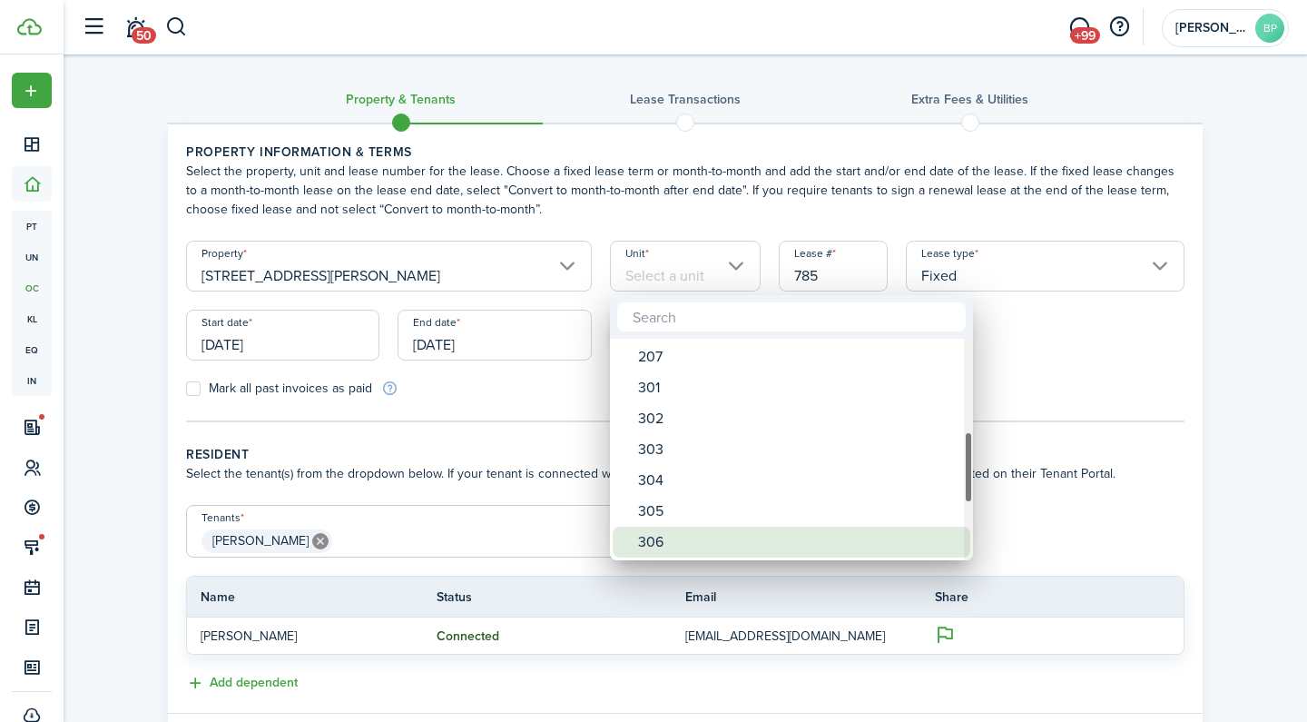
click at [660, 538] on div "306" at bounding box center [798, 541] width 321 height 31
type input "306"
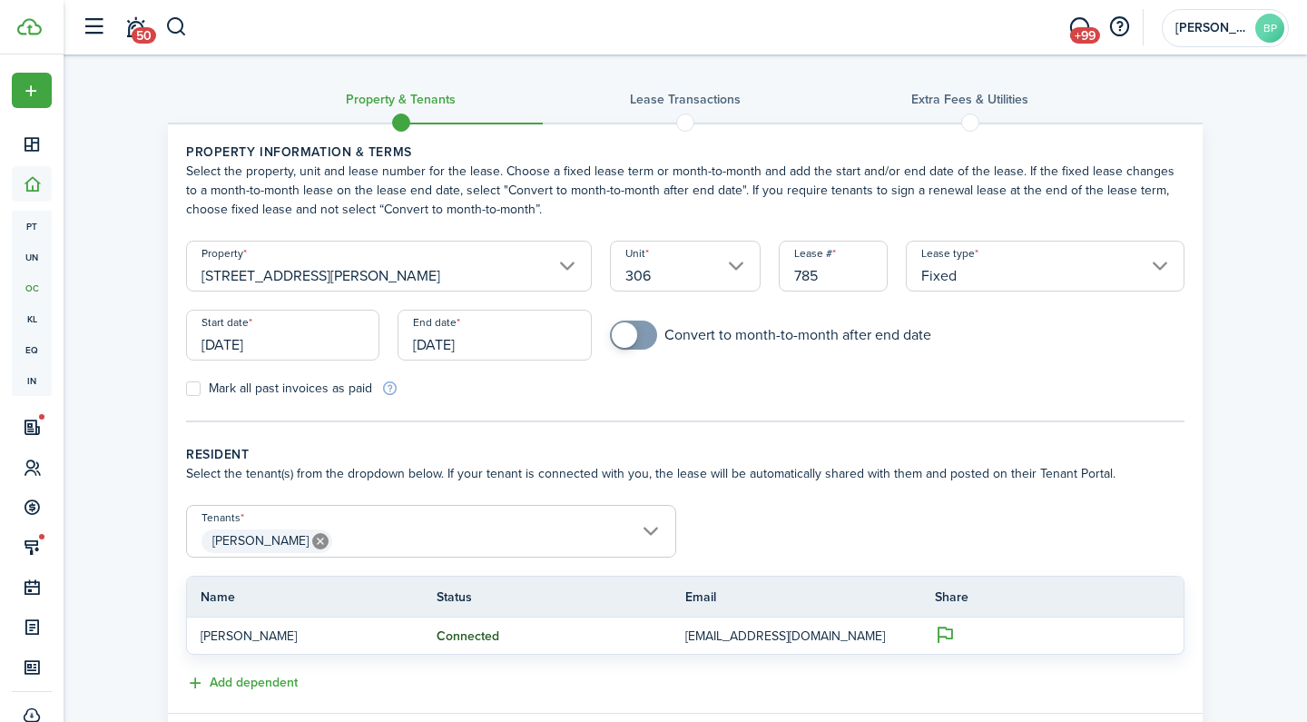
click at [316, 347] on input "[DATE]" at bounding box center [282, 335] width 193 height 51
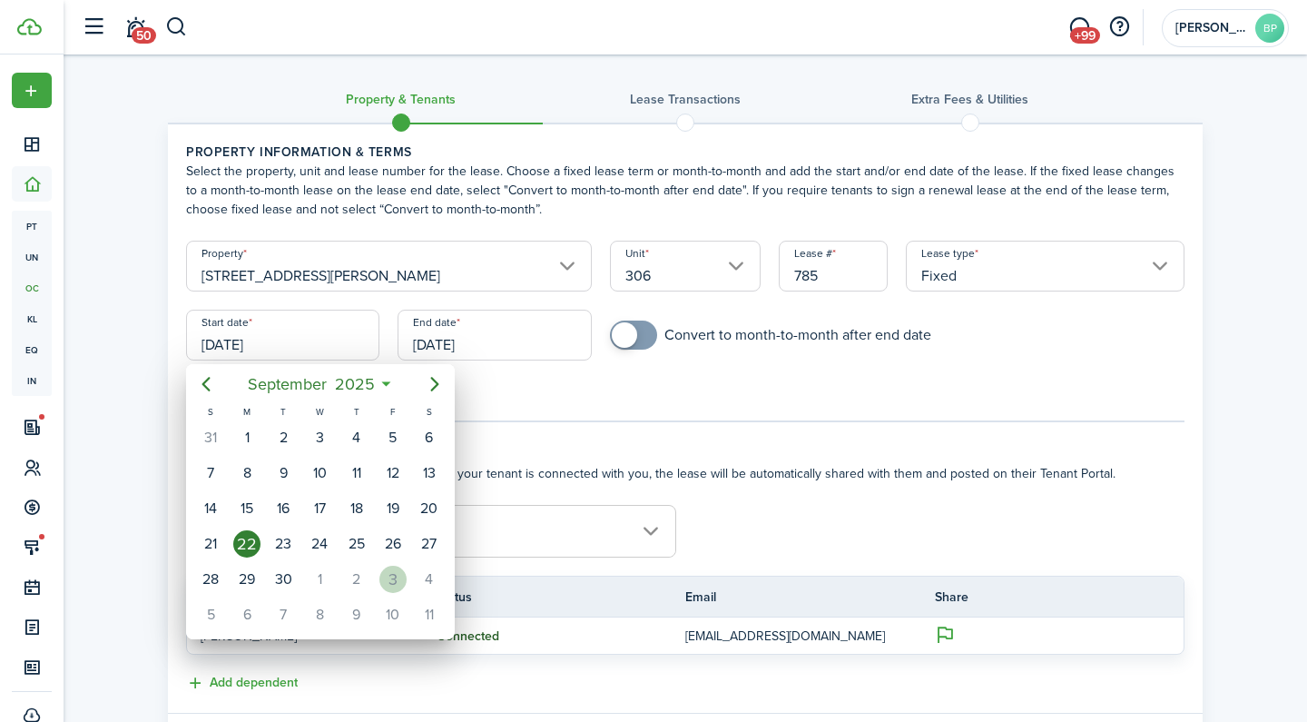
click at [398, 579] on div "3" at bounding box center [392, 578] width 27 height 27
type input "[DATE]"
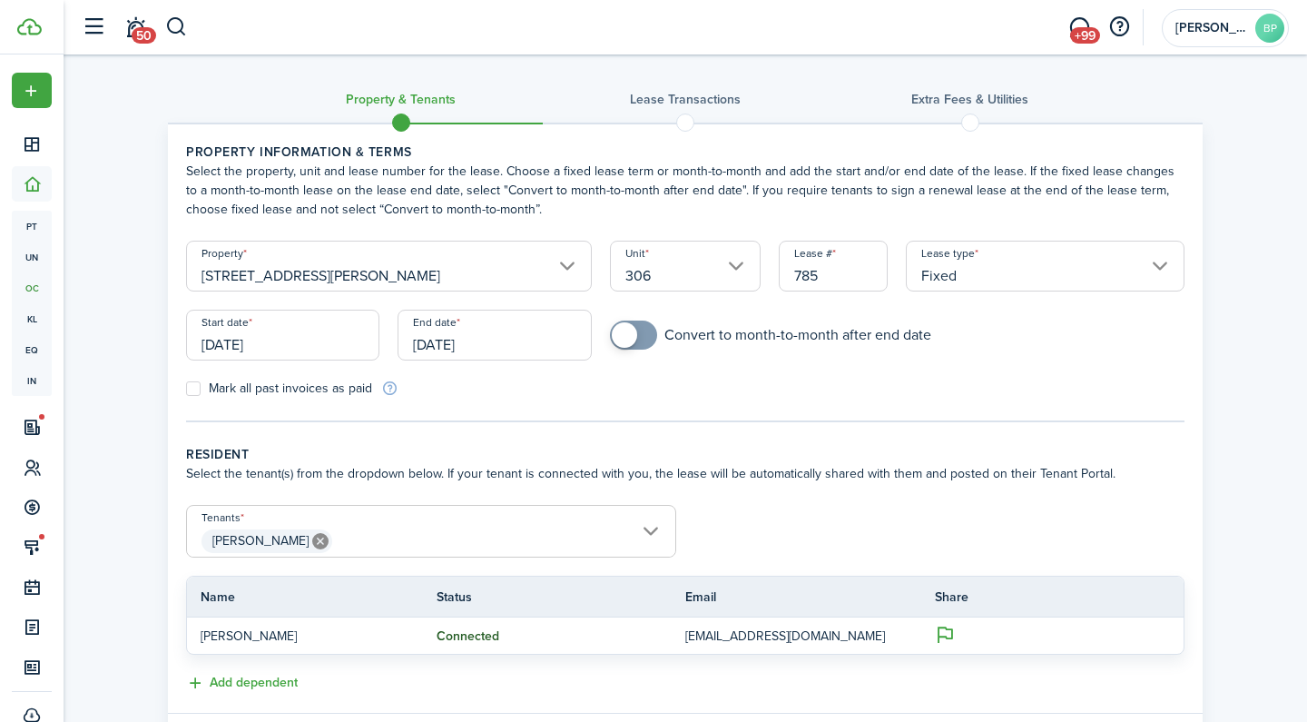
click at [515, 348] on input "[DATE]" at bounding box center [494, 335] width 193 height 51
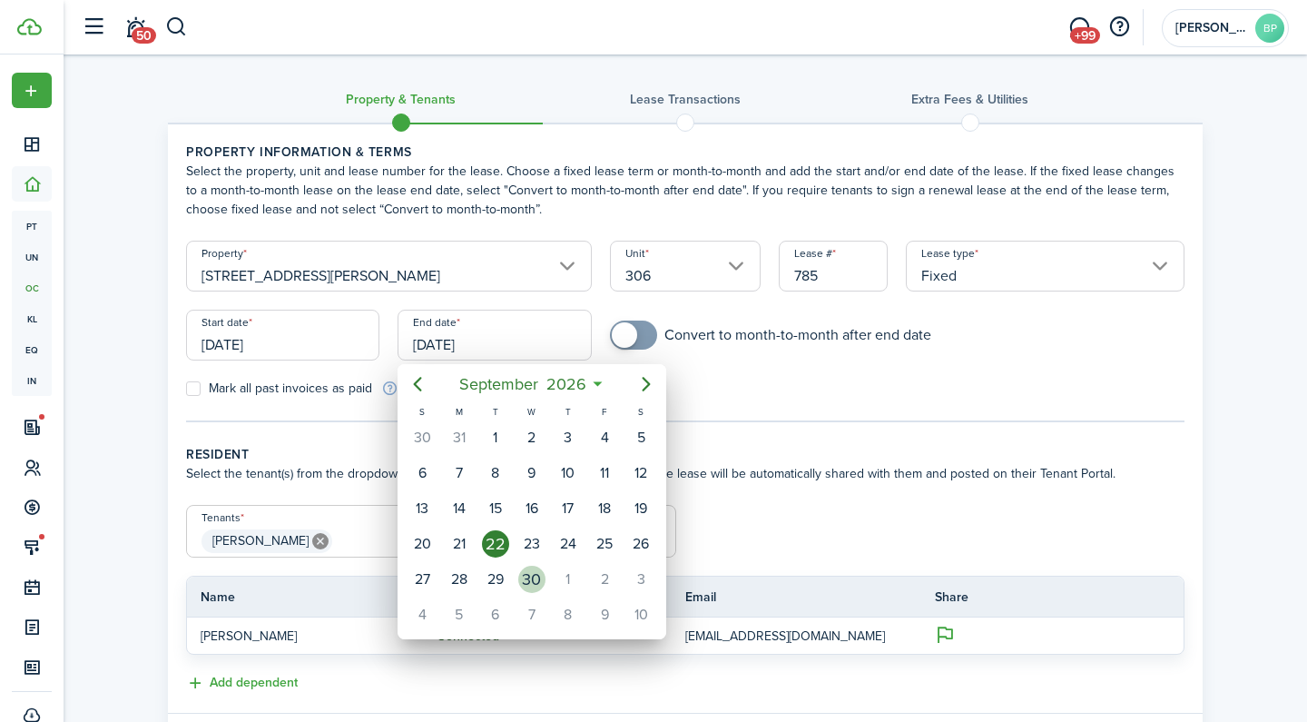
click at [535, 574] on div "30" at bounding box center [531, 578] width 27 height 27
type input "[DATE]"
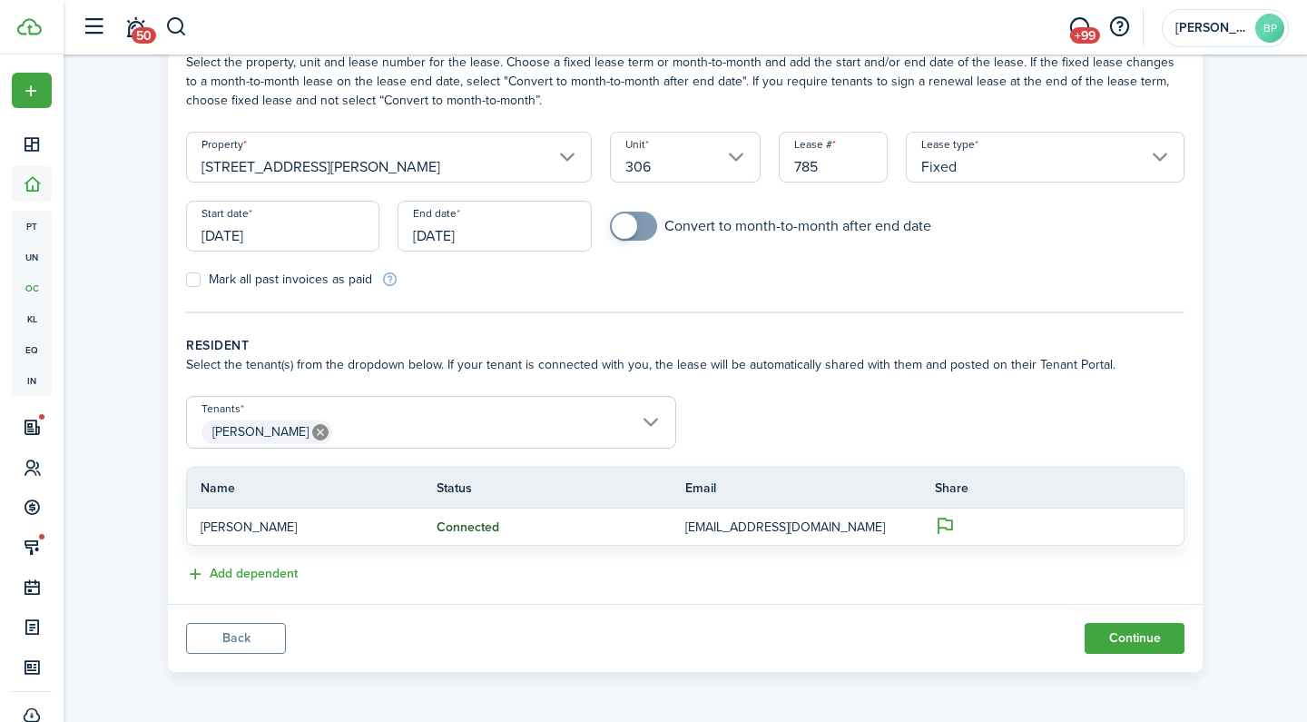
scroll to position [109, 0]
click at [1129, 643] on button "Continue" at bounding box center [1135, 638] width 100 height 31
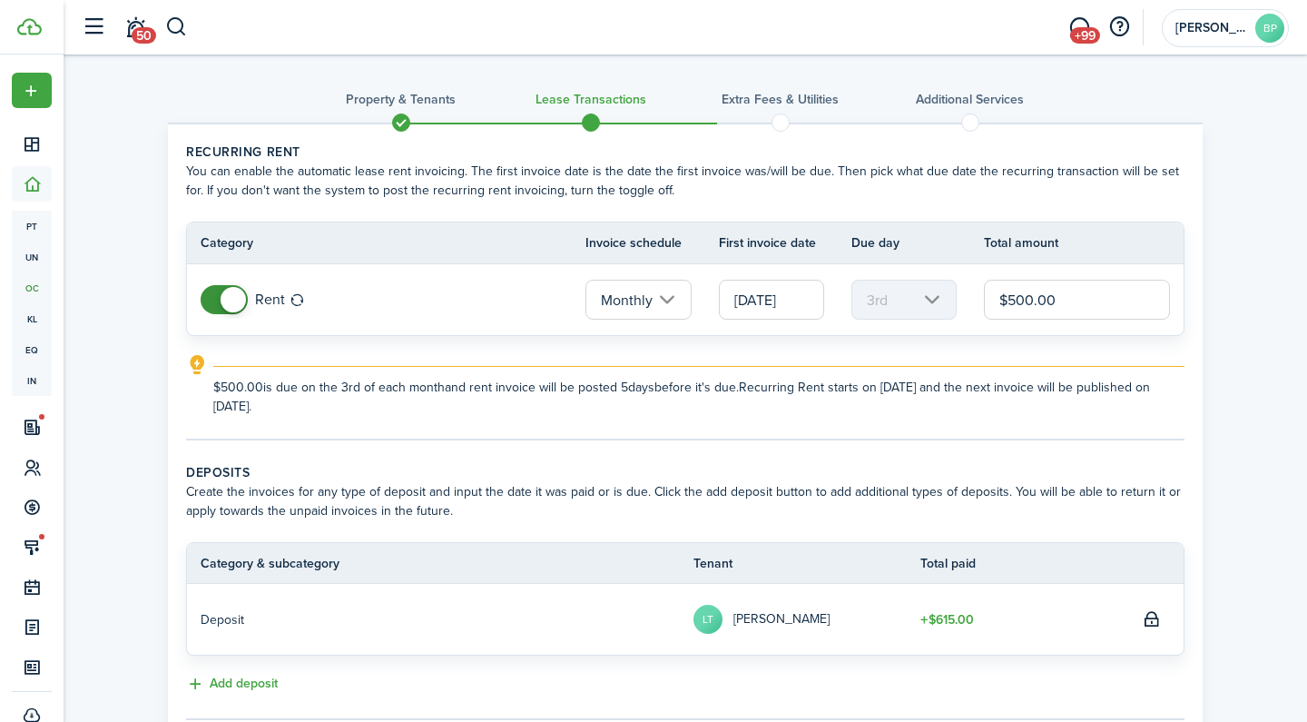
click at [772, 312] on input "[DATE]" at bounding box center [771, 300] width 105 height 40
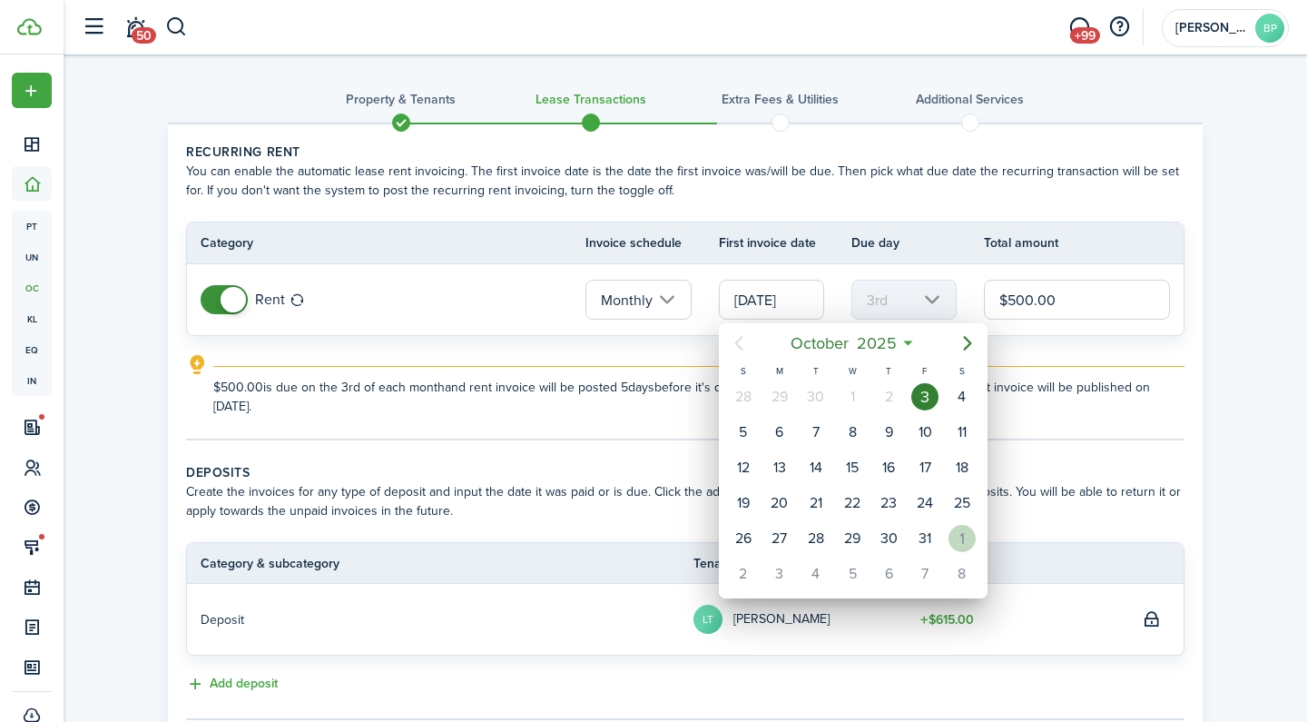
click at [950, 548] on div "[DATE]" at bounding box center [961, 538] width 36 height 34
type input "[DATE]"
type input "1st"
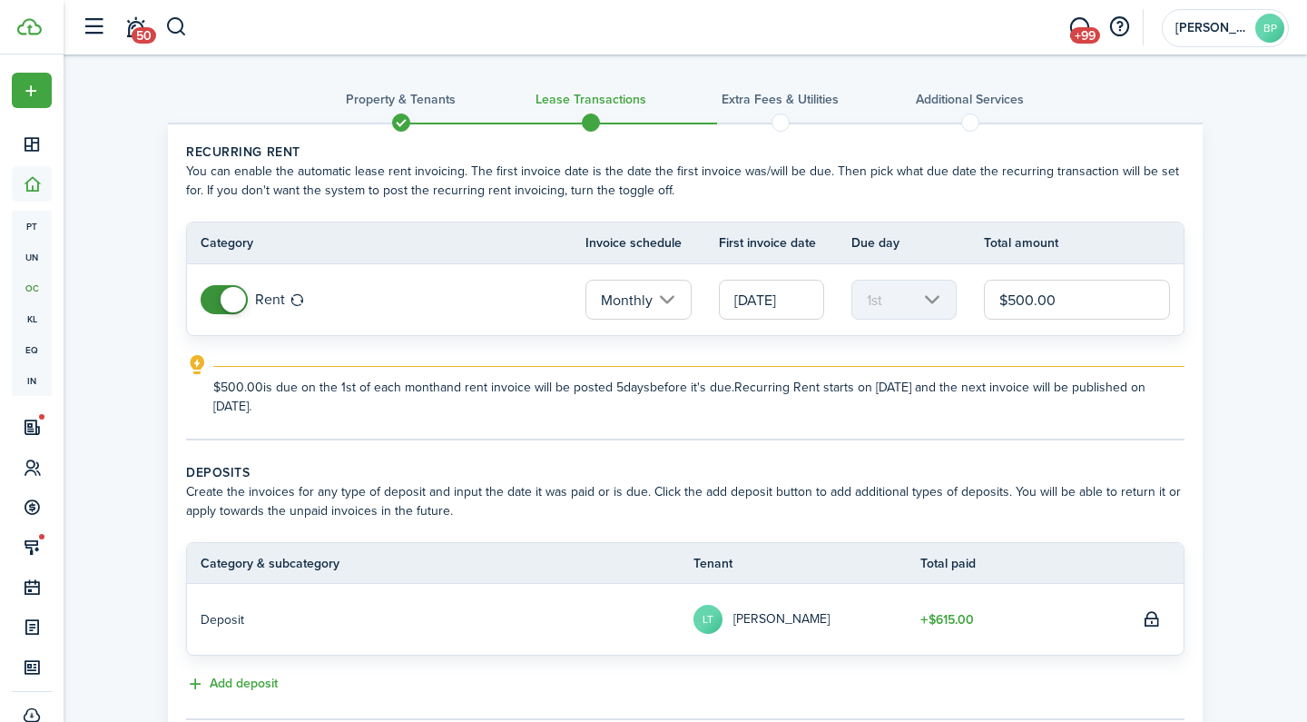
click at [1027, 303] on input "$500.00" at bounding box center [1077, 300] width 186 height 40
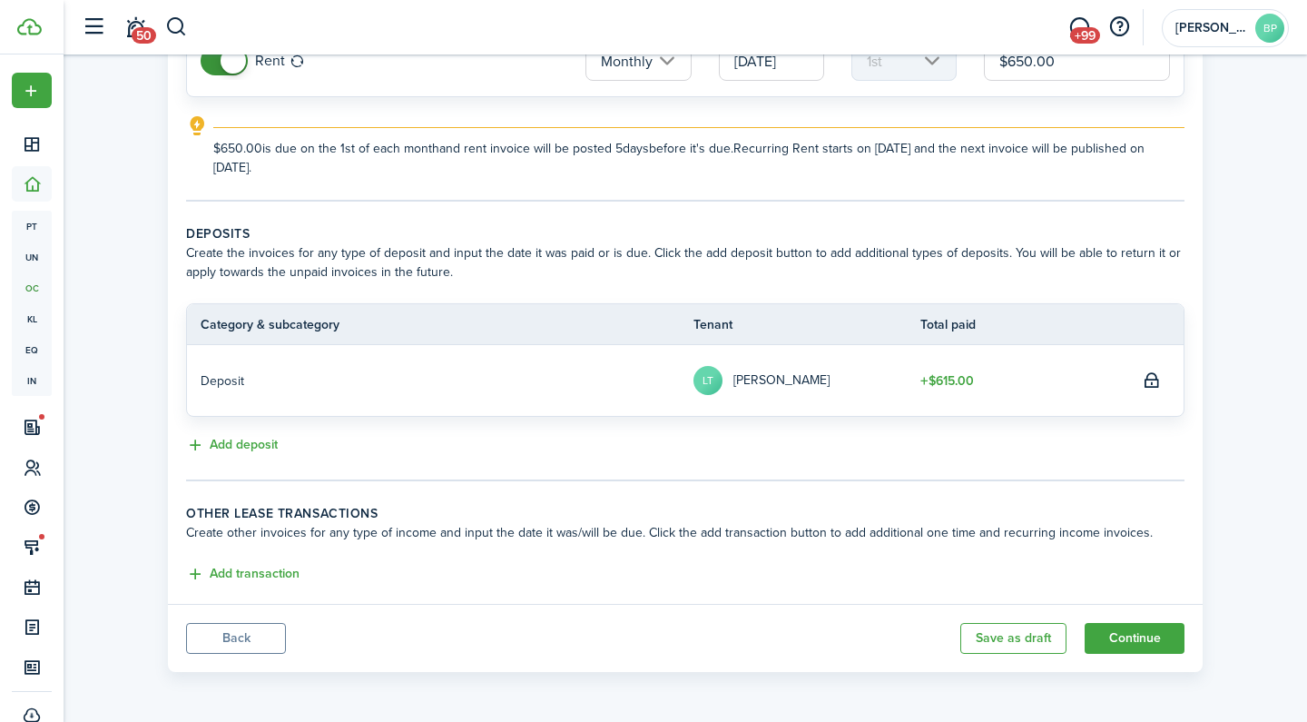
scroll to position [239, 0]
type input "$650.00"
click at [268, 572] on button "Add transaction" at bounding box center [242, 574] width 113 height 21
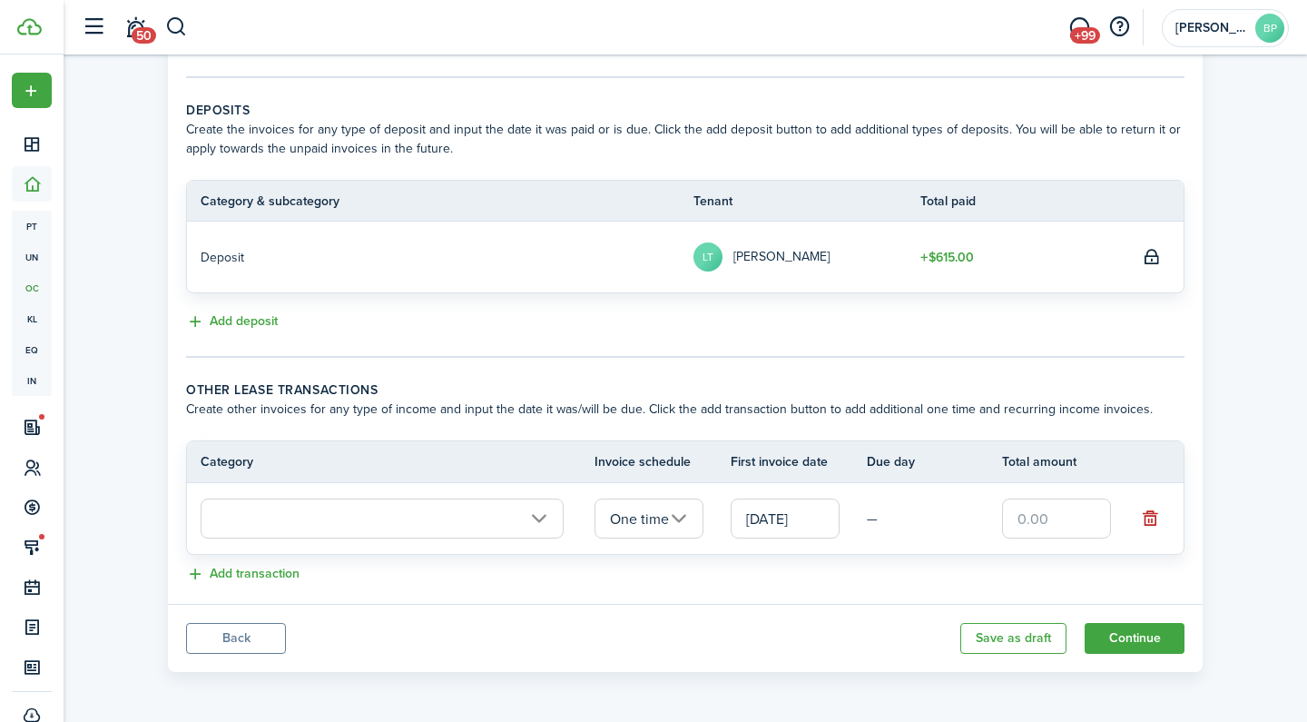
scroll to position [362, 0]
click at [342, 522] on input "text" at bounding box center [382, 518] width 363 height 40
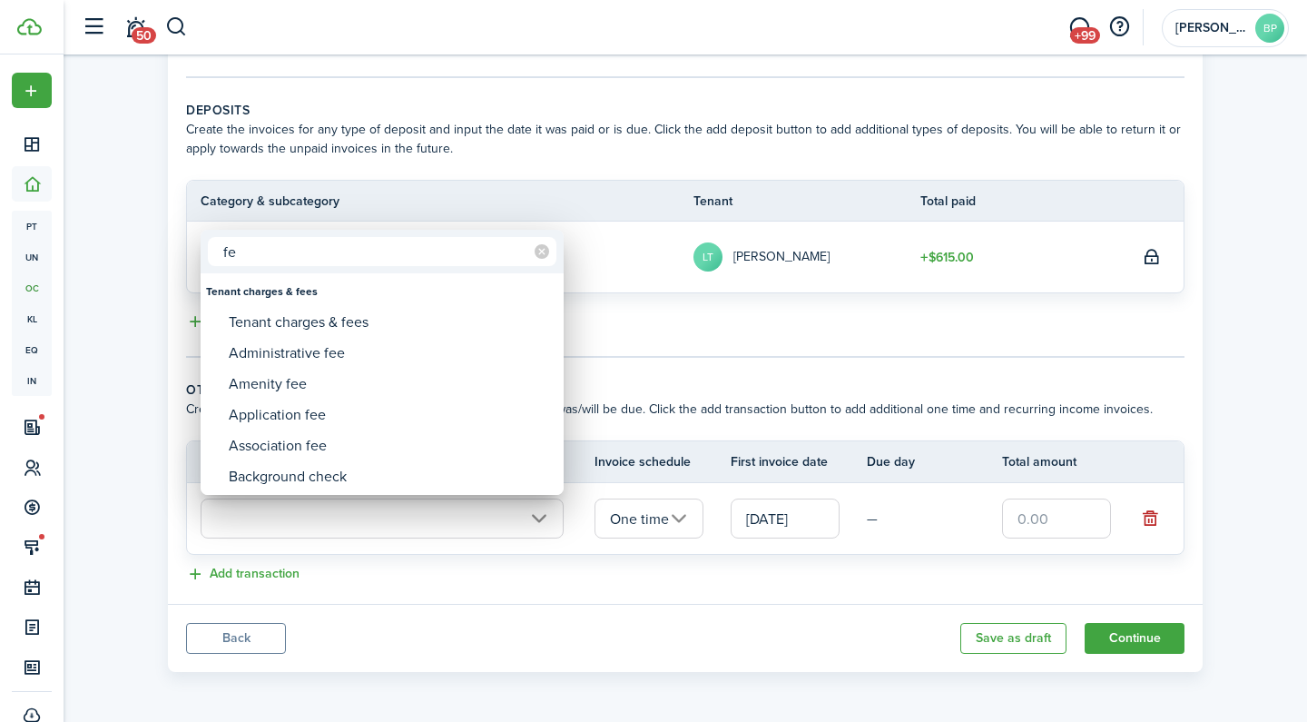
type input "f"
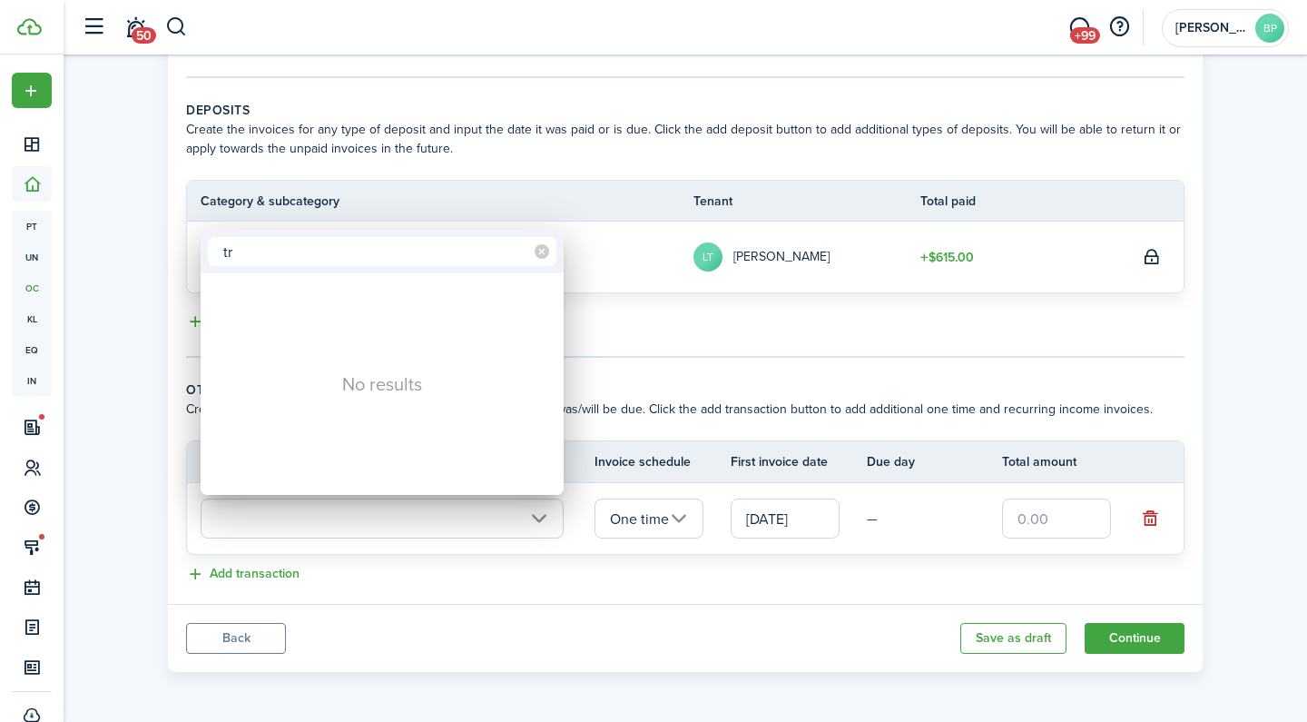
type input "t"
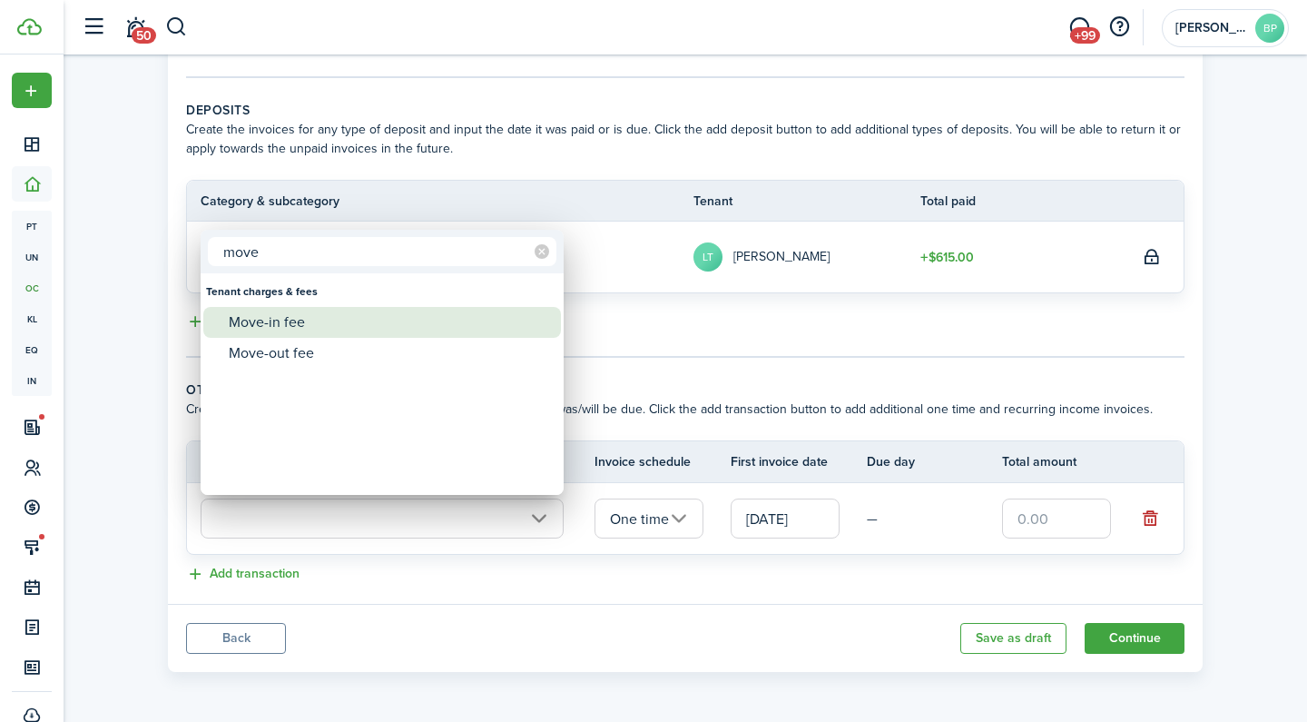
type input "move"
click at [439, 329] on div "Move-in fee" at bounding box center [389, 322] width 321 height 31
type input "Tenant charges & fees / Move-in fee"
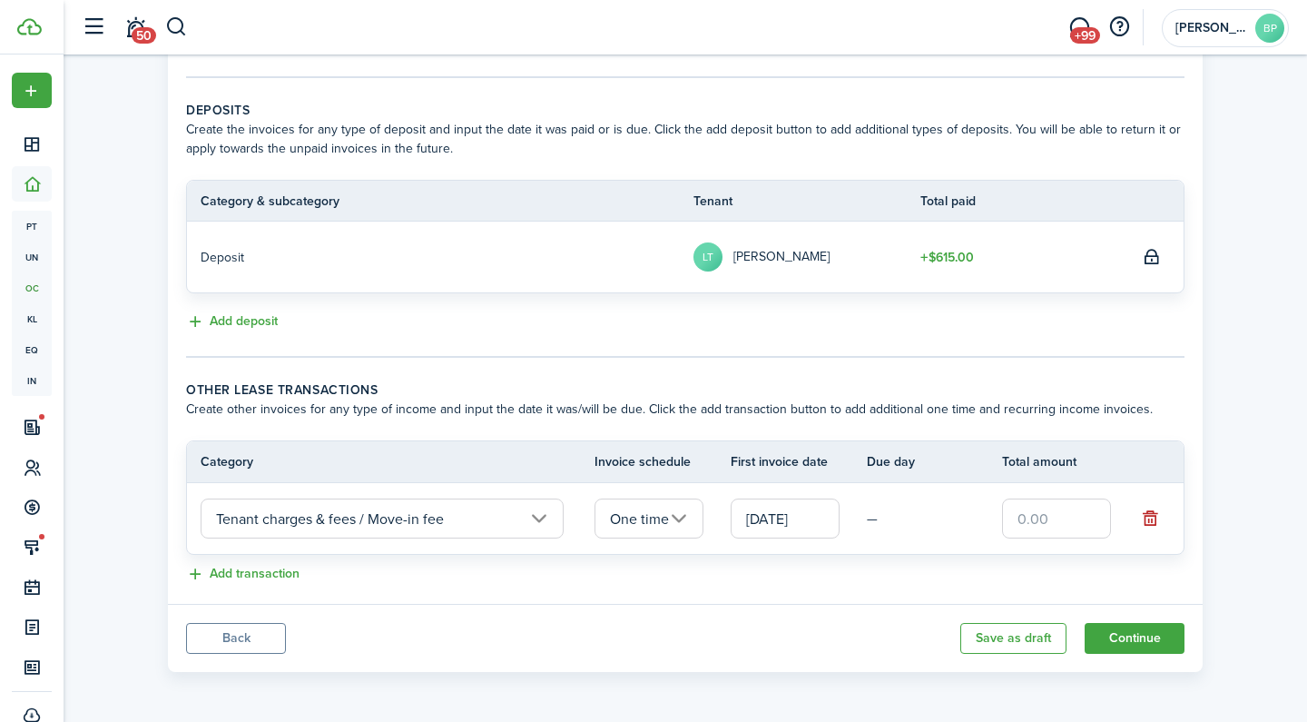
click at [1054, 514] on input "text" at bounding box center [1056, 518] width 109 height 40
click at [806, 513] on input "[DATE]" at bounding box center [785, 518] width 109 height 40
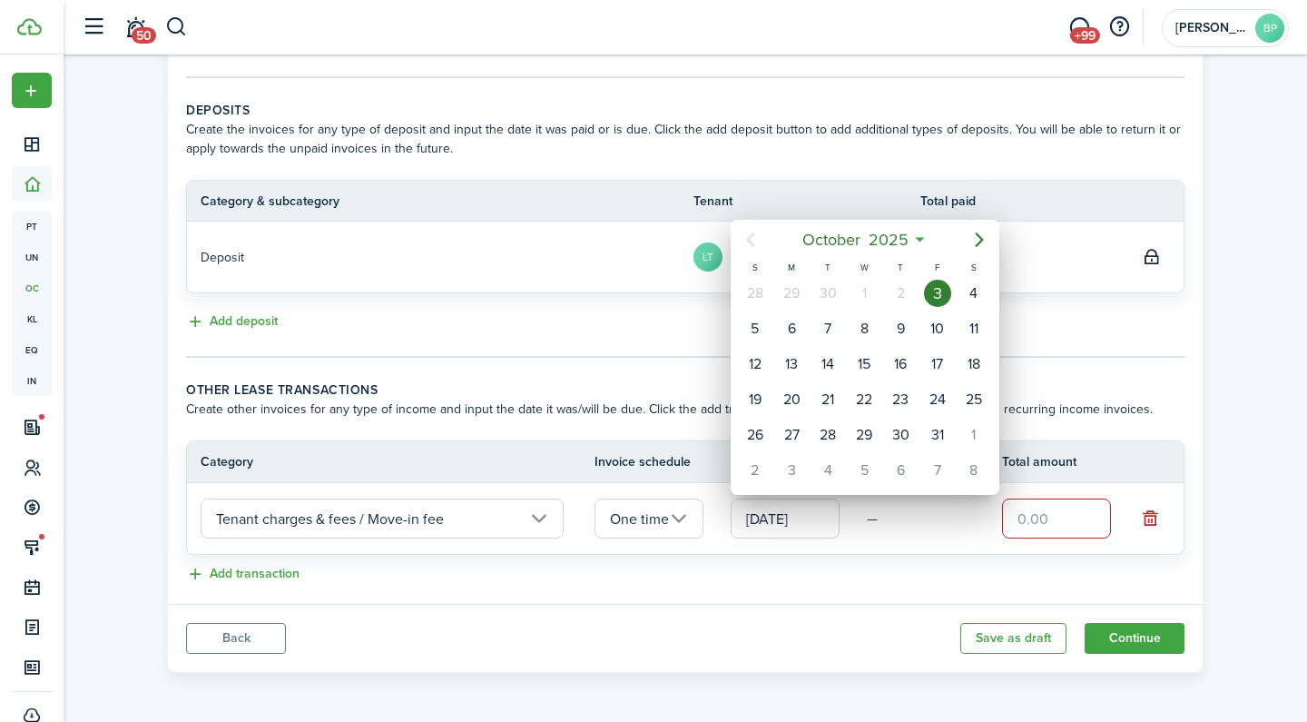
click at [1066, 520] on div at bounding box center [653, 361] width 1597 height 1012
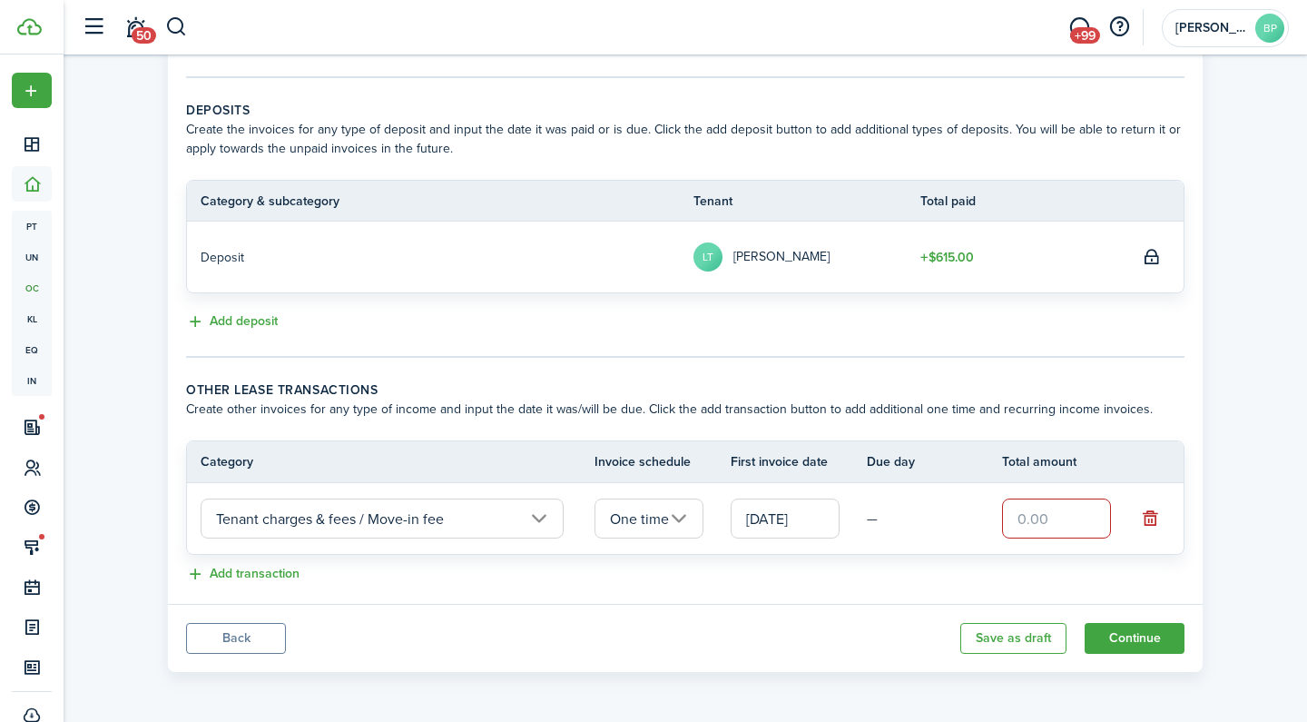
click at [1046, 520] on input "text" at bounding box center [1056, 518] width 109 height 40
type input "$75.00"
click at [272, 573] on button "Add transaction" at bounding box center [242, 574] width 113 height 21
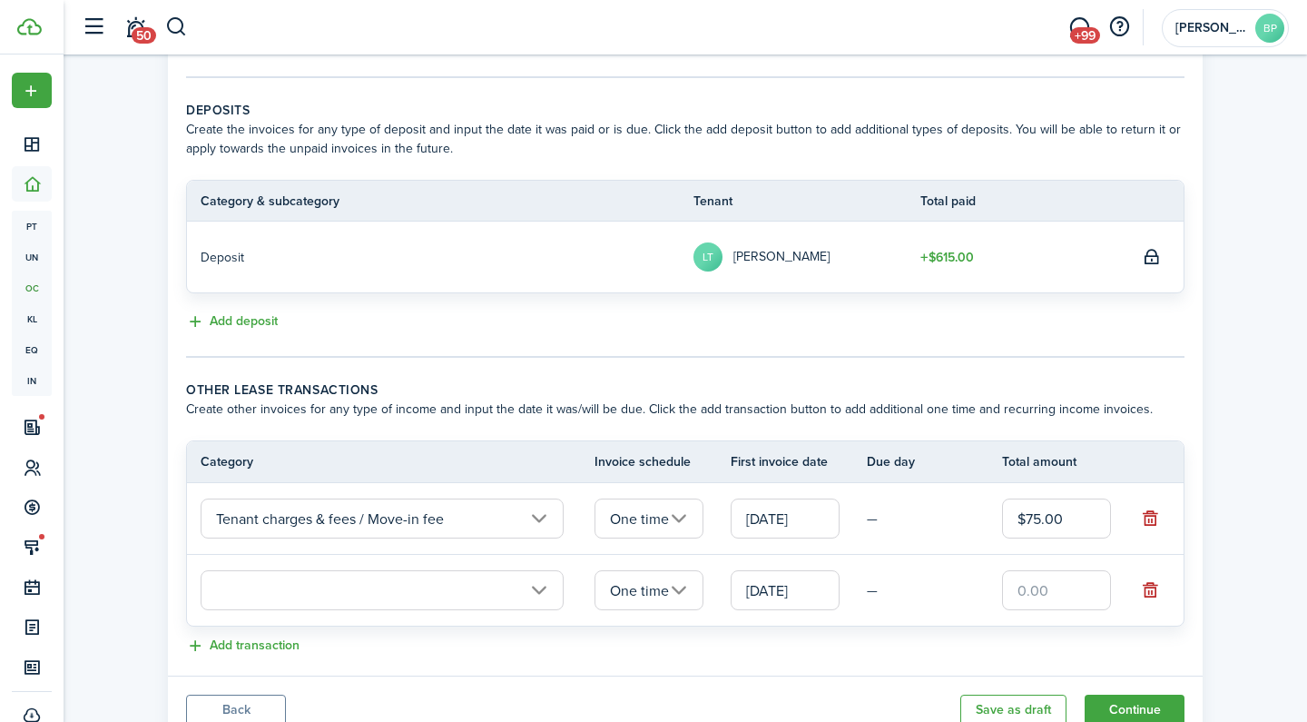
click at [278, 591] on input "text" at bounding box center [382, 590] width 363 height 40
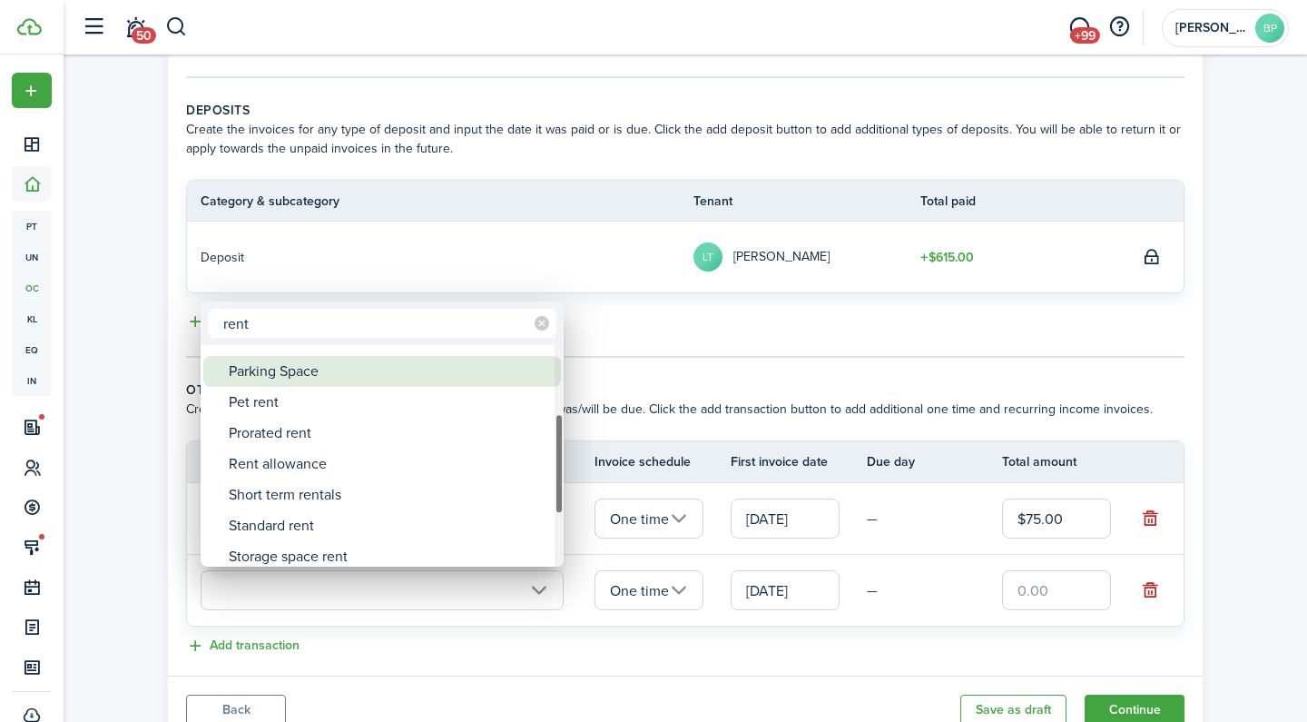
type input "rent"
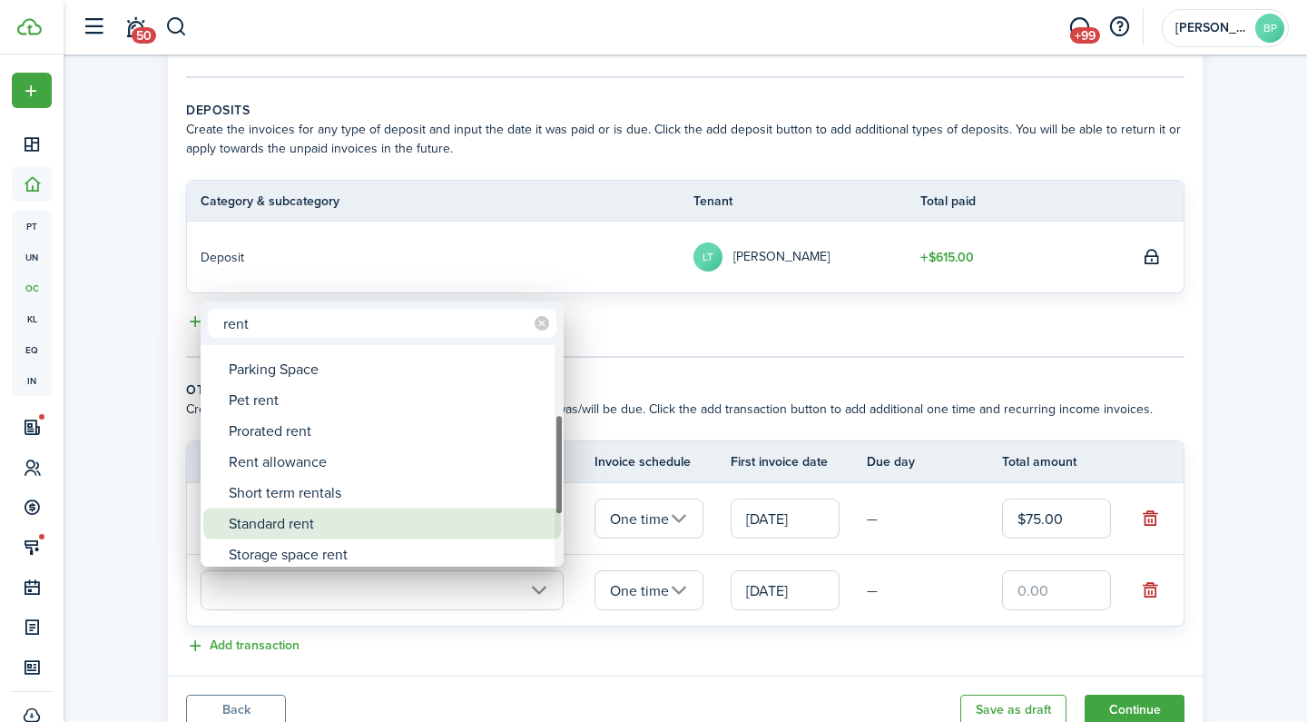
click at [355, 530] on div "Standard rent" at bounding box center [389, 523] width 321 height 31
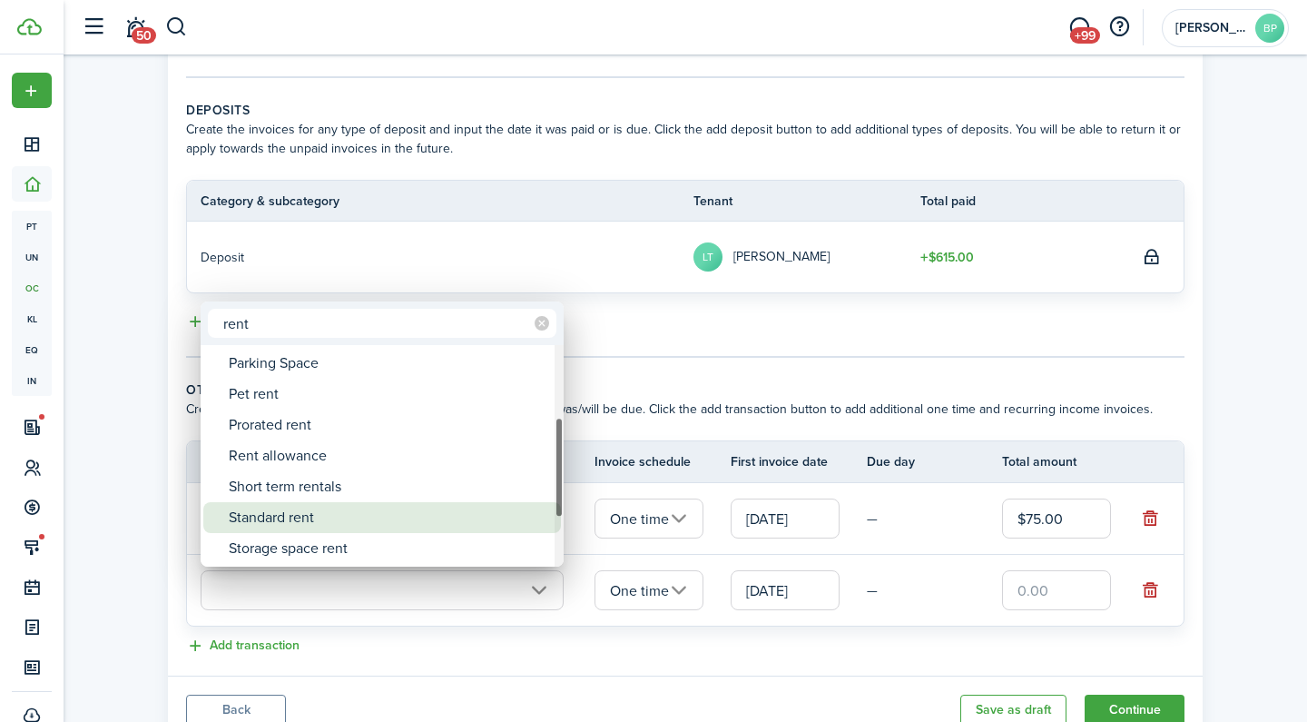
click at [383, 520] on div "Standard rent" at bounding box center [389, 517] width 321 height 31
type input "Rent / Standard rent"
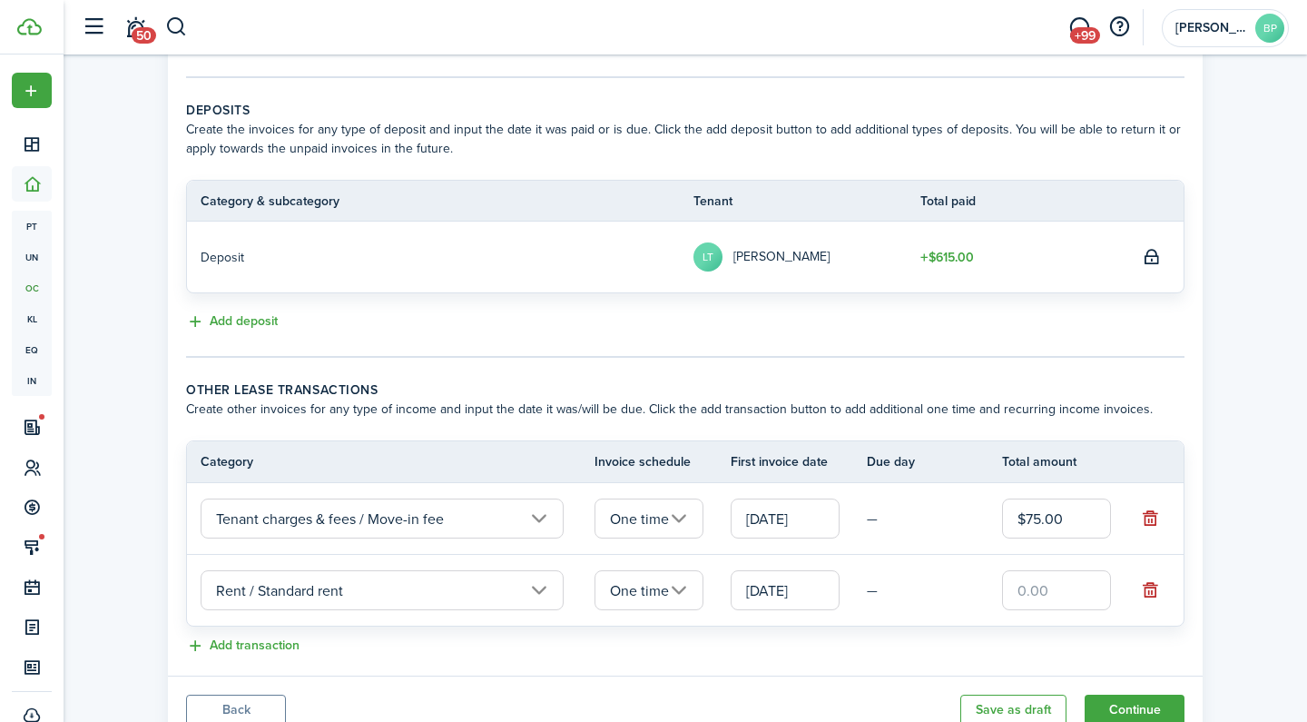
click at [1027, 583] on input "text" at bounding box center [1056, 590] width 109 height 40
type input "$650.00"
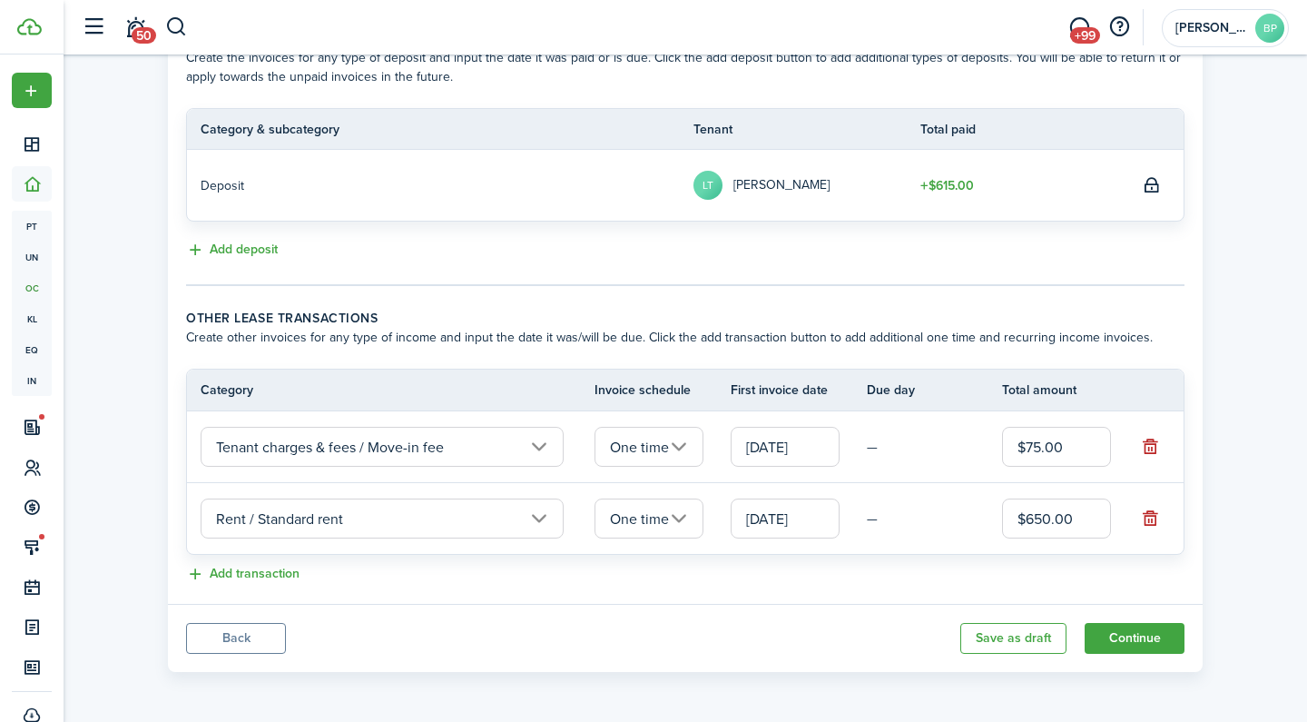
scroll to position [434, 0]
click at [1165, 641] on button "Continue" at bounding box center [1135, 638] width 100 height 31
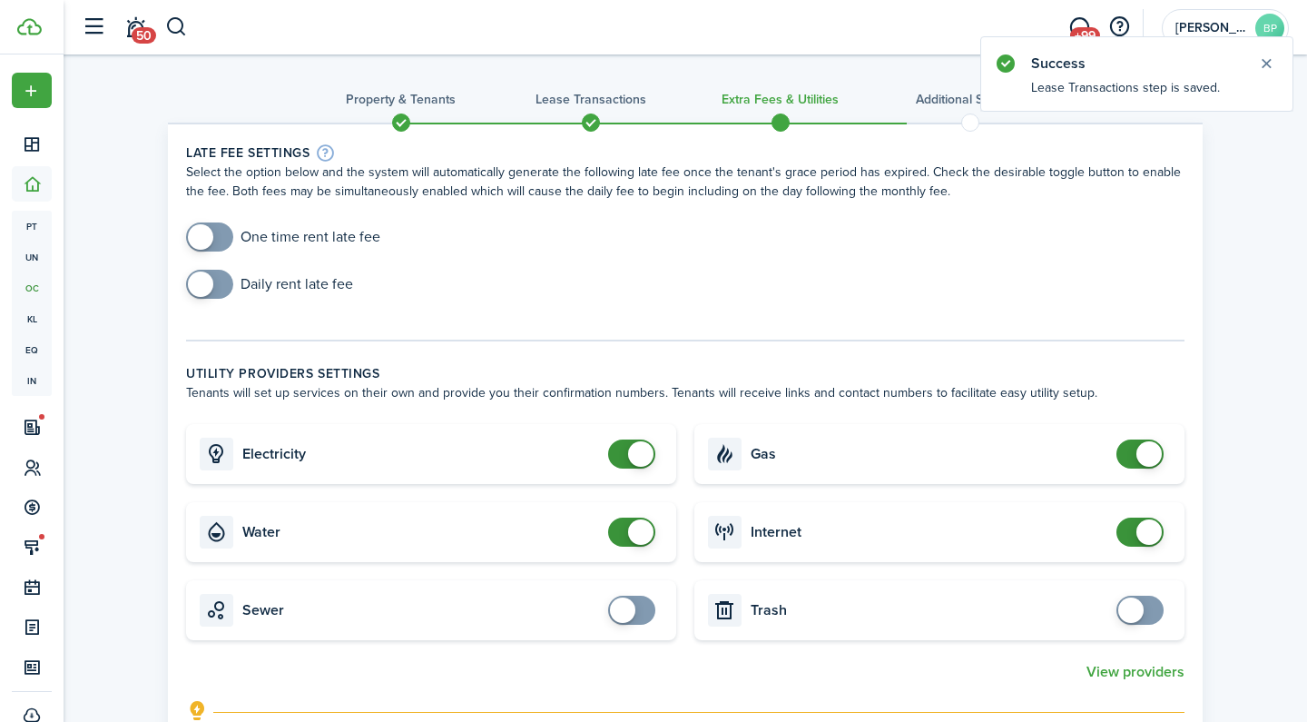
checkbox input "true"
click at [219, 232] on span at bounding box center [210, 236] width 18 height 29
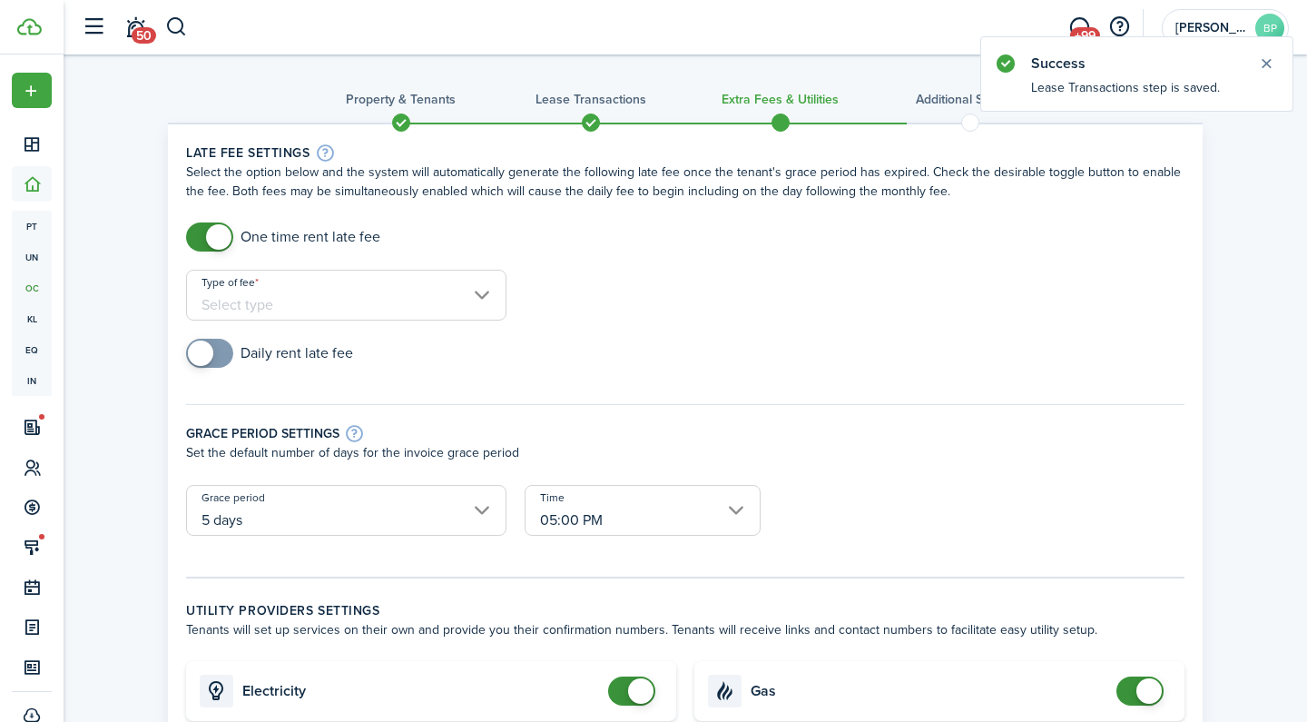
click at [303, 297] on input "Type of fee" at bounding box center [346, 295] width 320 height 51
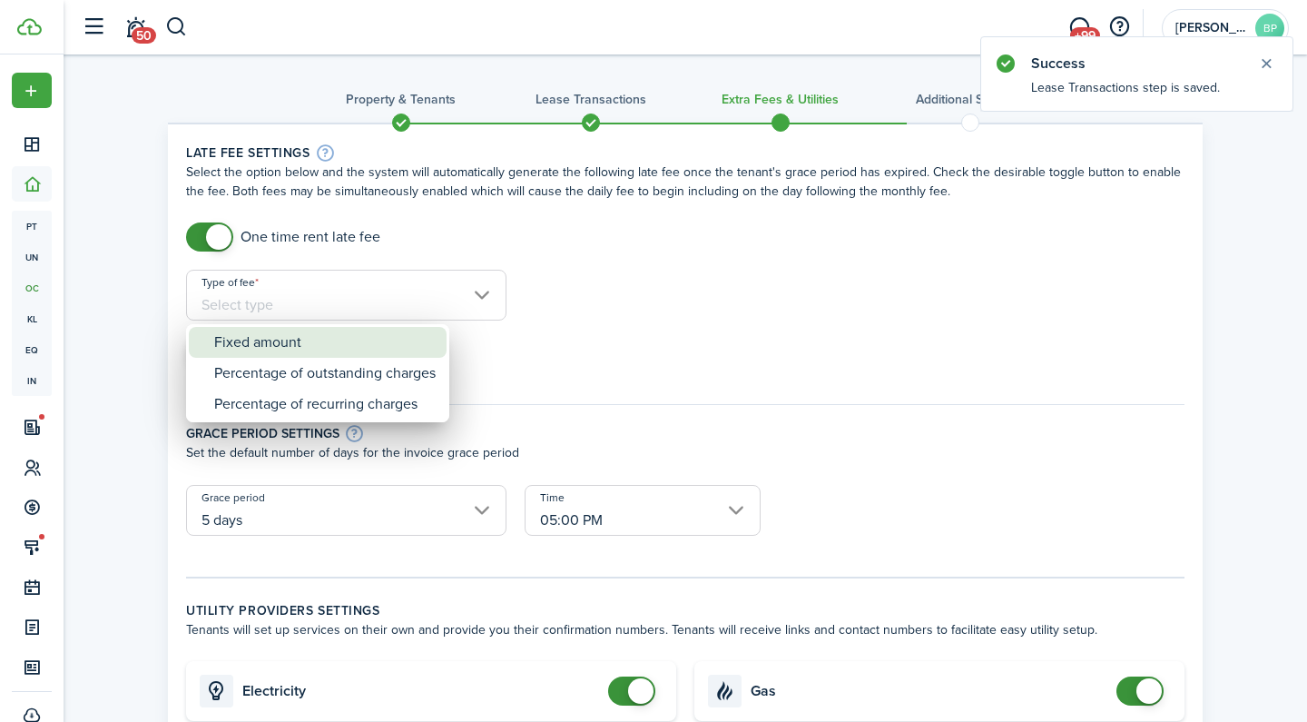
click at [321, 331] on div "Fixed amount" at bounding box center [324, 342] width 221 height 31
type input "Fixed amount"
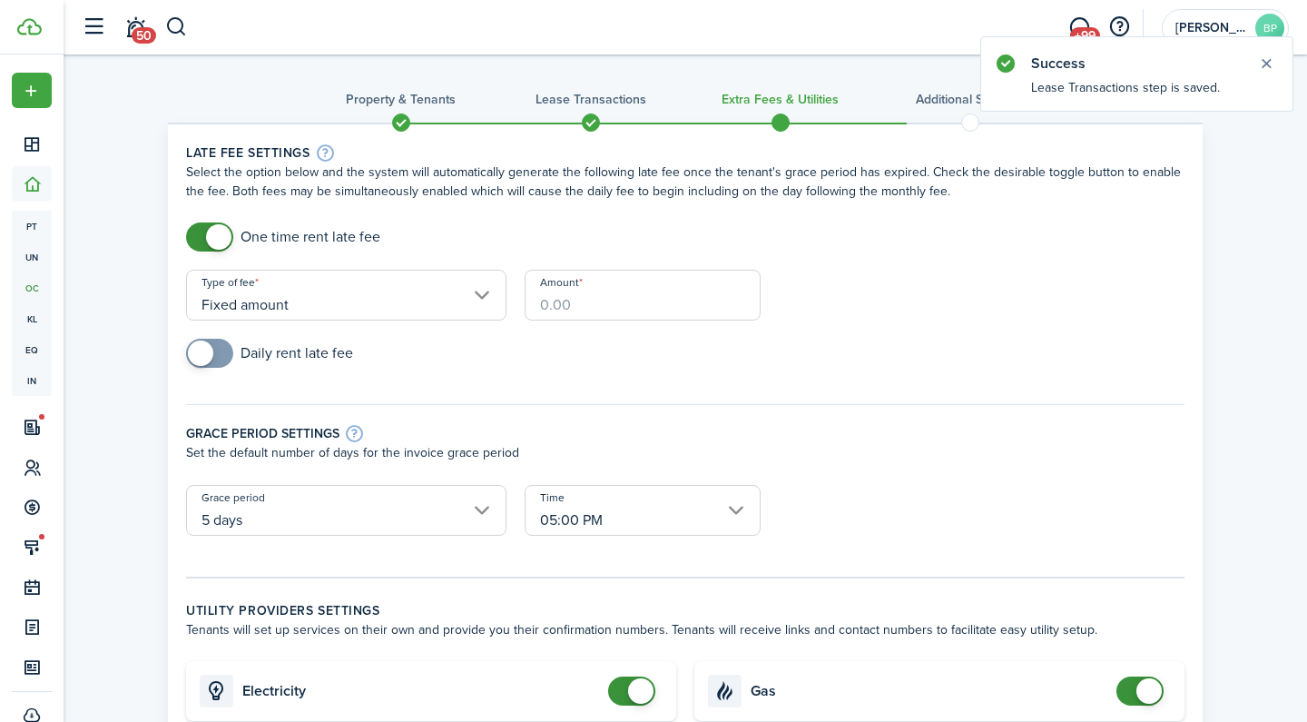
click at [564, 299] on input "Amount" at bounding box center [643, 295] width 236 height 51
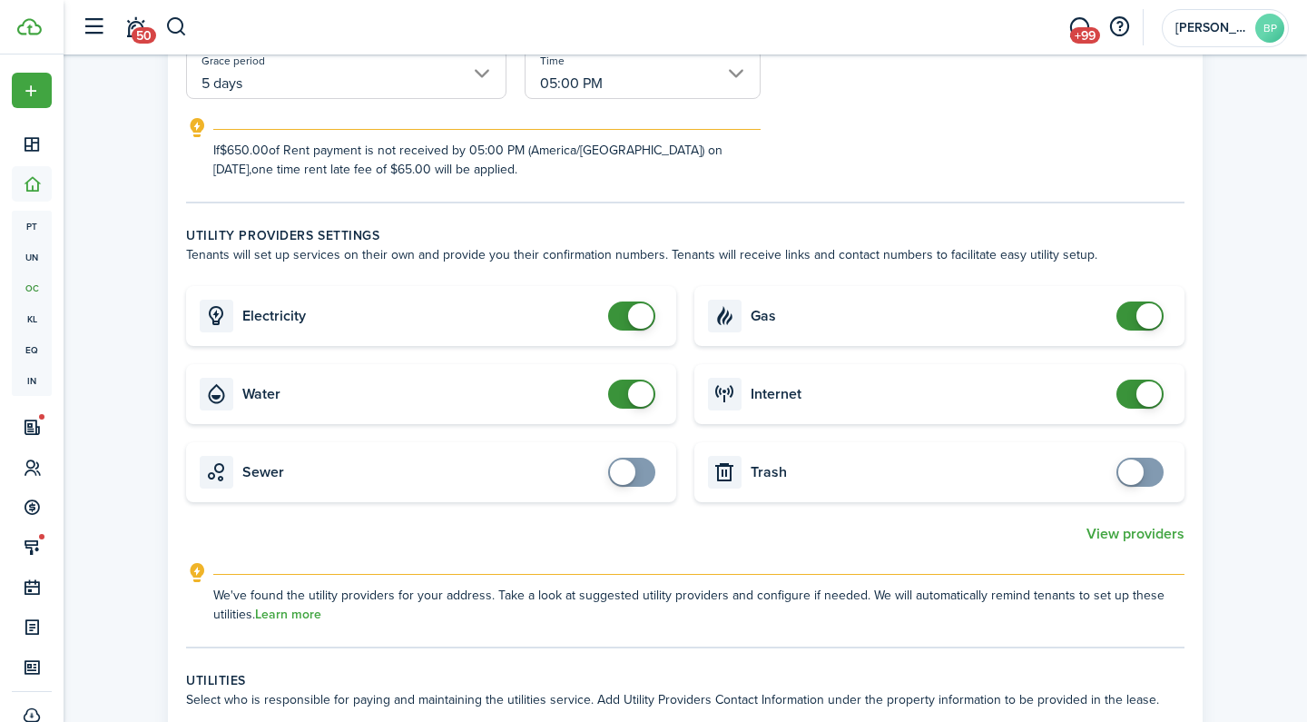
scroll to position [447, 0]
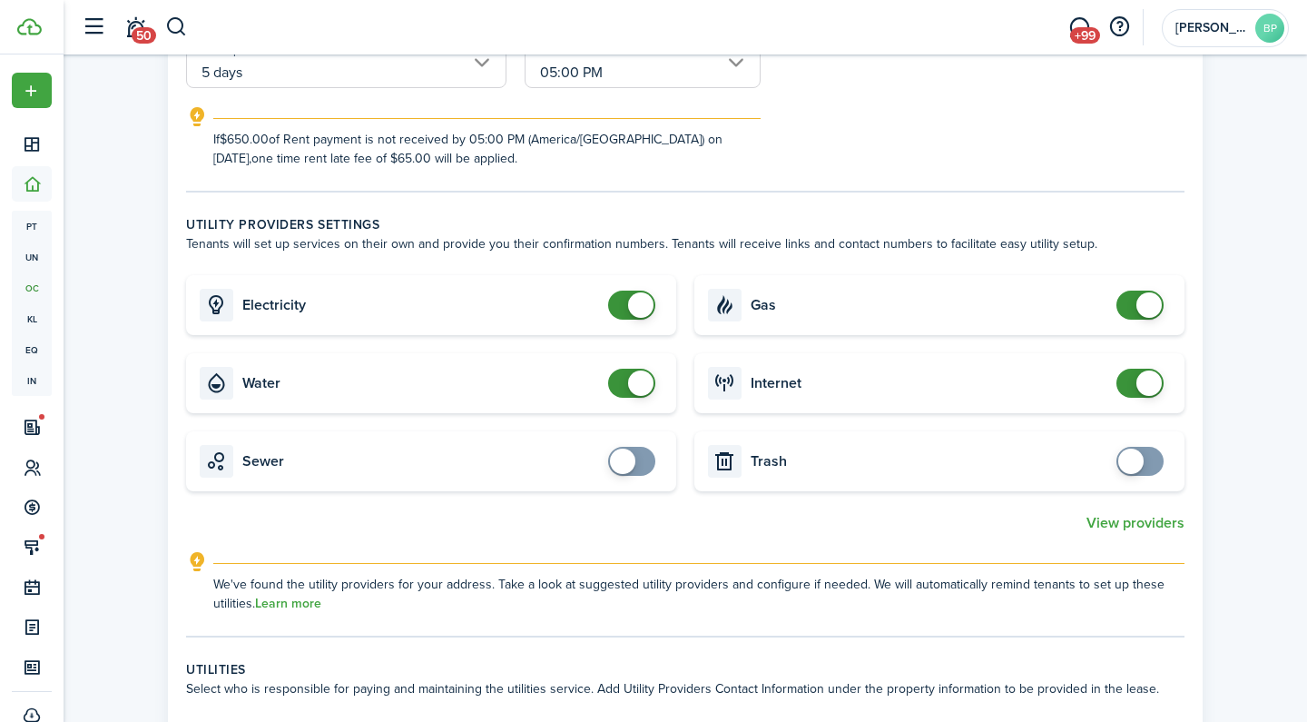
type input "$65"
checkbox input "false"
click at [623, 302] on span at bounding box center [632, 304] width 18 height 29
type input "$65.00"
checkbox input "false"
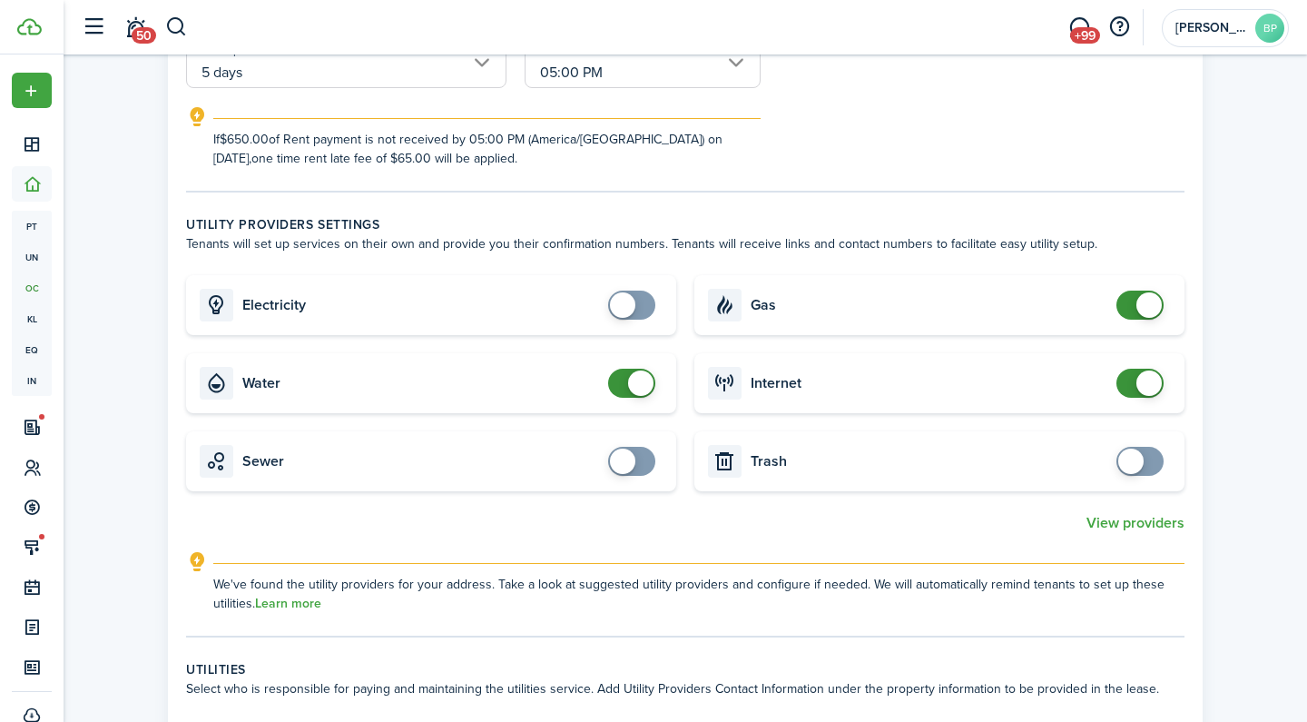
click at [628, 374] on span at bounding box center [632, 382] width 18 height 29
checkbox input "false"
click at [1131, 308] on span at bounding box center [1140, 304] width 18 height 29
checkbox input "false"
click at [1131, 388] on span at bounding box center [1140, 382] width 18 height 29
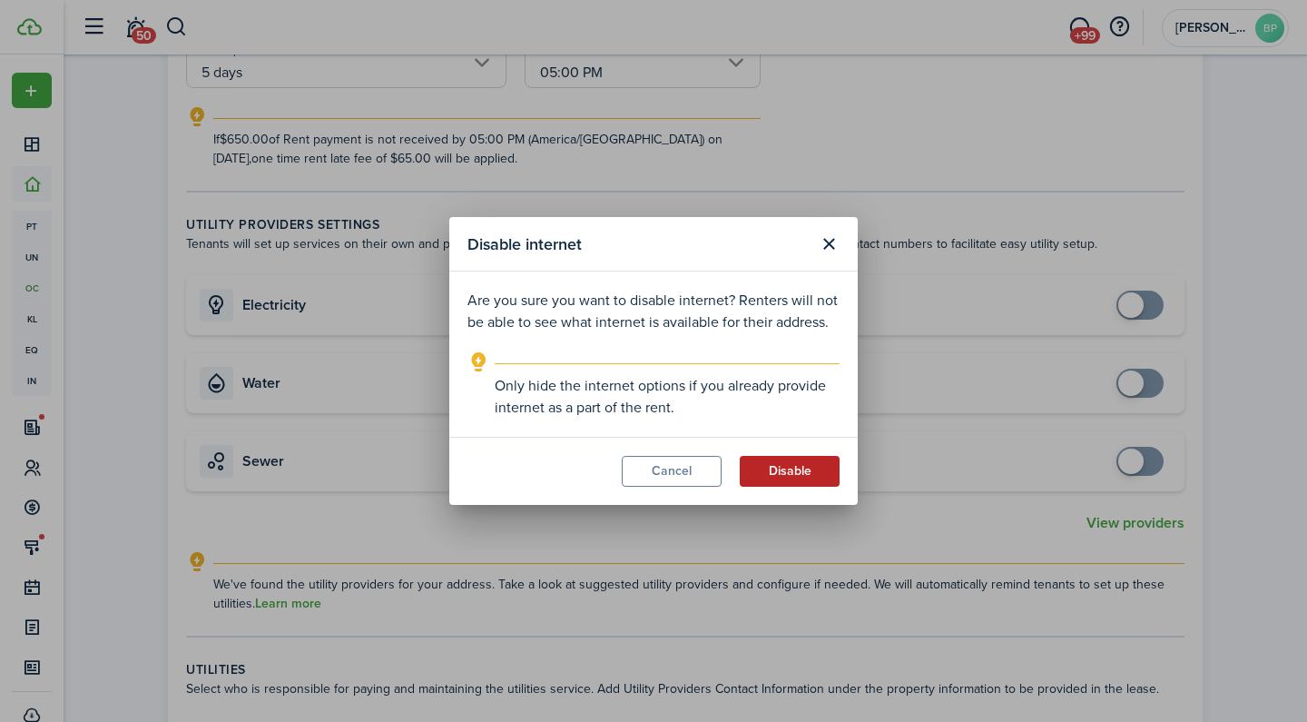
click at [819, 467] on button "Disable" at bounding box center [790, 471] width 100 height 31
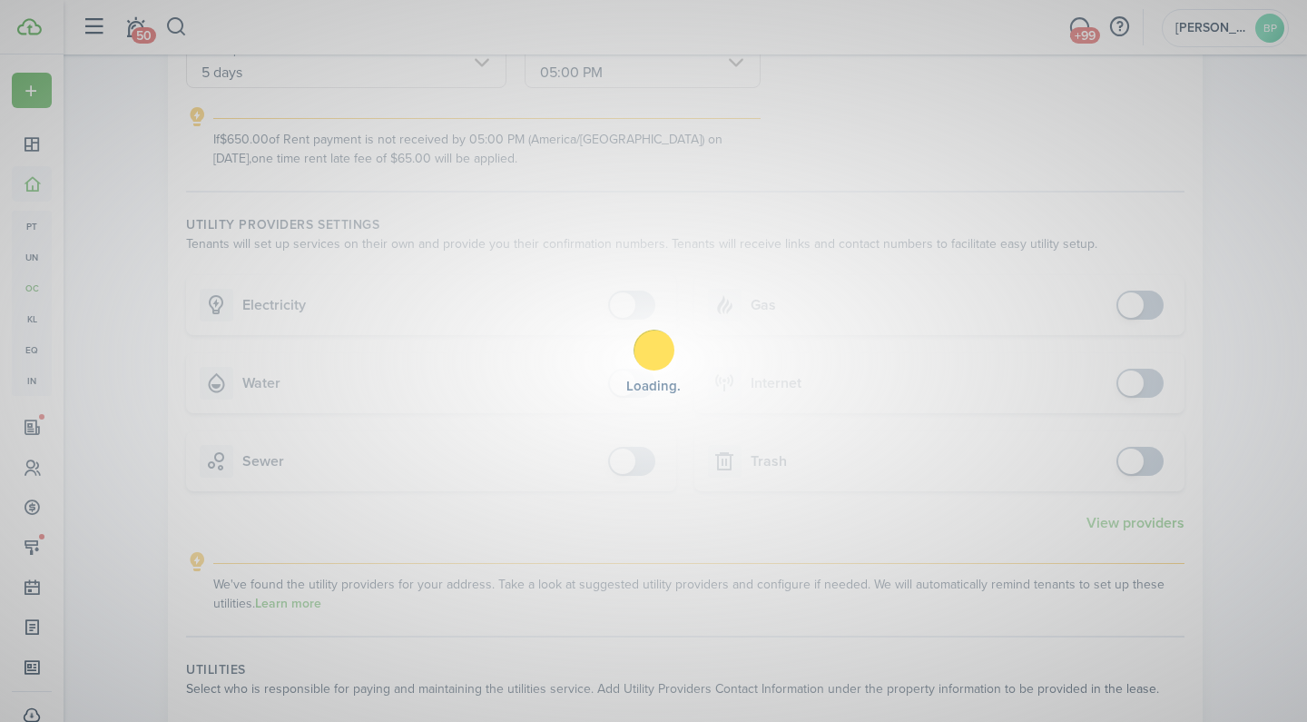
click at [868, 482] on div "Loading" at bounding box center [653, 361] width 1307 height 722
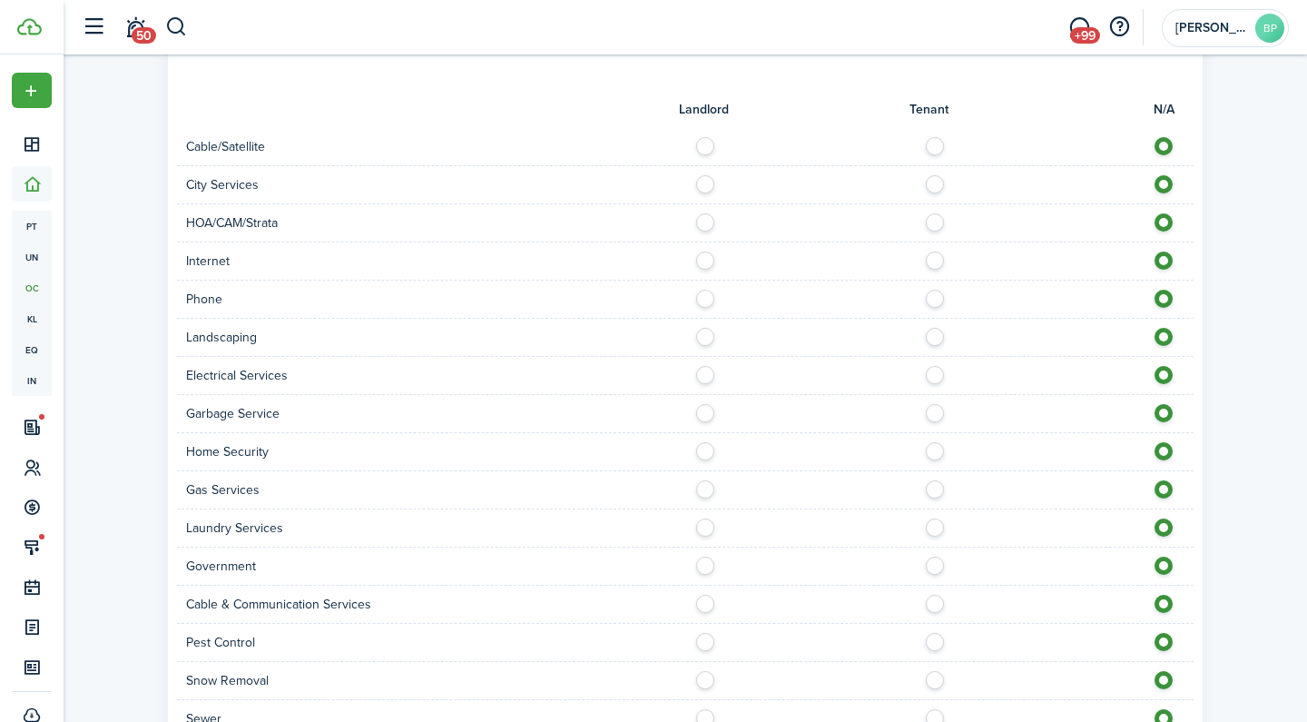
scroll to position [1092, 0]
click at [940, 139] on label at bounding box center [940, 139] width 32 height 9
radio input "true"
click at [934, 253] on label at bounding box center [940, 254] width 32 height 9
radio input "true"
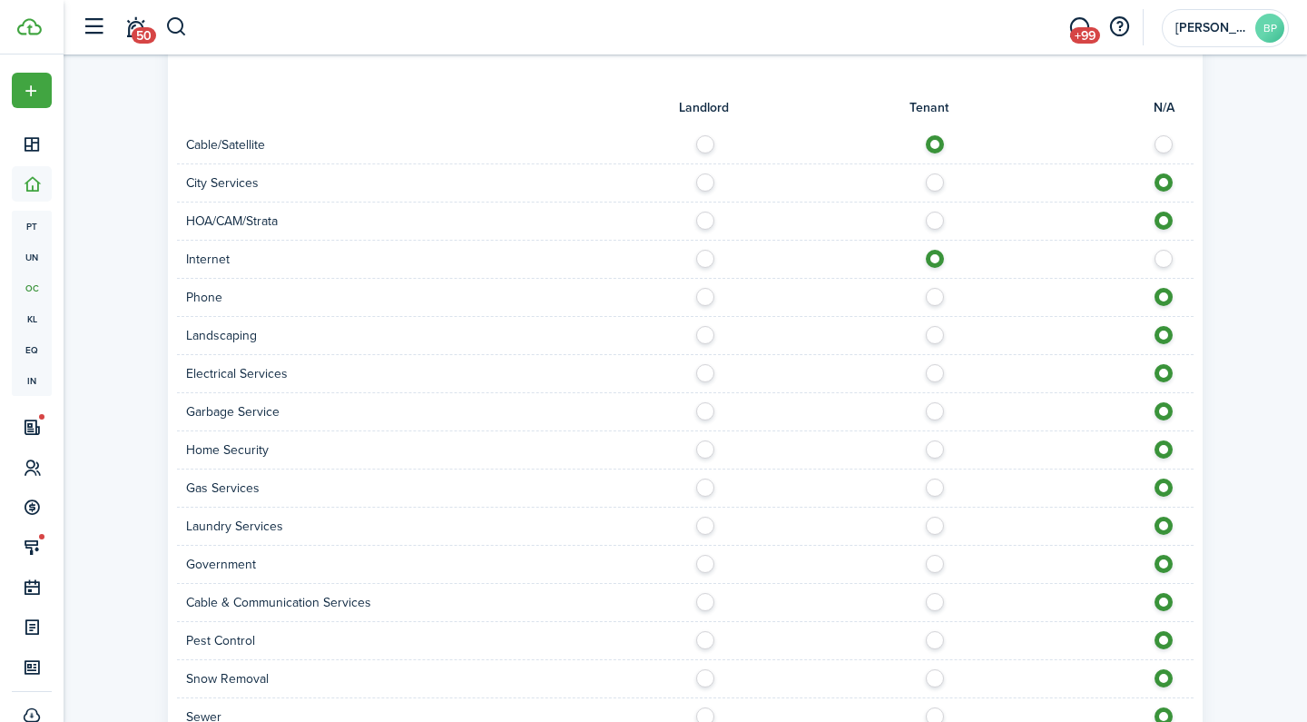
click at [707, 371] on label at bounding box center [710, 368] width 32 height 9
click at [928, 368] on label at bounding box center [940, 368] width 32 height 9
radio input "false"
radio input "true"
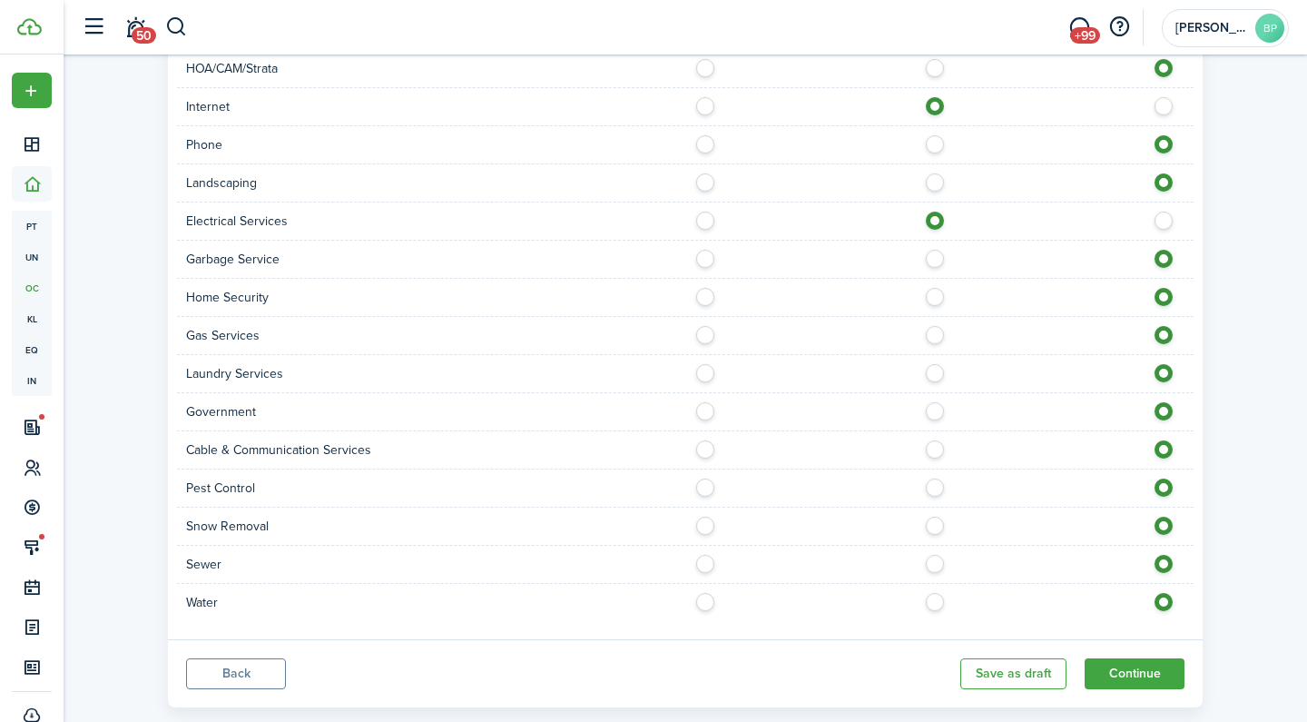
scroll to position [1246, 0]
click at [707, 600] on label at bounding box center [710, 595] width 32 height 9
radio input "true"
click at [939, 486] on label at bounding box center [940, 481] width 32 height 9
radio input "true"
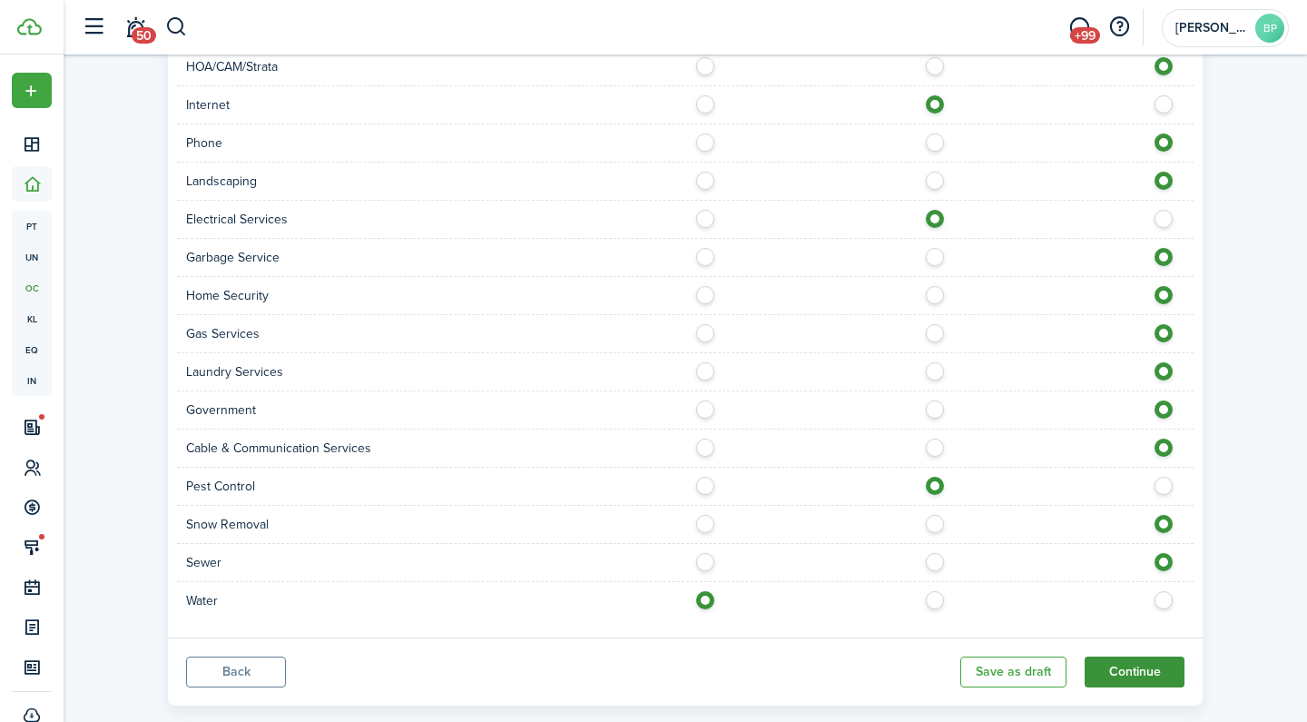
click at [1138, 667] on button "Continue" at bounding box center [1135, 671] width 100 height 31
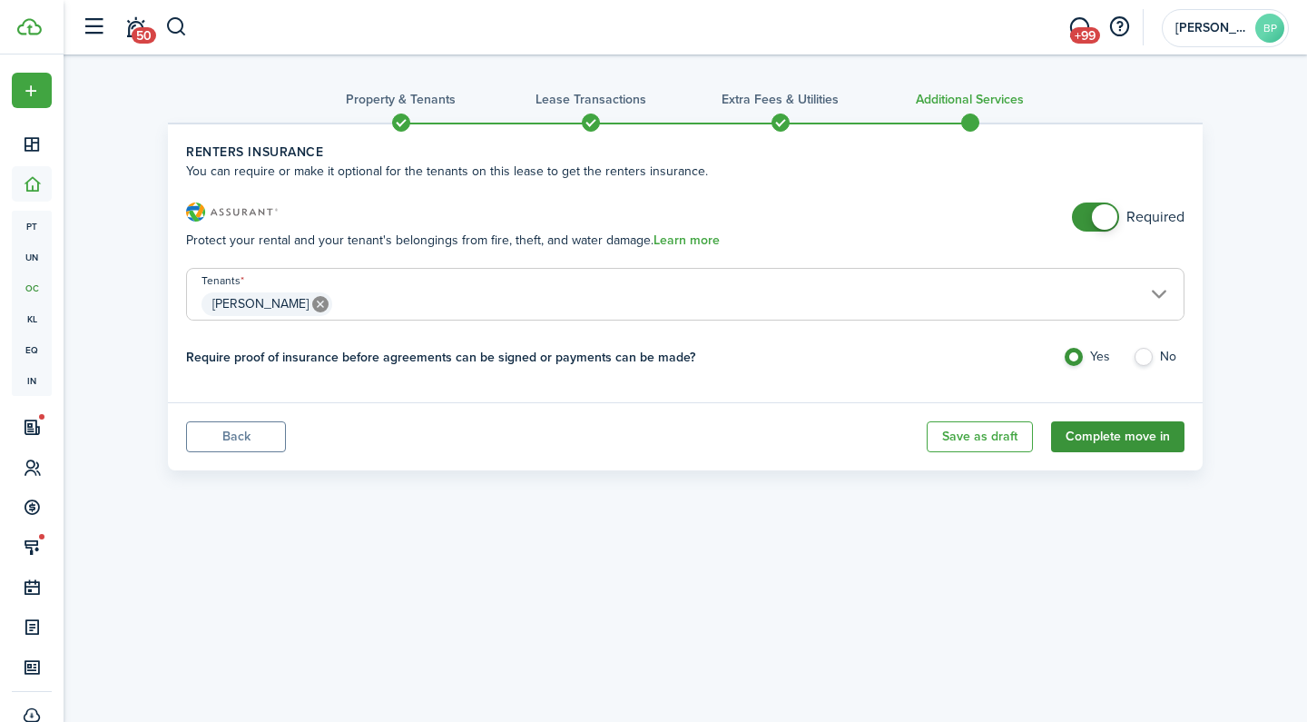
click at [1154, 437] on button "Complete move in" at bounding box center [1117, 436] width 133 height 31
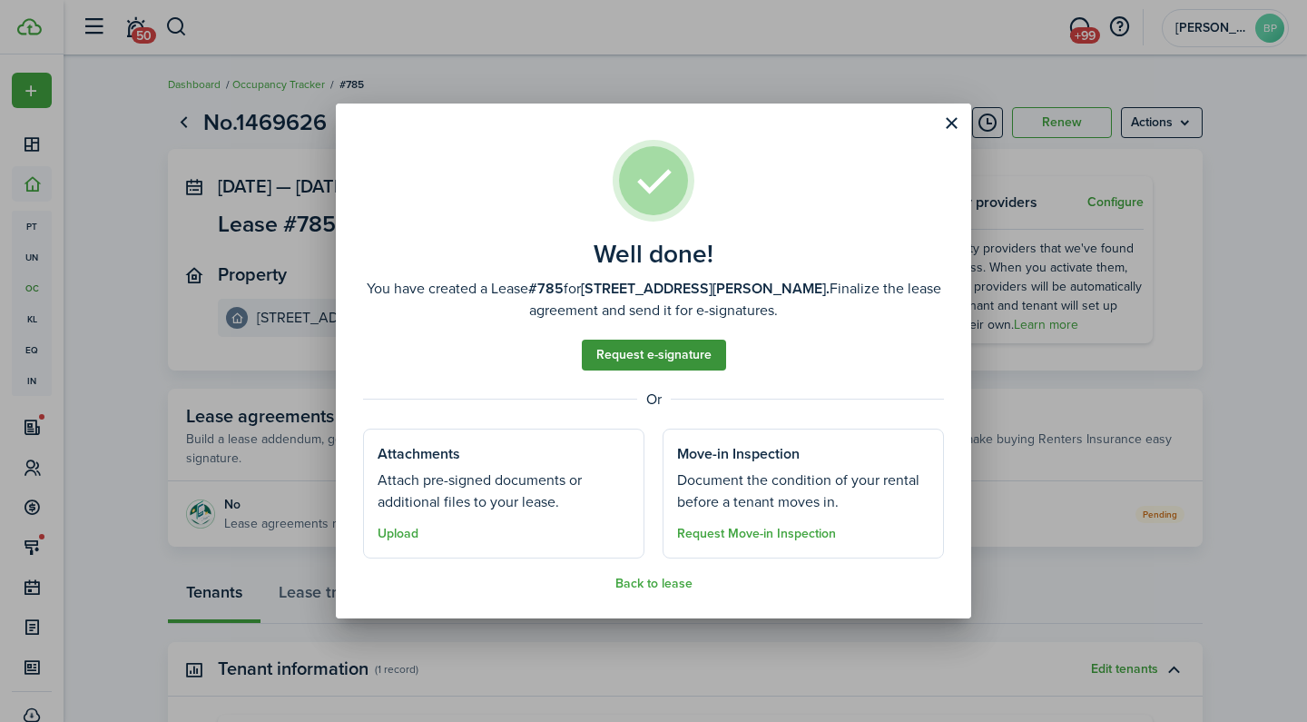
click at [714, 355] on link "Request e-signature" at bounding box center [654, 354] width 144 height 31
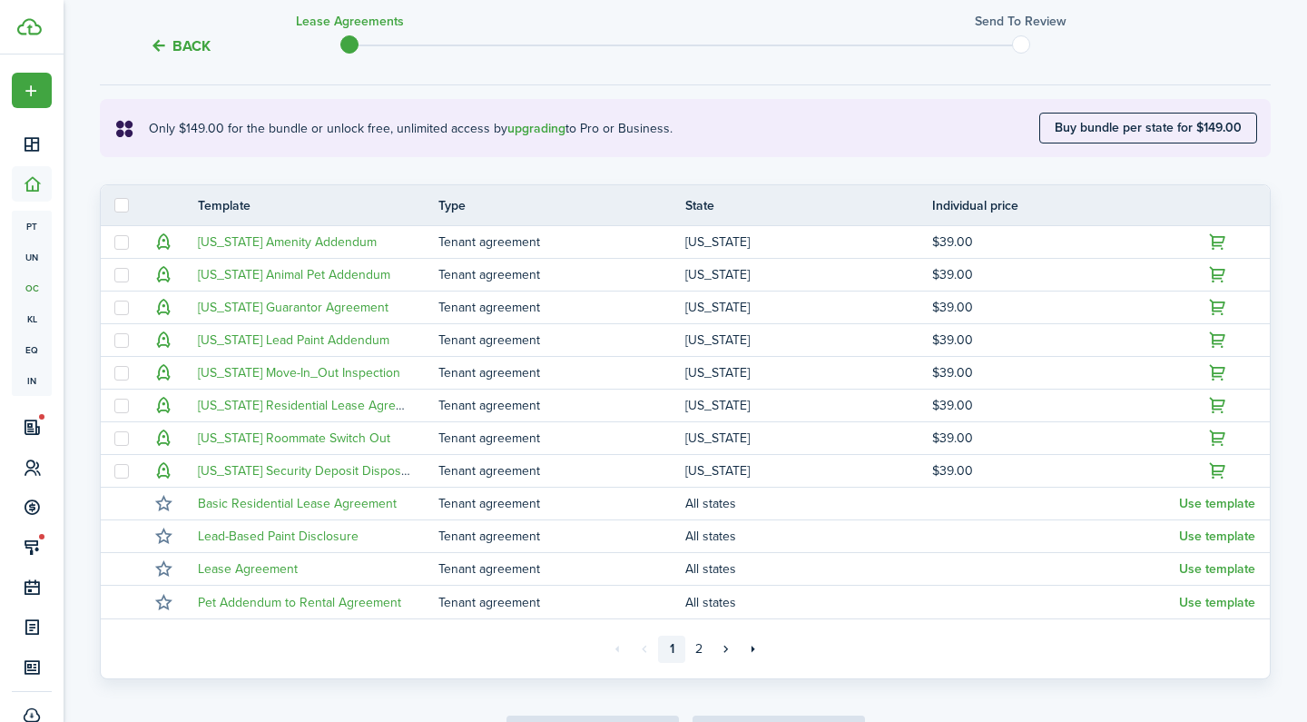
scroll to position [348, 0]
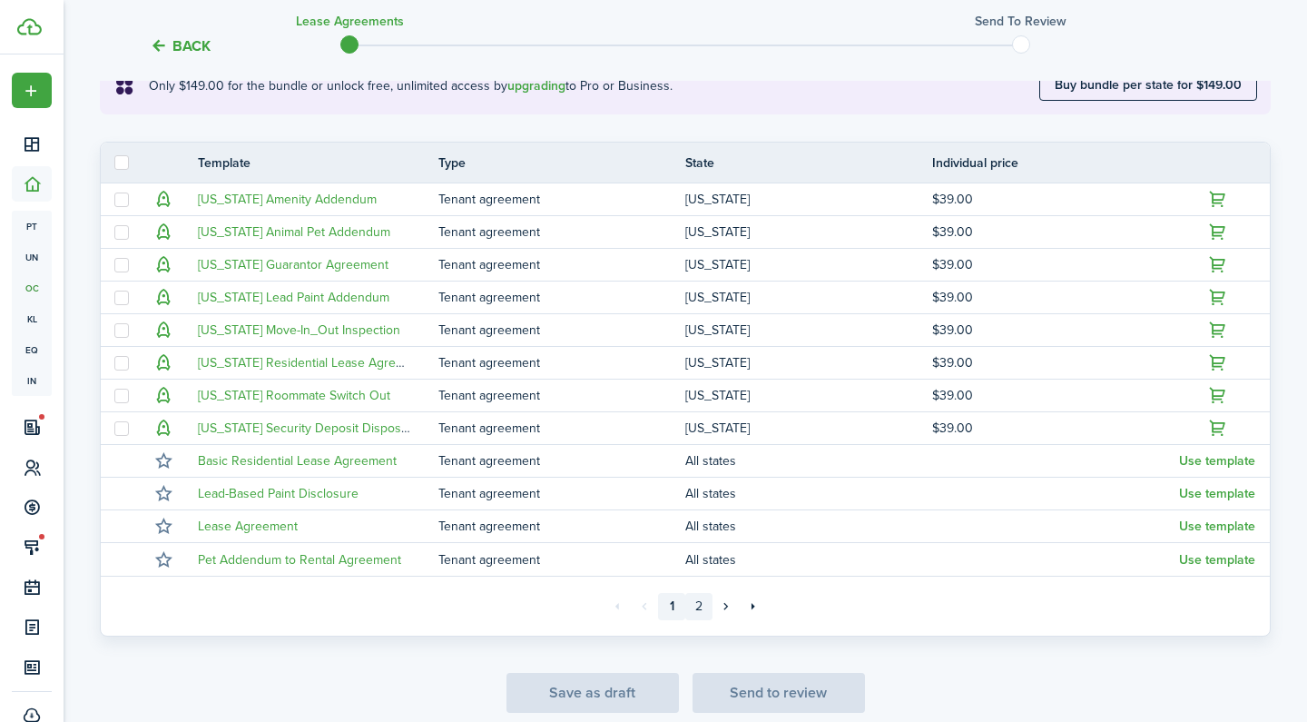
click at [695, 603] on link "2" at bounding box center [698, 606] width 27 height 27
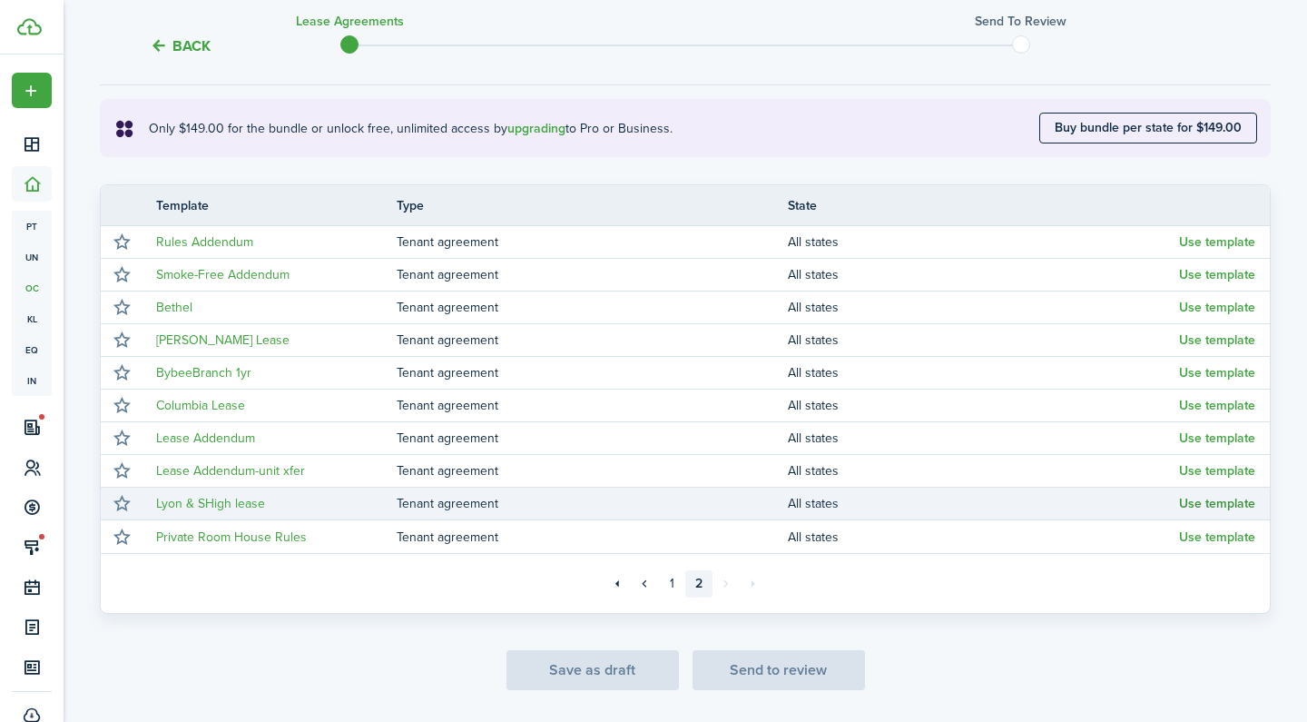
click at [1195, 502] on button "Use template" at bounding box center [1217, 503] width 76 height 15
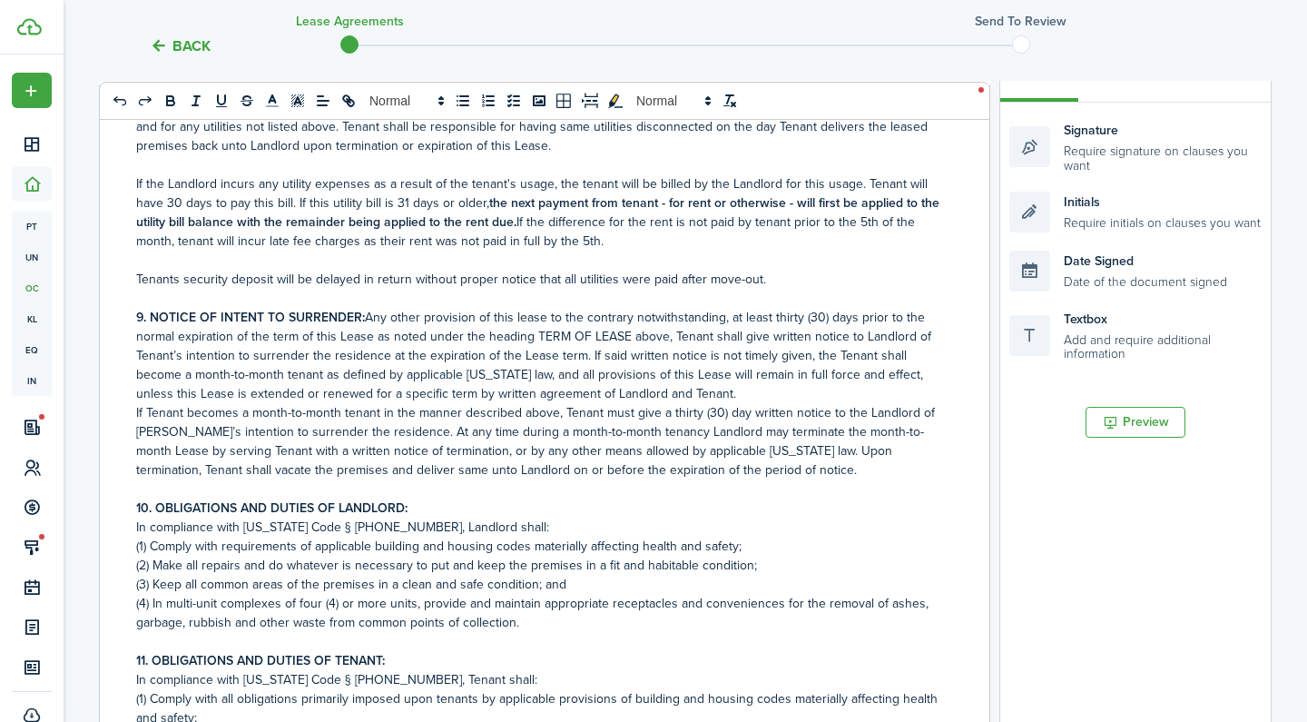
scroll to position [3154, 0]
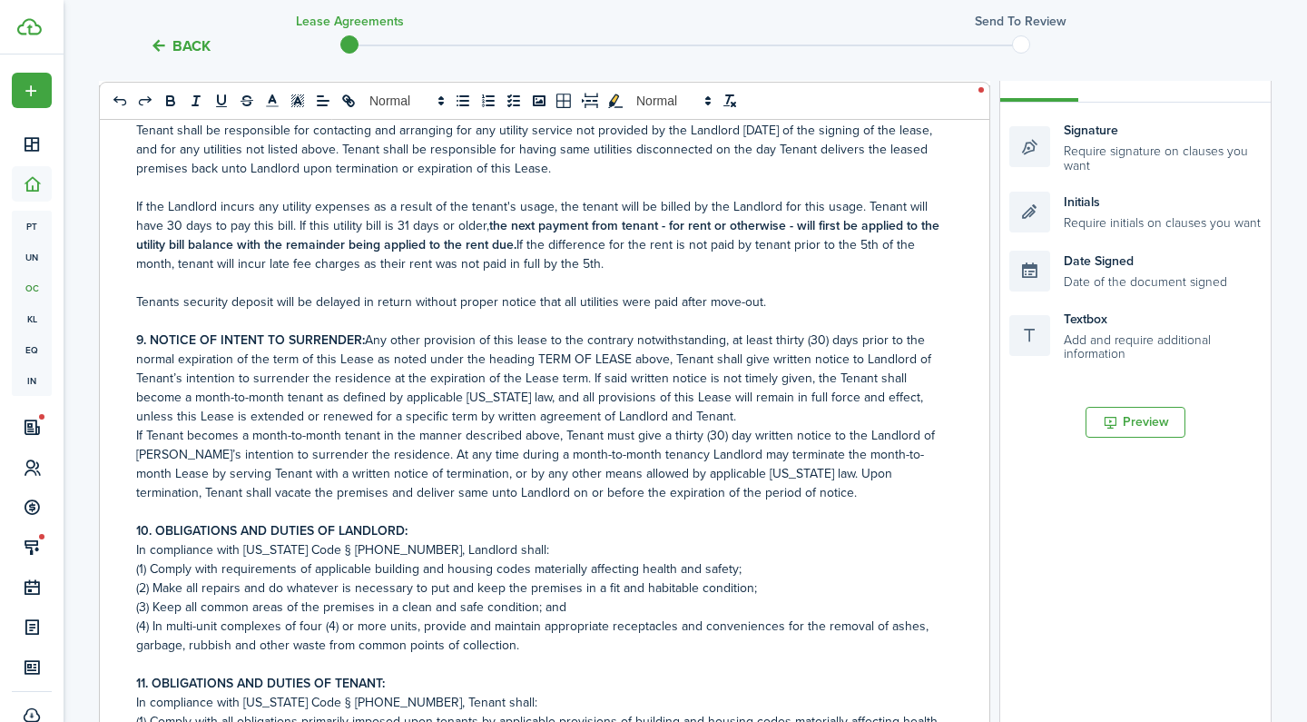
click at [200, 42] on button "Back" at bounding box center [180, 45] width 61 height 19
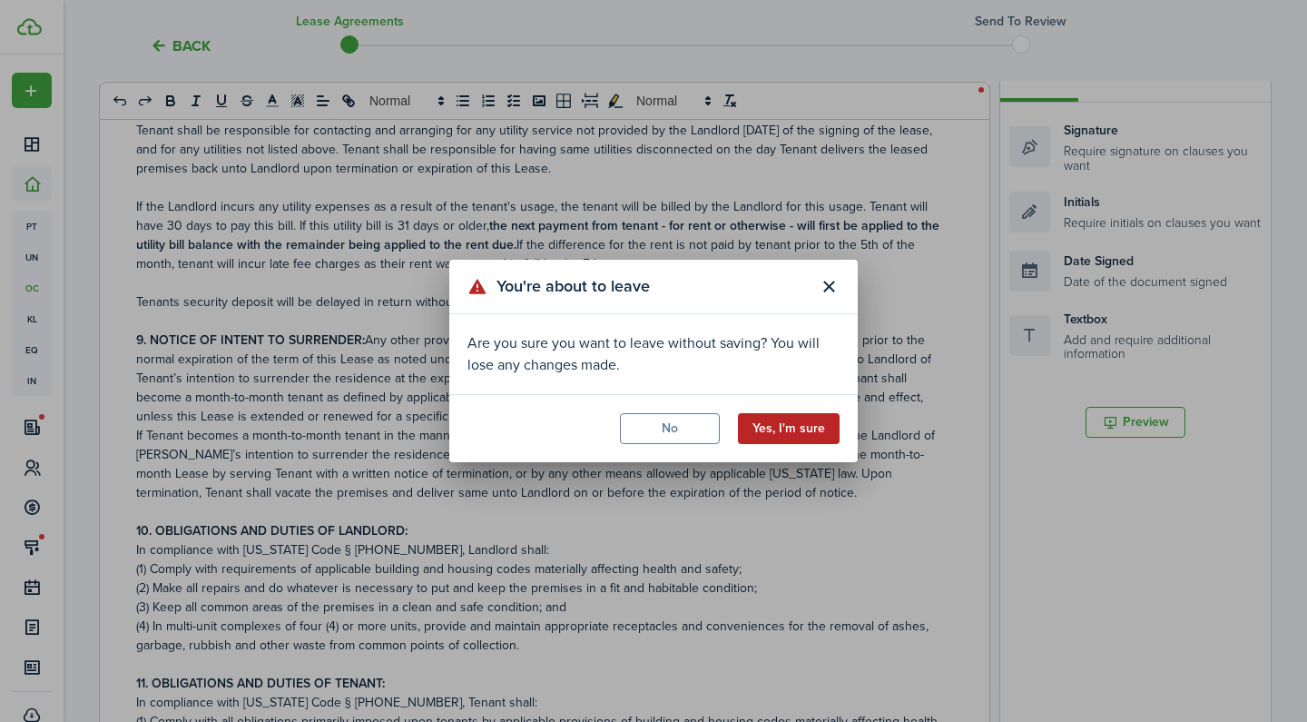
click at [761, 427] on button "Yes, I'm sure" at bounding box center [789, 428] width 102 height 31
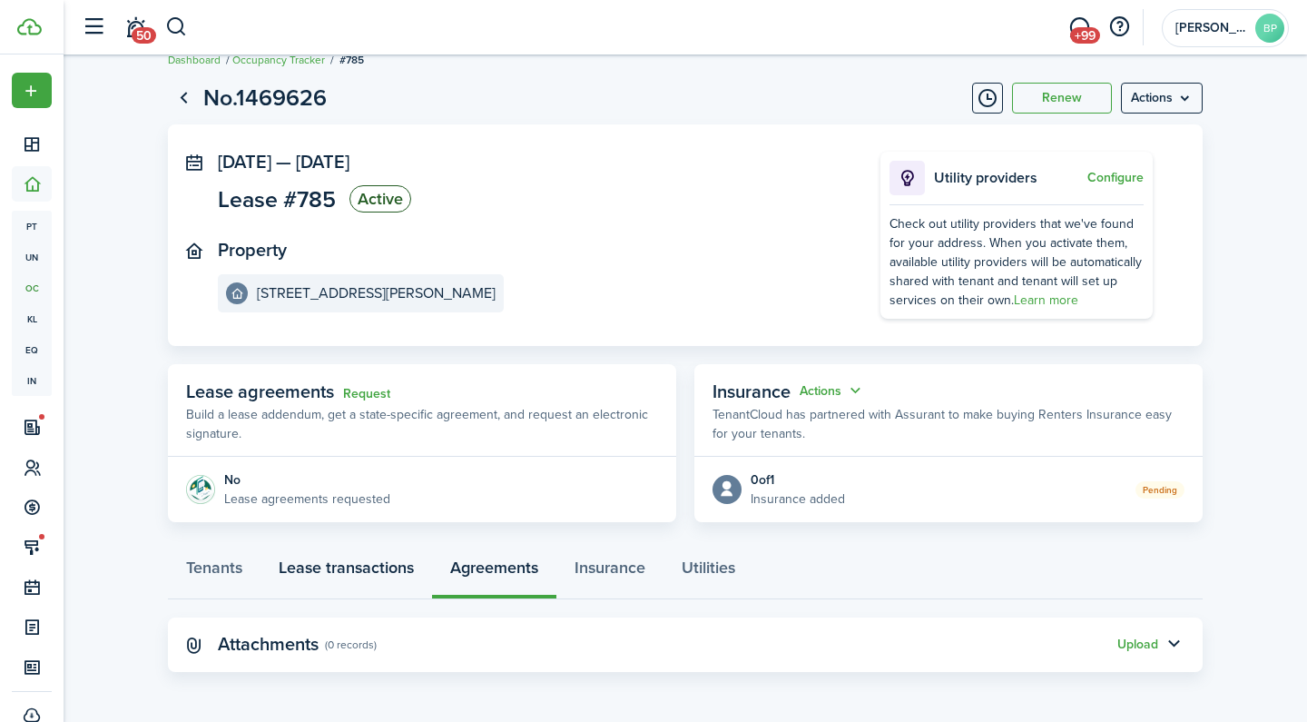
scroll to position [24, 0]
click at [399, 572] on link "Lease transactions" at bounding box center [346, 572] width 172 height 54
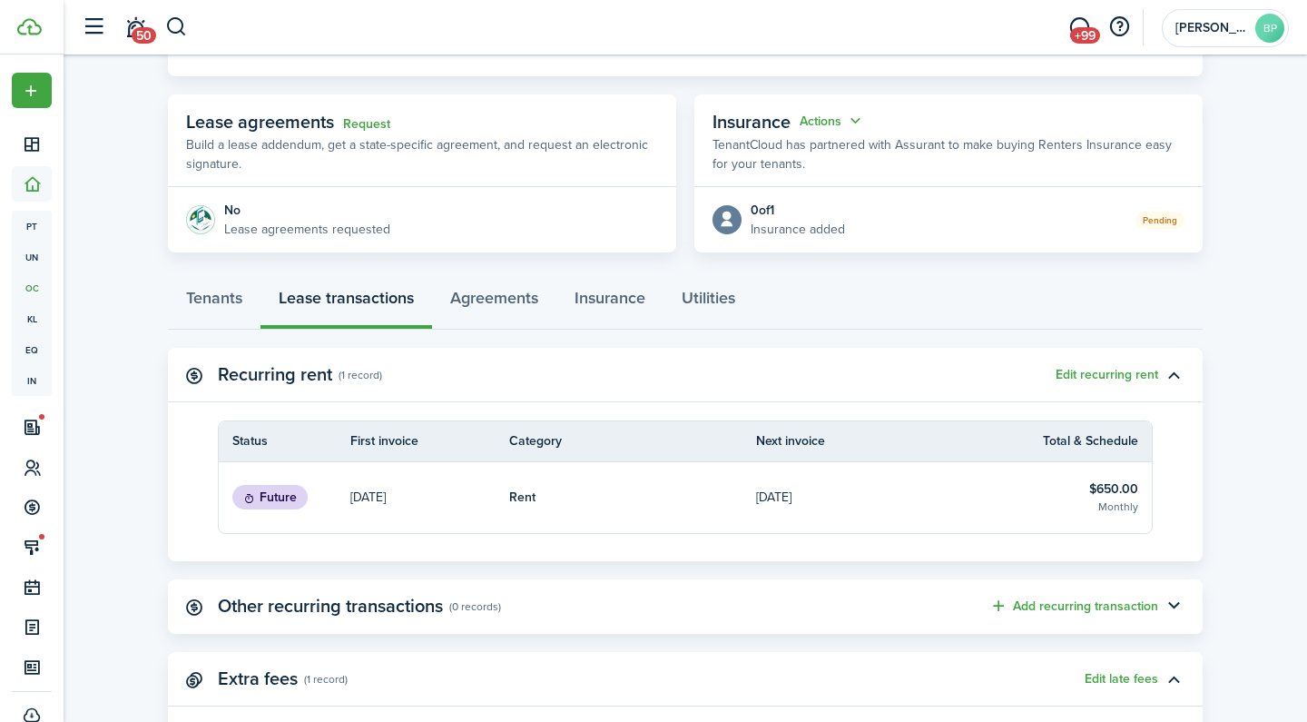
scroll to position [296, 0]
click at [1117, 492] on table-info-title "$650.00" at bounding box center [1113, 486] width 49 height 19
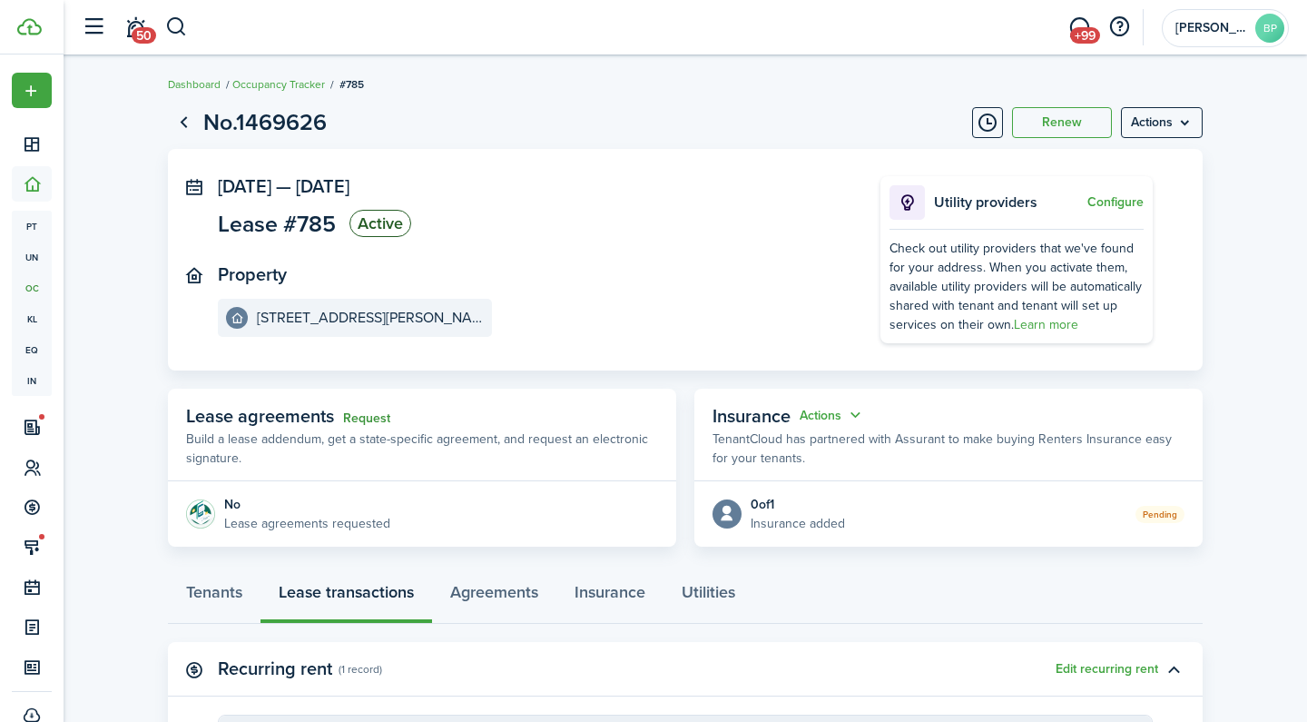
click at [375, 412] on link "Request" at bounding box center [366, 418] width 47 height 15
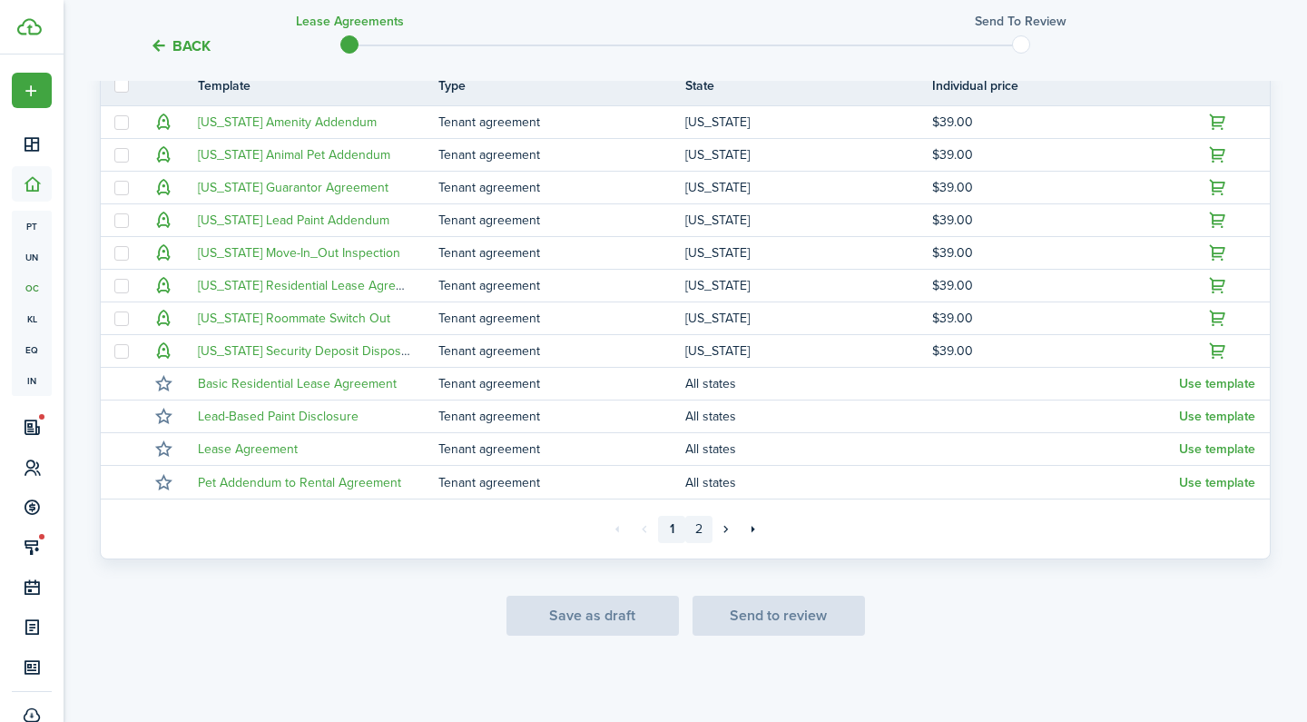
click at [700, 528] on link "2" at bounding box center [698, 529] width 27 height 27
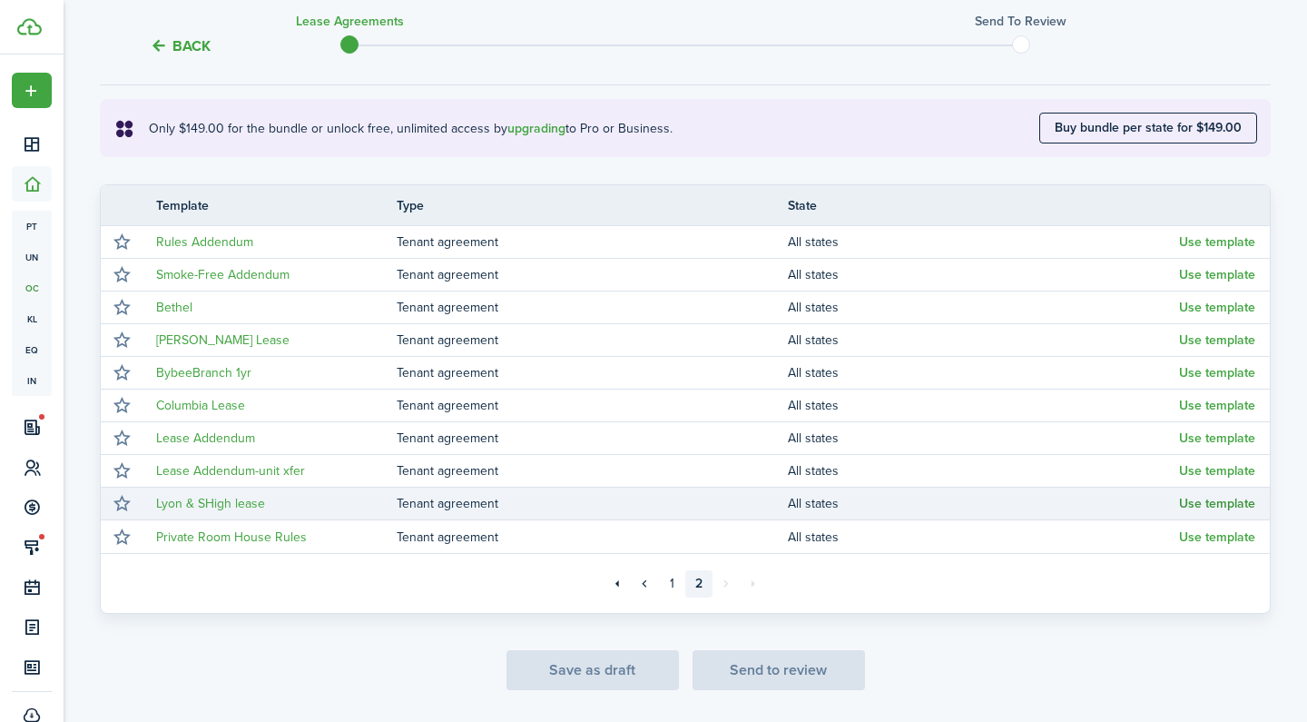
click at [1206, 501] on button "Use template" at bounding box center [1217, 503] width 76 height 15
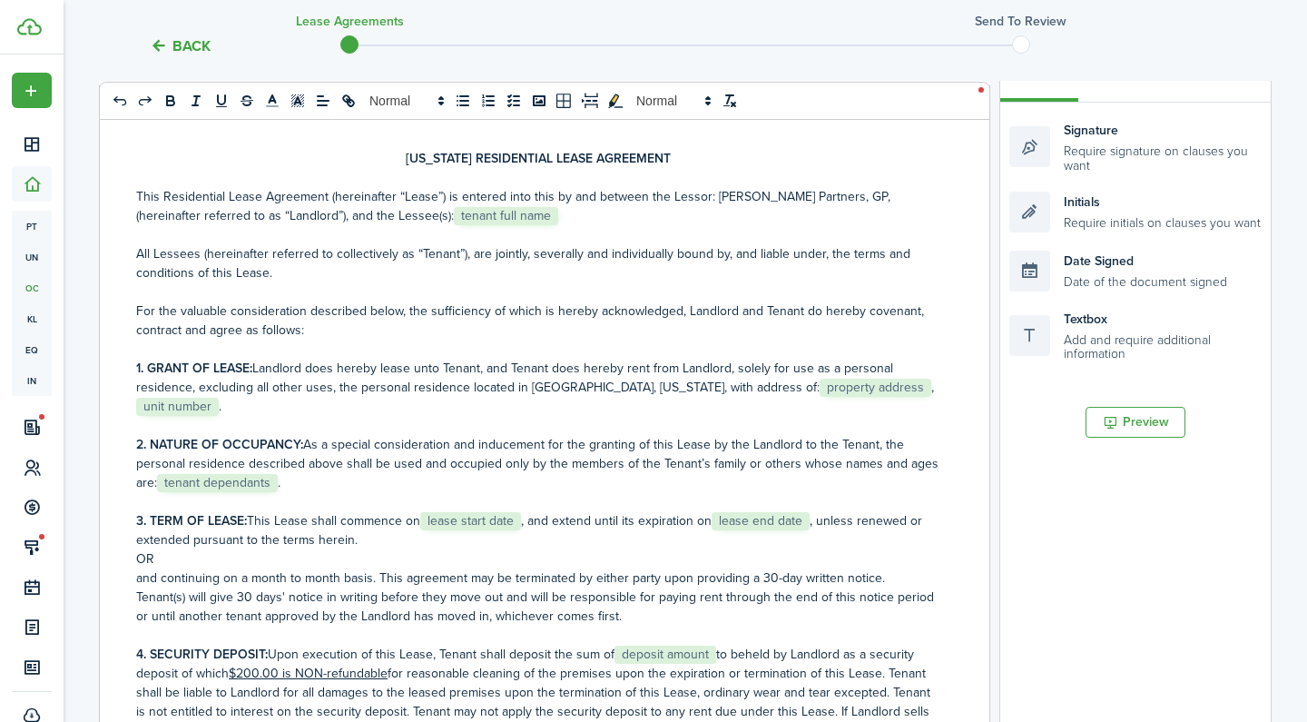
click at [486, 211] on p "This Residential Lease Agreement (hereinafter “Lease”) is entered into this by …" at bounding box center [537, 206] width 803 height 38
click at [318, 479] on p "2. NATURE OF OCCUPANCY: As a special consideration and inducement for the grant…" at bounding box center [537, 463] width 803 height 57
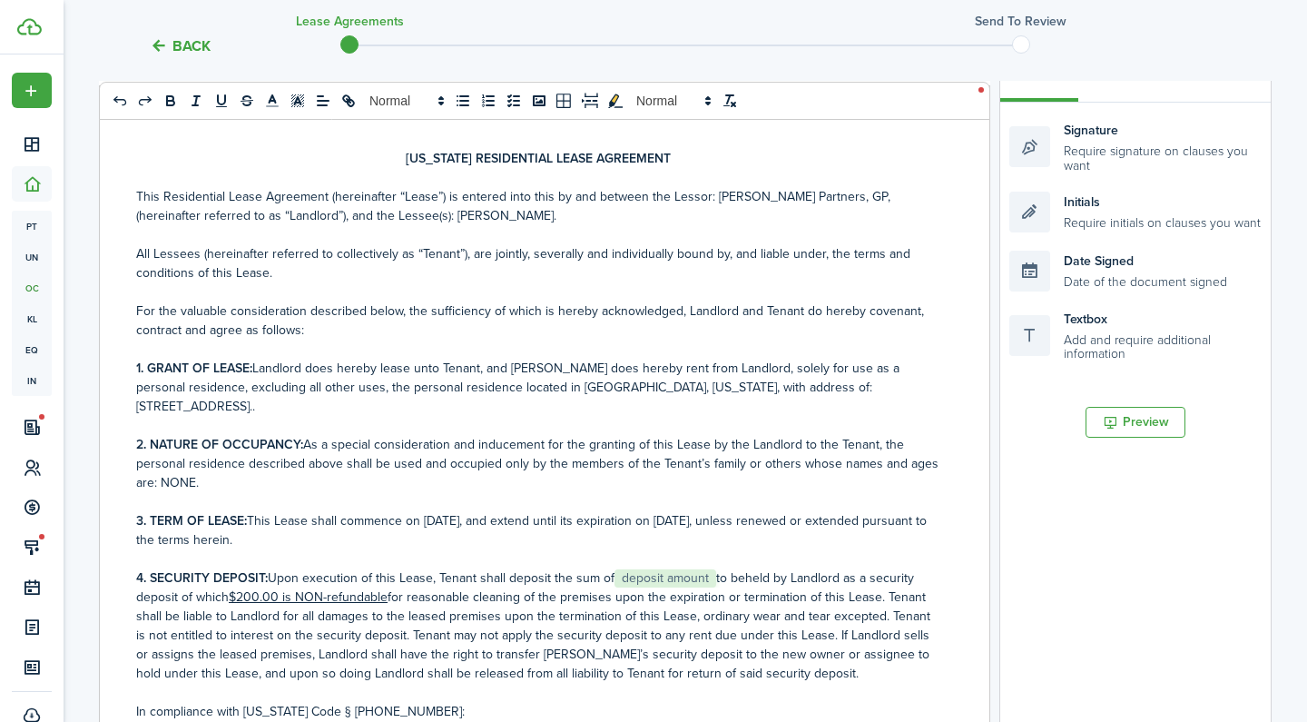
click at [721, 579] on p "4. SECURITY DEPOSIT: Upon execution of this Lease, Tenant shall deposit the sum…" at bounding box center [537, 625] width 803 height 114
click at [614, 579] on p "4. SECURITY DEPOSIT: Upon execution of this Lease, Tenant shall deposit the sum…" at bounding box center [537, 625] width 803 height 114
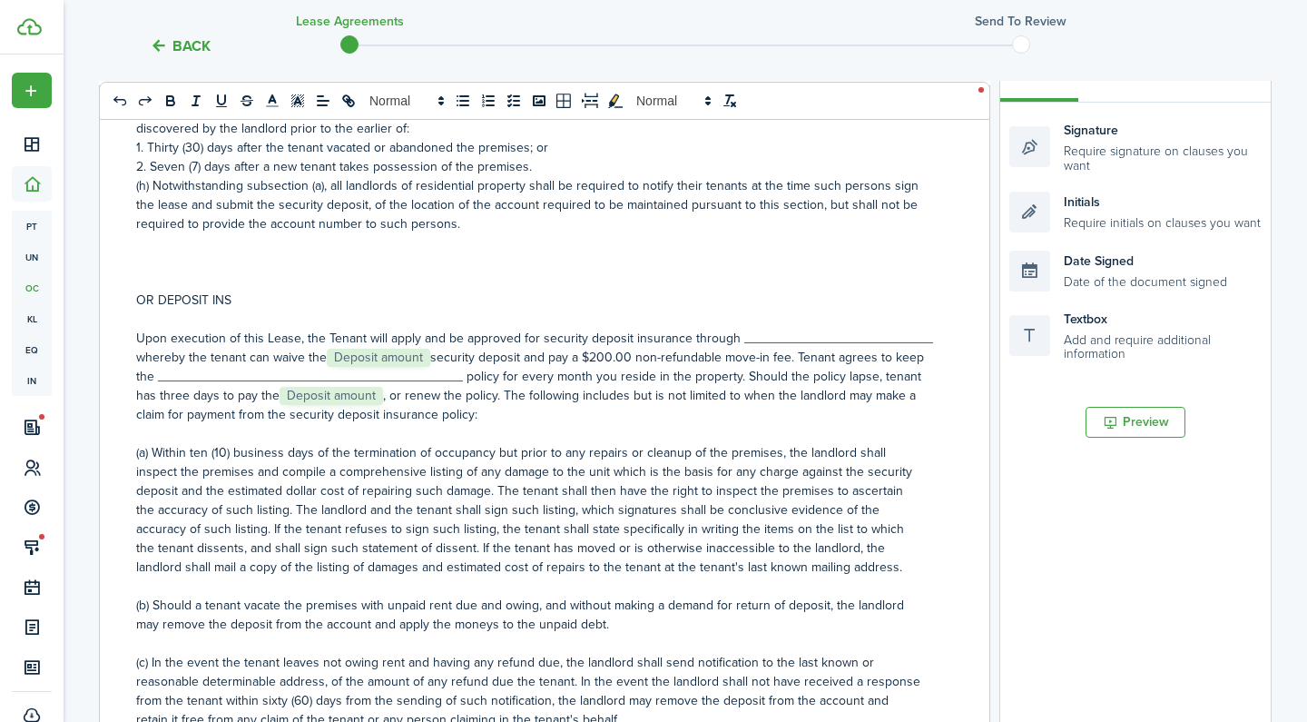
scroll to position [1086, 0]
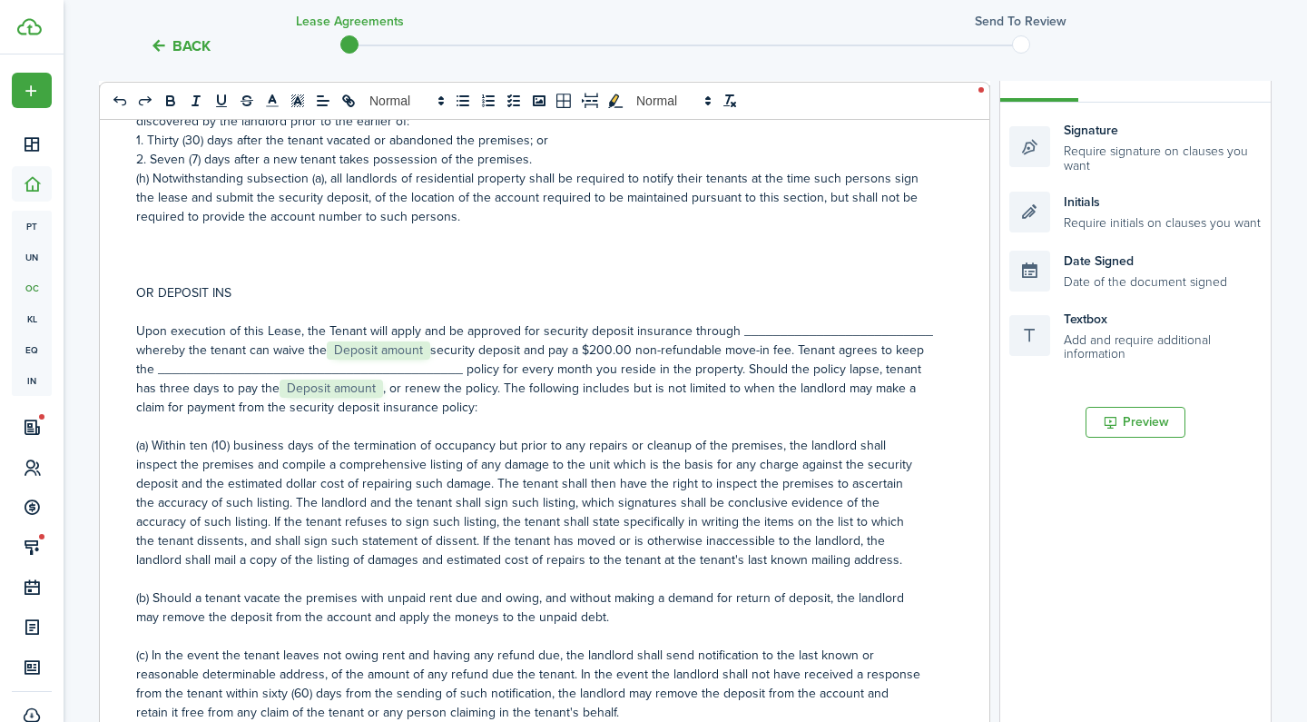
click at [144, 245] on p at bounding box center [537, 254] width 803 height 19
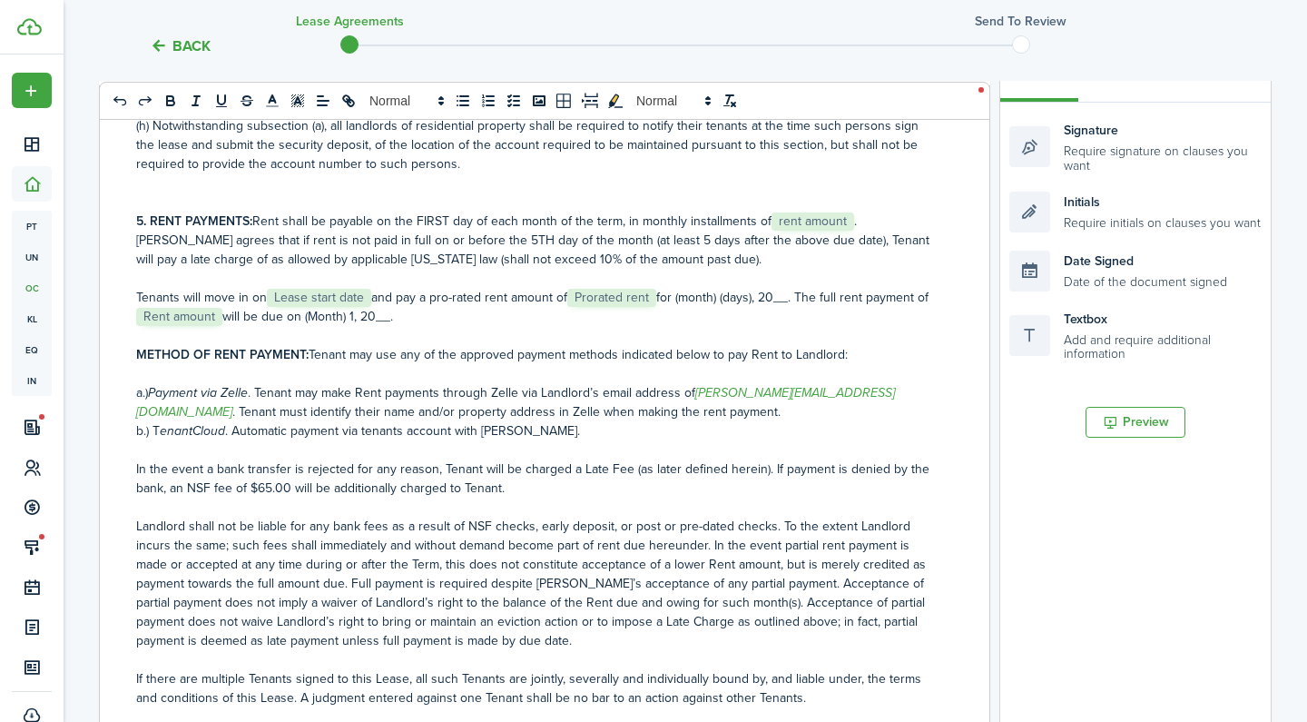
scroll to position [1122, 0]
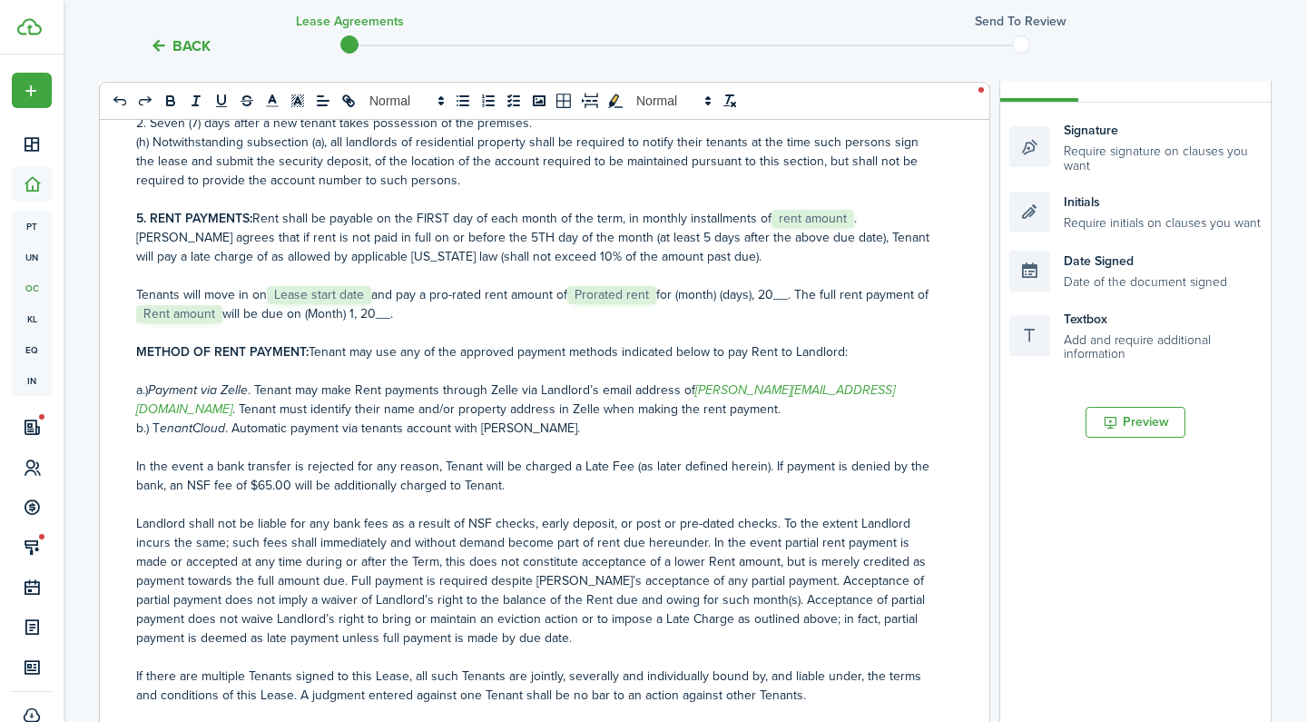
click at [862, 209] on p "5. RENT PAYMENTS: Rent shall be payable on the FIRST day of each month of the t…" at bounding box center [537, 237] width 803 height 57
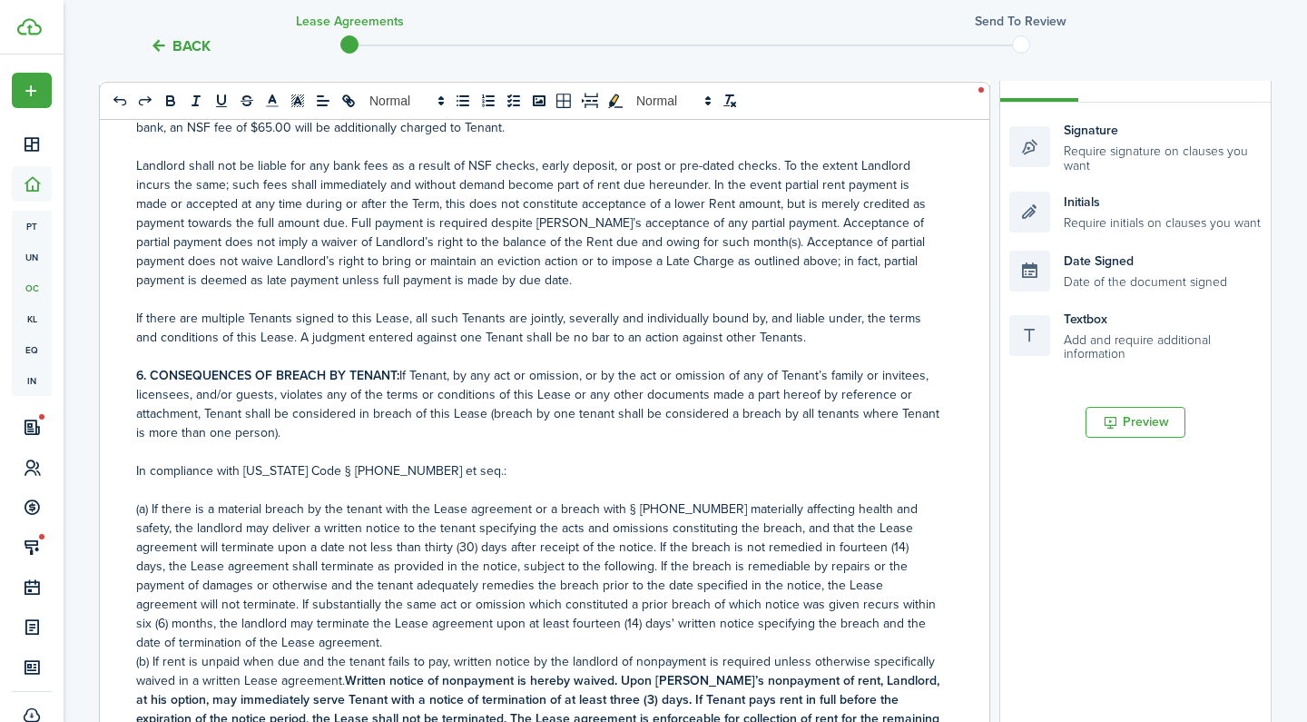
scroll to position [1468, 0]
